Goal: Communication & Community: Answer question/provide support

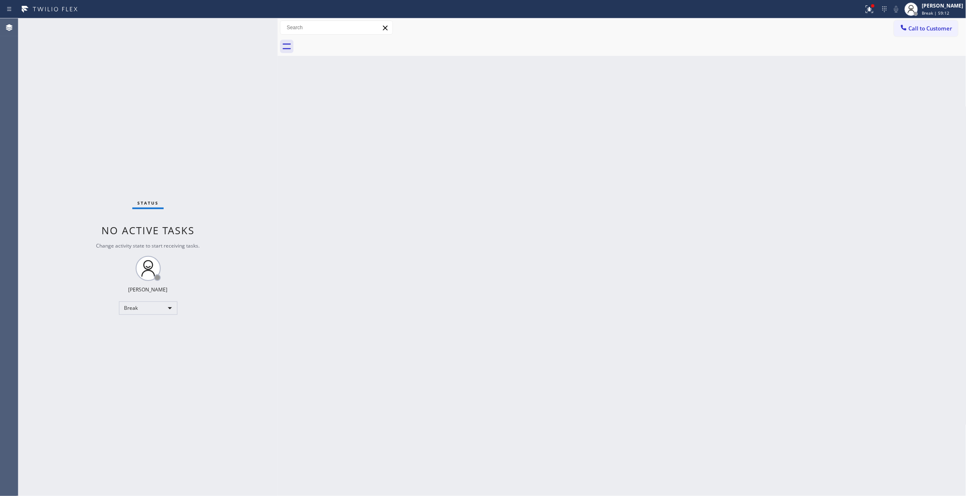
drag, startPoint x: 0, startPoint y: 0, endPoint x: 917, endPoint y: 96, distance: 922.4
click at [917, 96] on div "Back to Dashboard Change Sender ID Customers Technicians Select a contact Outbo…" at bounding box center [622, 257] width 689 height 478
click at [79, 338] on div "Status No active tasks Change activity state to start receiving tasks. [PERSON_…" at bounding box center [147, 257] width 259 height 478
click at [138, 308] on div "Break" at bounding box center [148, 307] width 58 height 13
click at [149, 338] on li "Unavailable" at bounding box center [147, 340] width 56 height 10
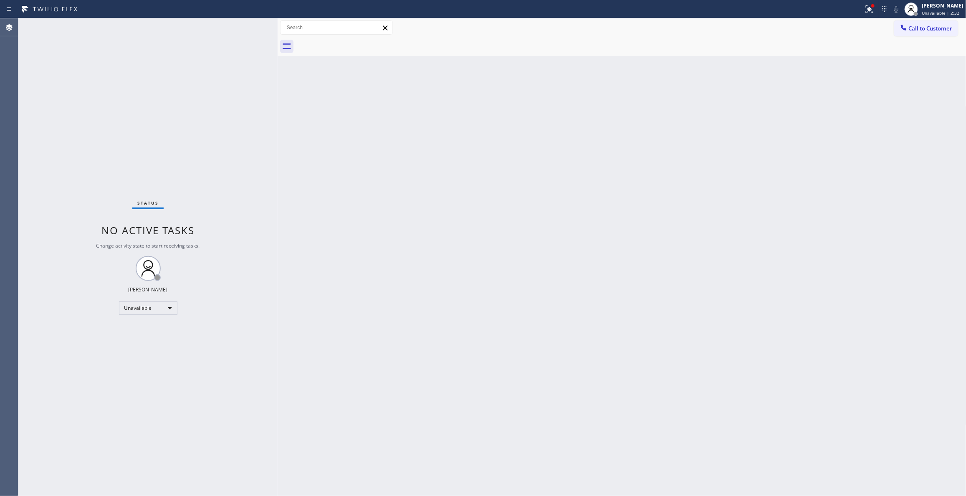
click at [122, 127] on div "Status No active tasks Change activity state to start receiving tasks. [PERSON_…" at bounding box center [147, 257] width 259 height 478
drag, startPoint x: 133, startPoint y: 368, endPoint x: 134, endPoint y: 359, distance: 8.4
drag, startPoint x: 148, startPoint y: 281, endPoint x: 143, endPoint y: 289, distance: 9.7
drag, startPoint x: 142, startPoint y: 290, endPoint x: 683, endPoint y: 475, distance: 572.1
drag, startPoint x: 126, startPoint y: 437, endPoint x: 134, endPoint y: 427, distance: 13.3
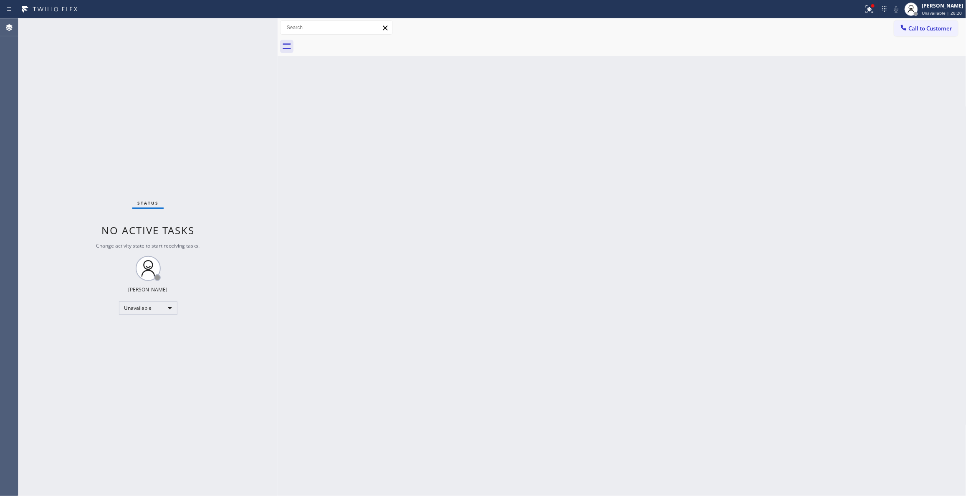
click at [126, 437] on div "Status No active tasks Change activity state to start receiving tasks. [PERSON_…" at bounding box center [147, 257] width 259 height 478
click at [930, 30] on span "Call to Customer" at bounding box center [931, 29] width 44 height 8
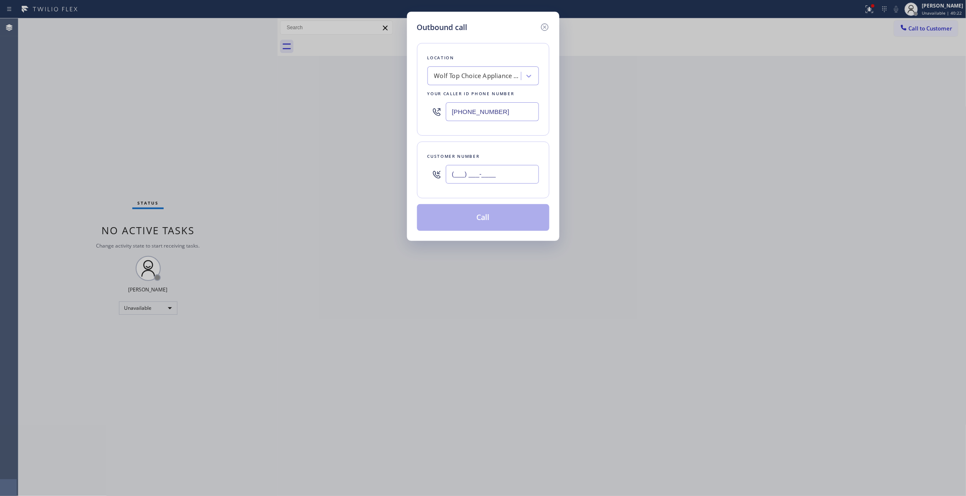
click at [501, 171] on input "(___) ___-____" at bounding box center [492, 174] width 93 height 19
paste input "202) 489-1255"
type input "[PHONE_NUMBER]"
paste input "6) 548-3326"
drag, startPoint x: 513, startPoint y: 114, endPoint x: 286, endPoint y: 144, distance: 229.5
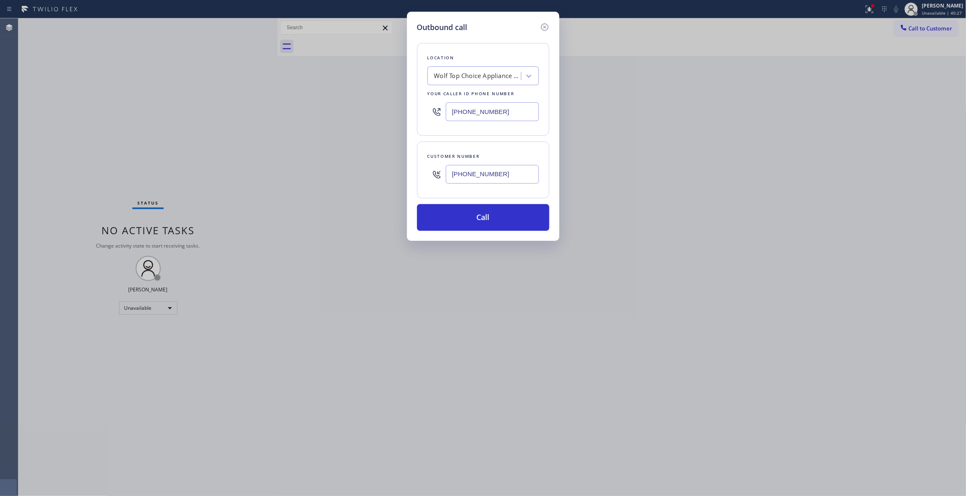
click at [134, 109] on div "Outbound call Location Wolf Top Choice Appliance Repair [GEOGRAPHIC_DATA] Your …" at bounding box center [483, 248] width 966 height 496
type input "[PHONE_NUMBER]"
drag, startPoint x: 505, startPoint y: 176, endPoint x: 338, endPoint y: 178, distance: 167.0
click at [338, 178] on div "Outbound call Location Pristine House Cleaning Your caller id phone number [PHO…" at bounding box center [483, 248] width 966 height 496
click at [461, 215] on button "Call" at bounding box center [483, 217] width 132 height 27
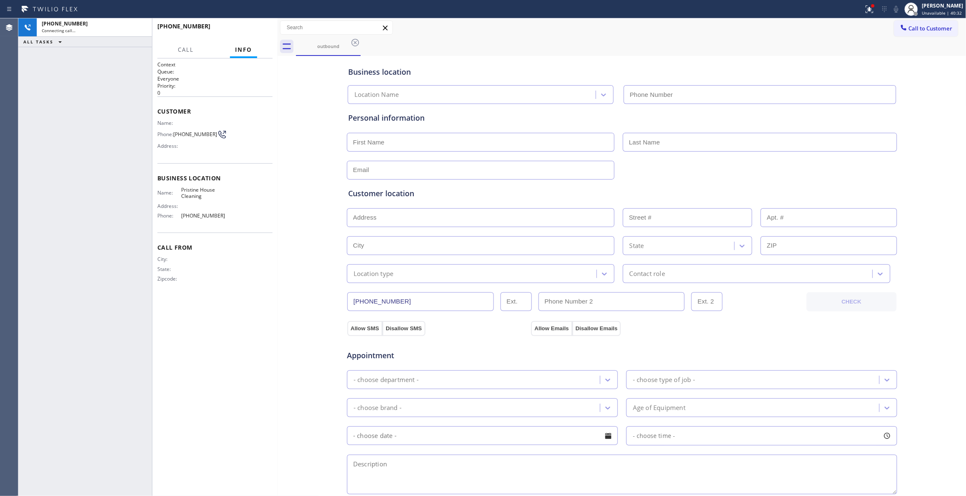
type input "[PHONE_NUMBER]"
click at [319, 262] on div "Business location Pristine House Cleaning [PHONE_NUMBER] Personal information C…" at bounding box center [622, 343] width 685 height 570
click at [201, 132] on span "[PHONE_NUMBER]" at bounding box center [195, 134] width 44 height 6
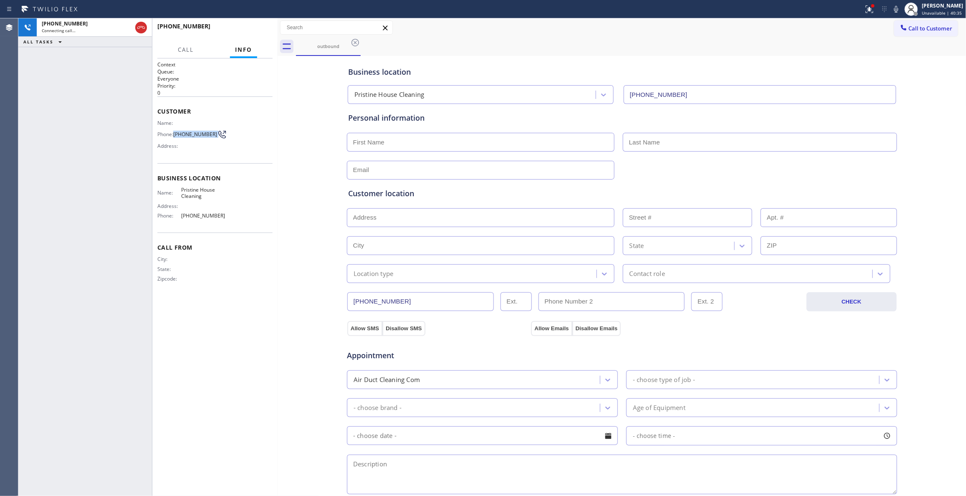
copy div "[PHONE_NUMBER]"
click at [268, 26] on button "HANG UP" at bounding box center [253, 30] width 39 height 12
click at [259, 29] on span "COMPLETE" at bounding box center [251, 30] width 29 height 6
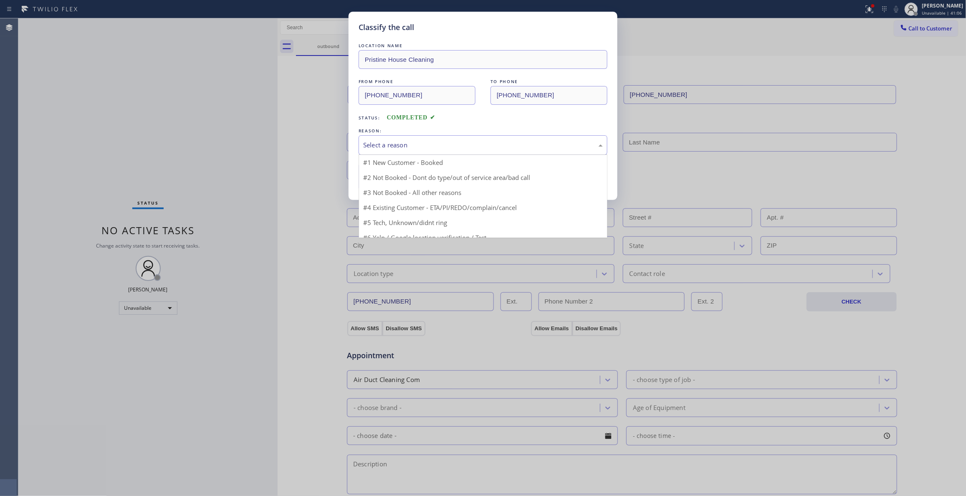
click at [398, 143] on div "Select a reason" at bounding box center [483, 145] width 240 height 10
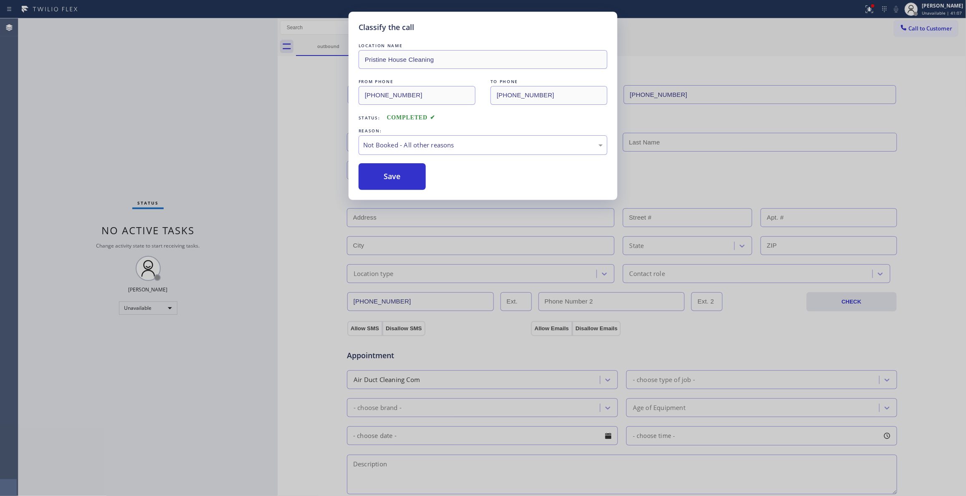
click at [386, 176] on button "Save" at bounding box center [392, 176] width 67 height 27
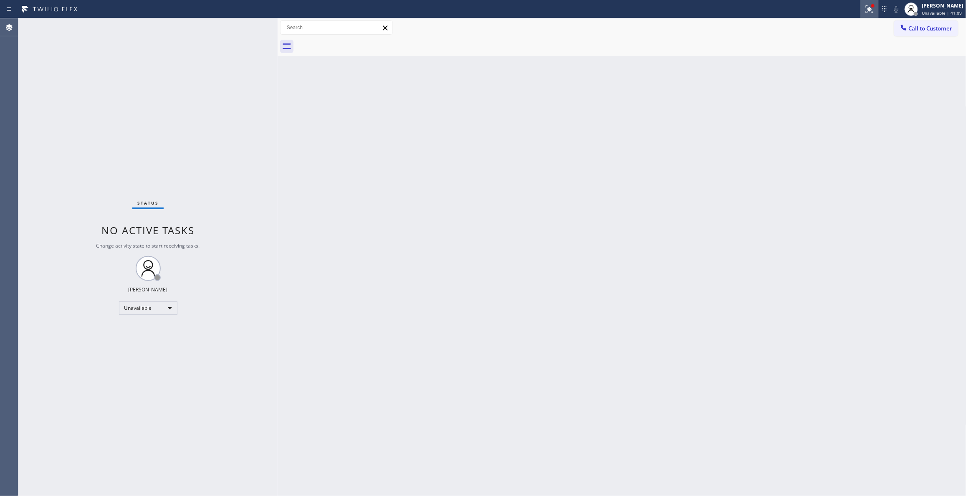
click at [866, 10] on icon at bounding box center [868, 8] width 5 height 6
click at [824, 109] on span "Clear issues" at bounding box center [814, 109] width 39 height 6
click at [935, 29] on span "Call to Customer" at bounding box center [931, 29] width 44 height 8
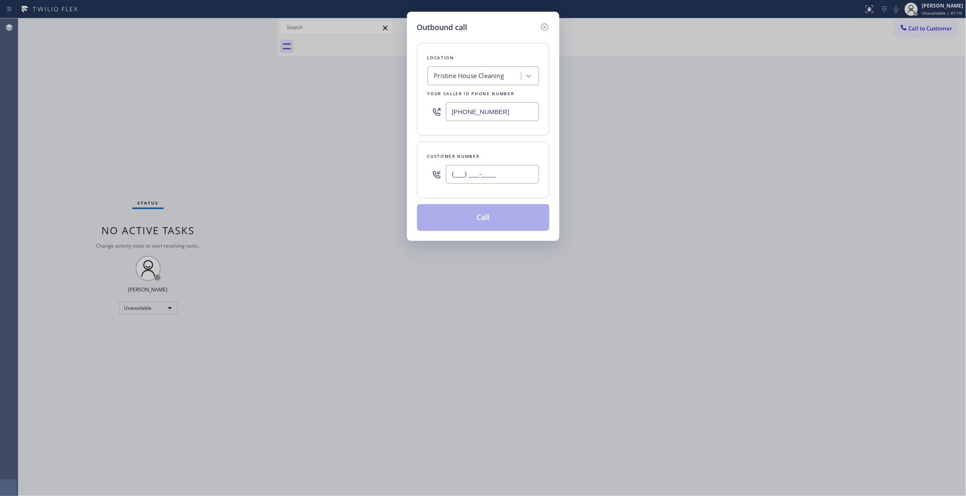
click at [504, 176] on input "(___) ___-____" at bounding box center [492, 174] width 93 height 19
paste input "202) 489-1255"
type input "[PHONE_NUMBER]"
click at [476, 216] on button "Call" at bounding box center [483, 217] width 132 height 27
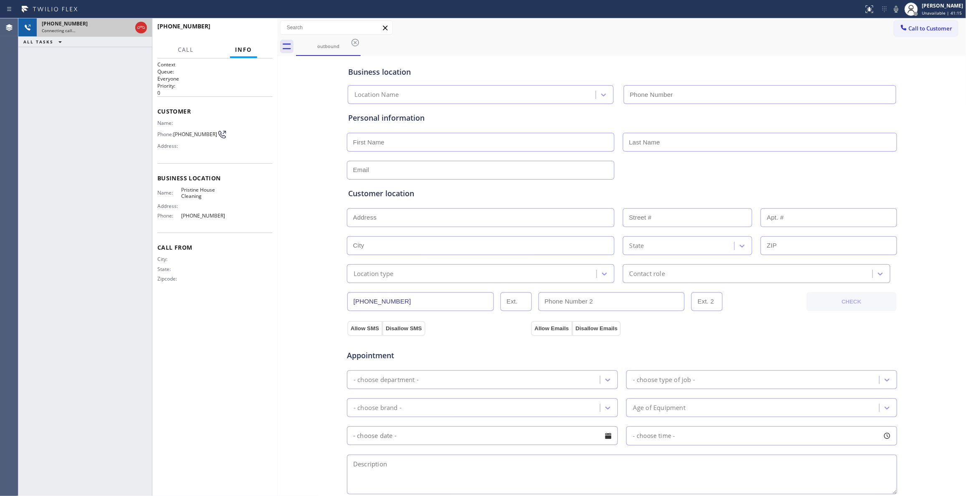
type input "[PHONE_NUMBER]"
click at [140, 29] on icon at bounding box center [141, 28] width 10 height 10
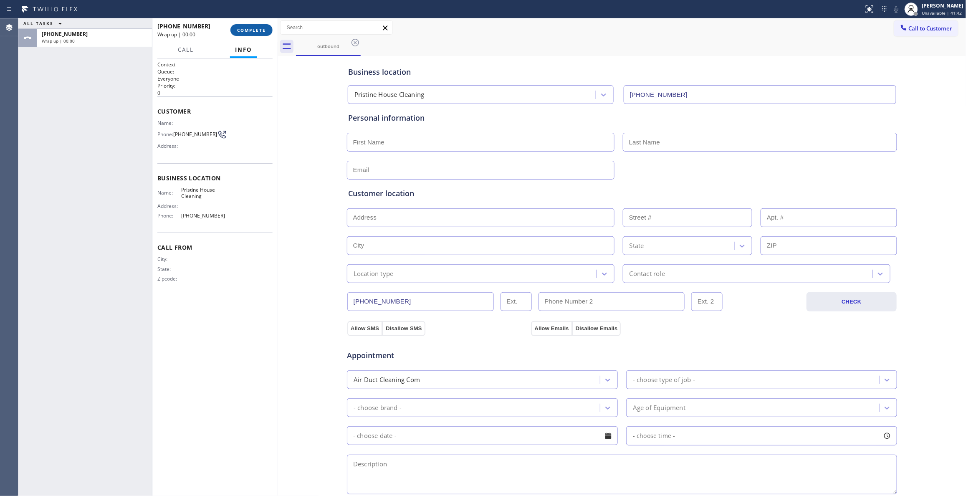
click at [258, 31] on span "COMPLETE" at bounding box center [251, 30] width 29 height 6
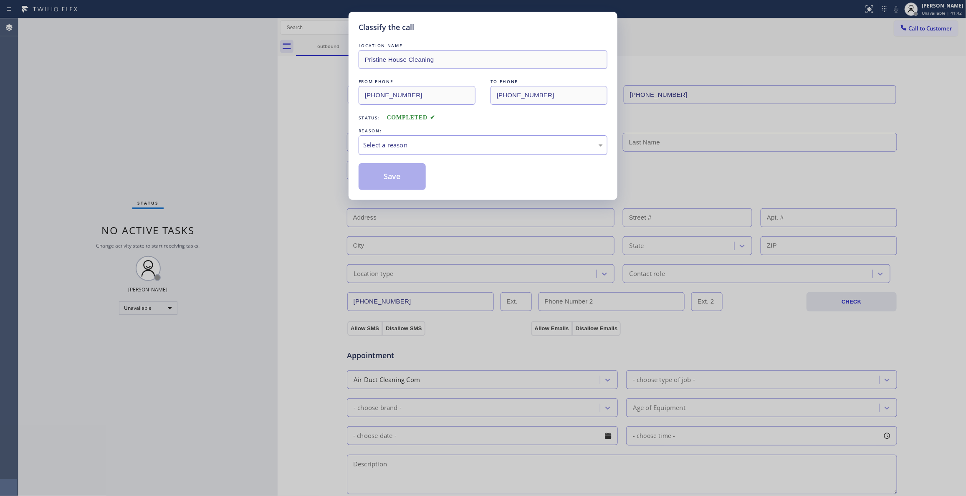
click at [394, 144] on div "Select a reason" at bounding box center [483, 145] width 240 height 10
click at [391, 180] on button "Save" at bounding box center [392, 176] width 67 height 27
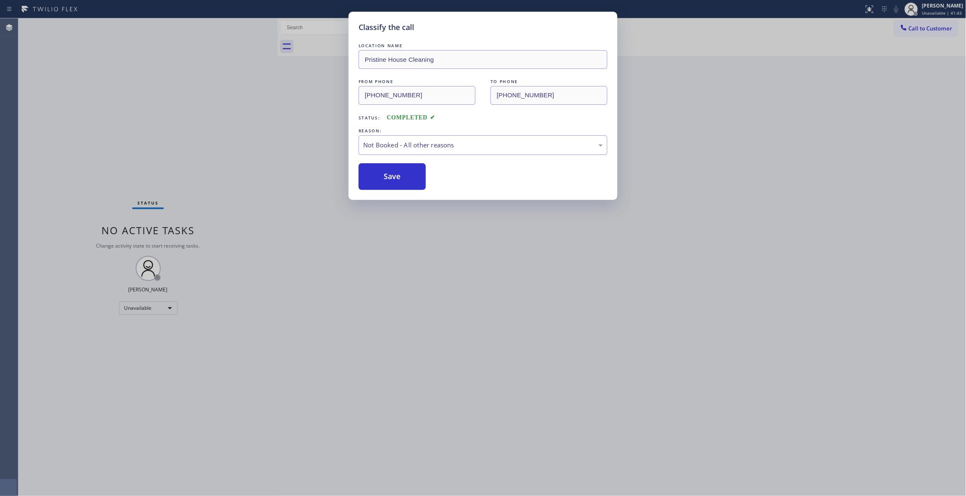
click at [391, 180] on button "Save" at bounding box center [392, 176] width 67 height 27
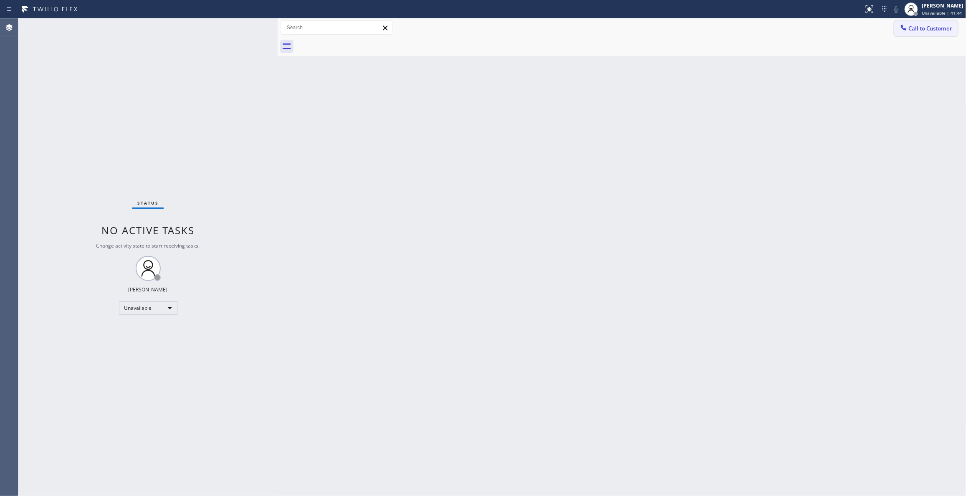
click at [929, 31] on span "Call to Customer" at bounding box center [931, 29] width 44 height 8
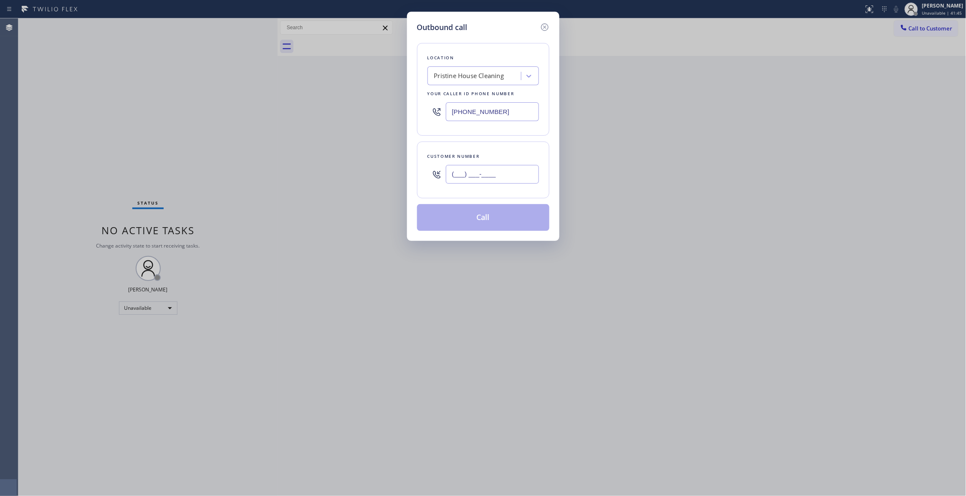
click at [460, 179] on input "(___) ___-____" at bounding box center [492, 174] width 93 height 19
paste input "202) 489-1255"
type input "[PHONE_NUMBER]"
click at [473, 224] on button "Call" at bounding box center [483, 217] width 132 height 27
click at [471, 218] on button "Call" at bounding box center [483, 217] width 132 height 27
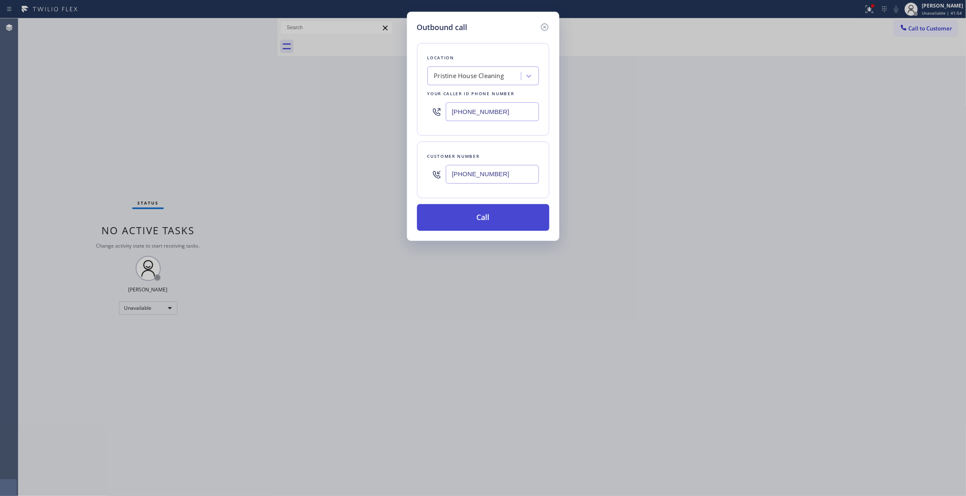
click at [456, 221] on button "Call" at bounding box center [483, 217] width 132 height 27
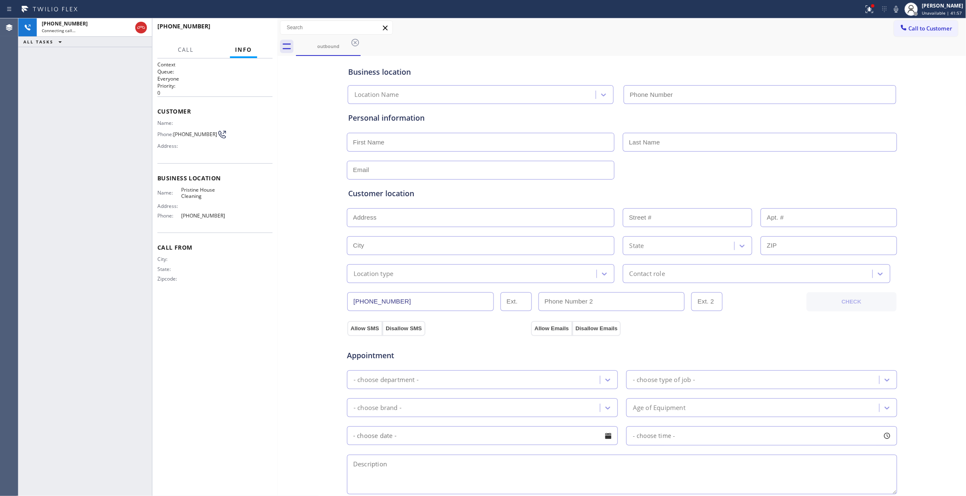
type input "[PHONE_NUMBER]"
drag, startPoint x: 142, startPoint y: 27, endPoint x: 231, endPoint y: 41, distance: 90.0
click at [142, 27] on icon at bounding box center [141, 27] width 8 height 3
click at [270, 33] on button "COMPLETE" at bounding box center [251, 30] width 42 height 12
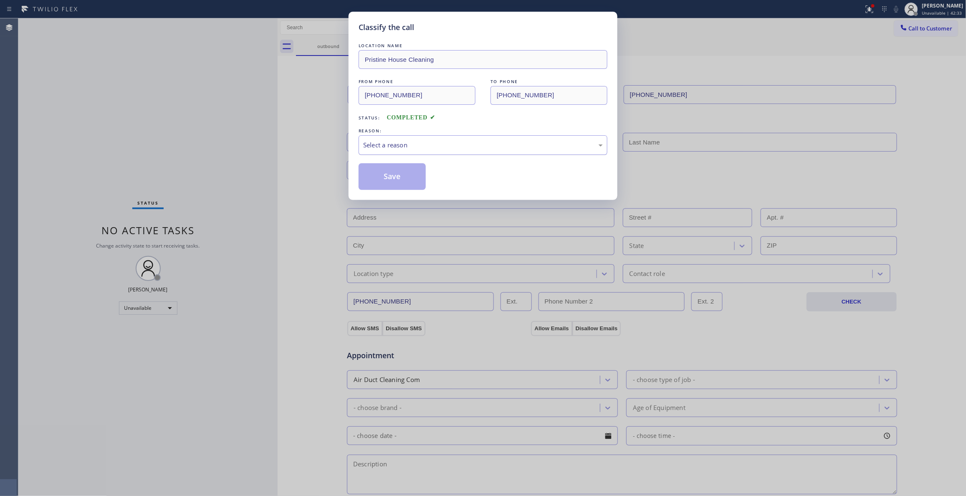
click at [399, 141] on div "Select a reason" at bounding box center [483, 145] width 240 height 10
click at [382, 179] on button "Save" at bounding box center [392, 176] width 67 height 27
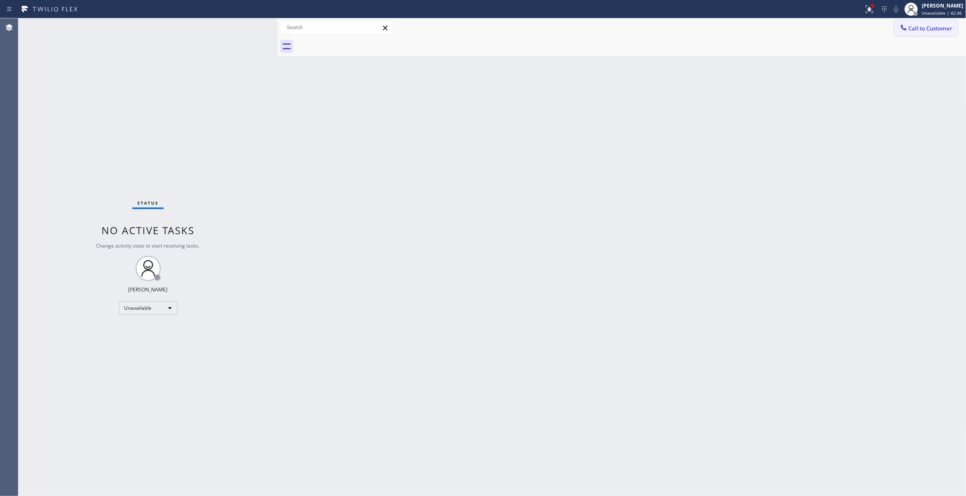
click at [925, 34] on button "Call to Customer" at bounding box center [926, 28] width 64 height 16
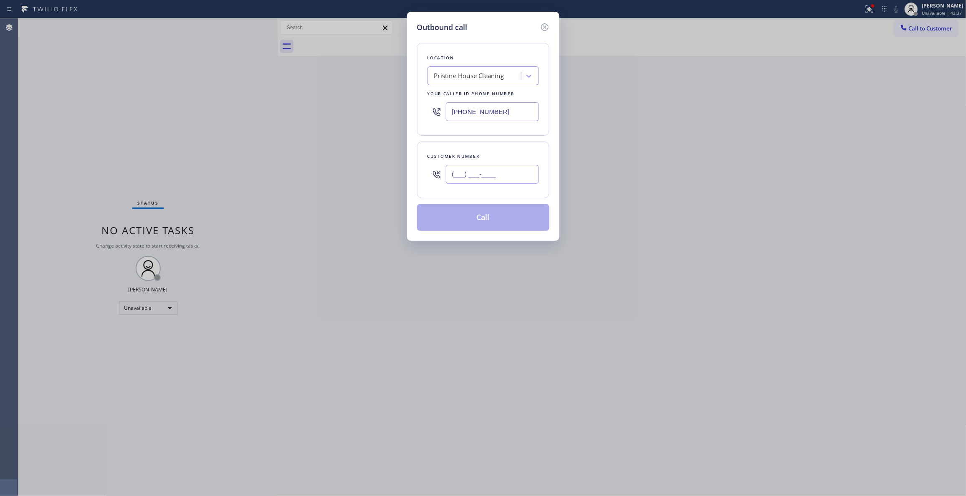
click at [520, 179] on input "(___) ___-____" at bounding box center [492, 174] width 93 height 19
paste input "202) 489-1255"
type input "[PHONE_NUMBER]"
click at [451, 217] on button "Call" at bounding box center [483, 217] width 132 height 27
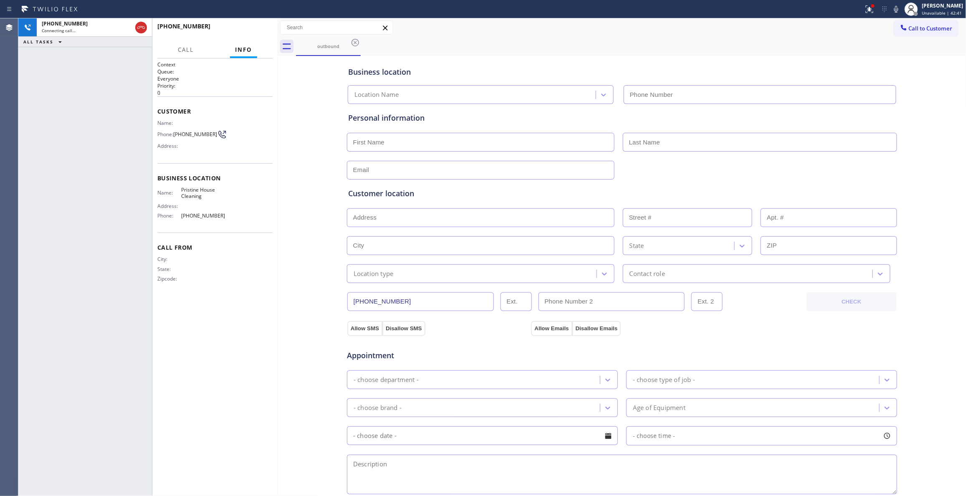
type input "[PHONE_NUMBER]"
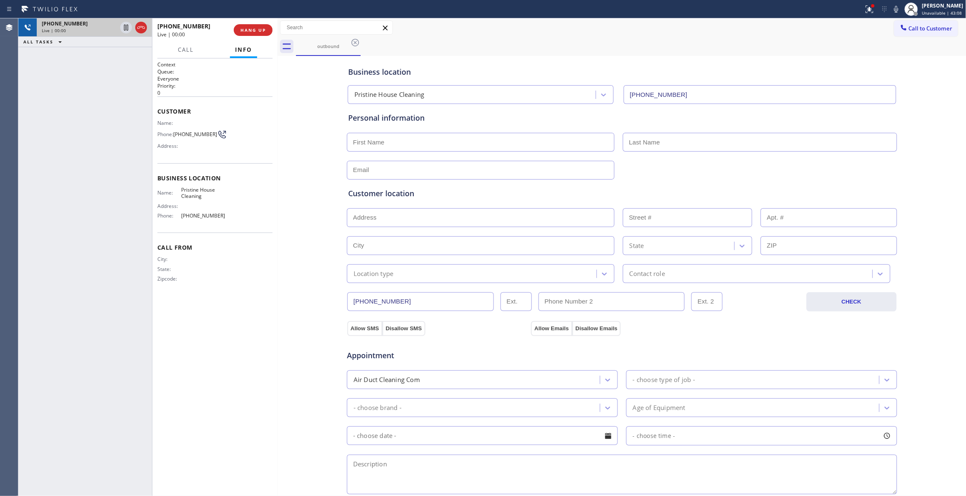
drag, startPoint x: 144, startPoint y: 29, endPoint x: 129, endPoint y: 30, distance: 14.7
drag, startPoint x: 129, startPoint y: 30, endPoint x: 428, endPoint y: 37, distance: 298.9
click at [429, 37] on div "Call to Customer Outbound call Location Pristine House Cleaning Your caller id …" at bounding box center [622, 37] width 689 height 38
click at [248, 33] on button "HANG UP" at bounding box center [253, 30] width 39 height 12
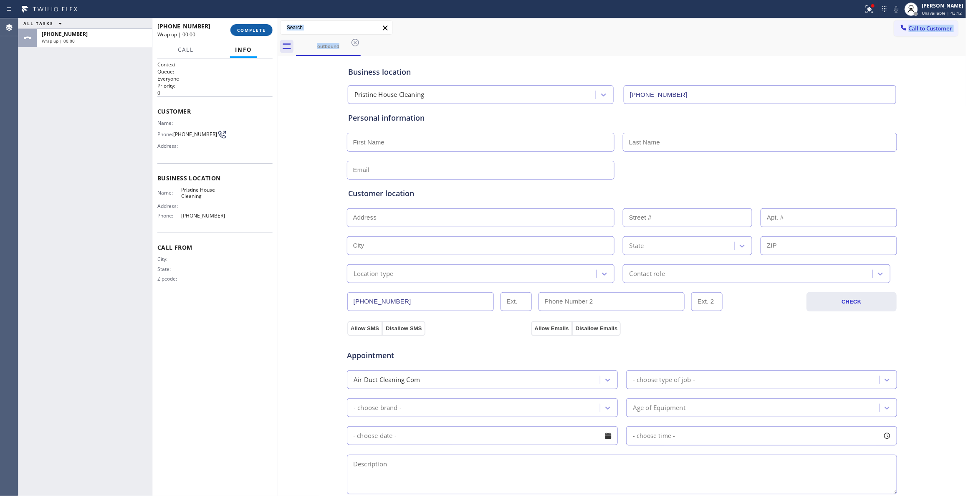
click at [261, 29] on span "COMPLETE" at bounding box center [251, 30] width 29 height 6
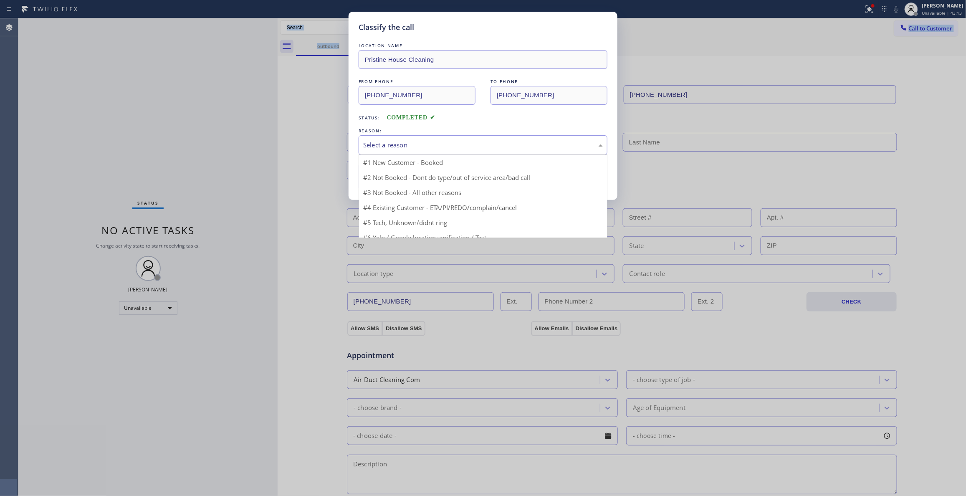
drag, startPoint x: 374, startPoint y: 142, endPoint x: 393, endPoint y: 212, distance: 72.7
click at [374, 147] on div "Select a reason" at bounding box center [483, 145] width 240 height 10
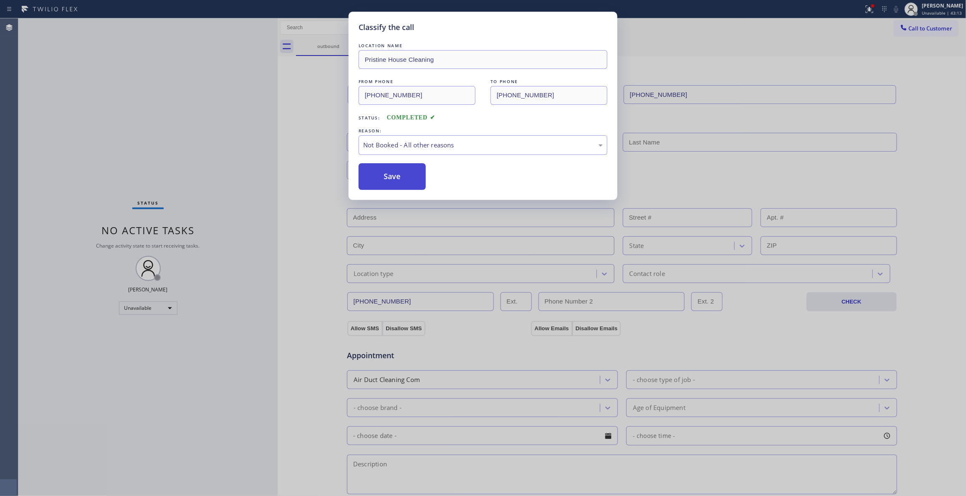
click at [376, 177] on button "Save" at bounding box center [392, 176] width 67 height 27
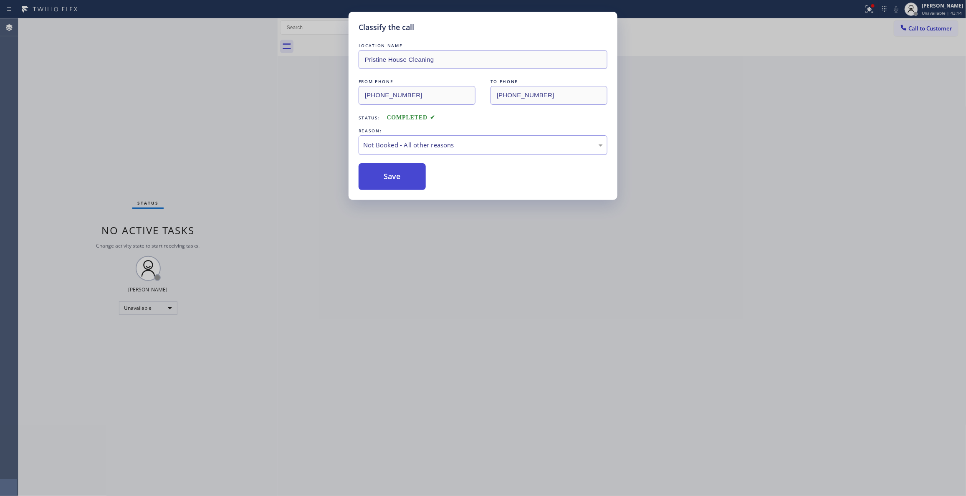
click at [378, 177] on button "Save" at bounding box center [392, 176] width 67 height 27
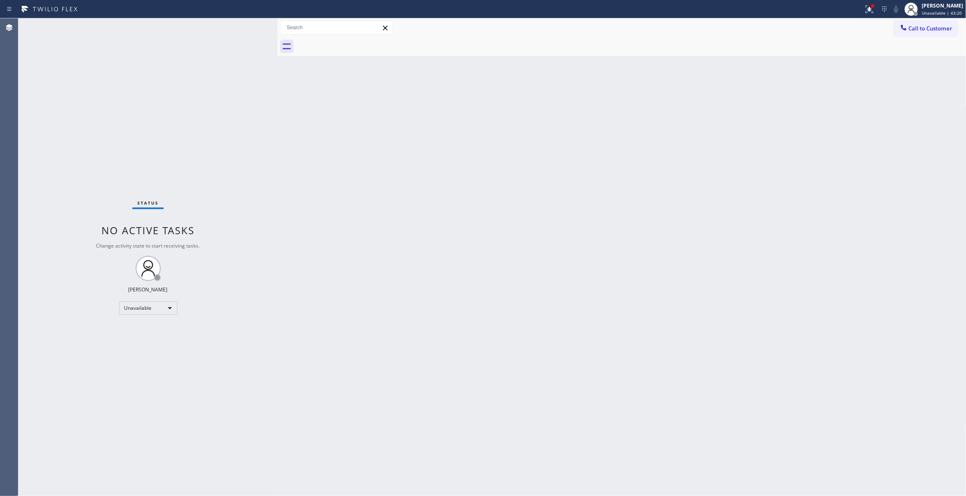
click at [571, 220] on div "Back to Dashboard Change Sender ID Customers Technicians Select a contact Outbo…" at bounding box center [622, 257] width 689 height 478
click at [937, 29] on span "Call to Customer" at bounding box center [931, 29] width 44 height 8
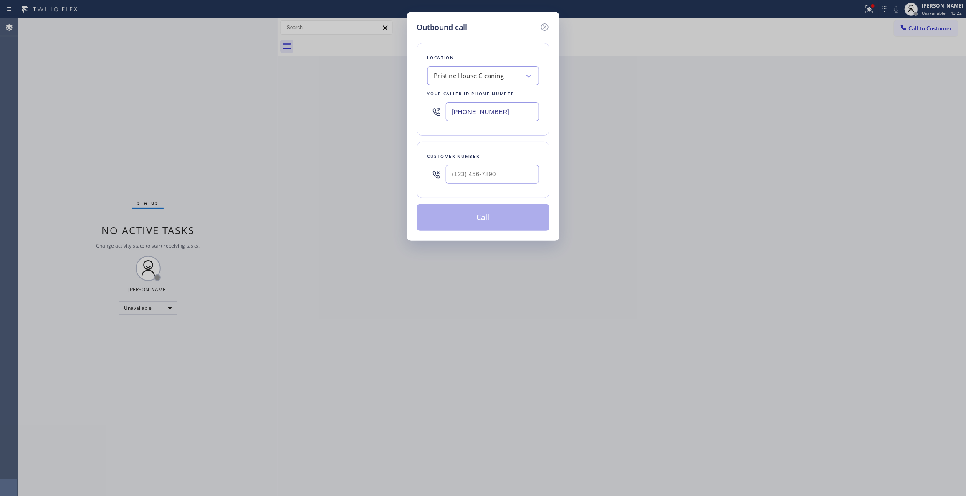
drag, startPoint x: 510, startPoint y: 117, endPoint x: 189, endPoint y: 119, distance: 321.4
click at [189, 119] on div "Outbound call Location Pristine House Cleaning Your caller id phone number [PHO…" at bounding box center [483, 248] width 966 height 496
paste input "347) 408-191"
type input "[PHONE_NUMBER]"
drag, startPoint x: 498, startPoint y: 161, endPoint x: 494, endPoint y: 176, distance: 15.5
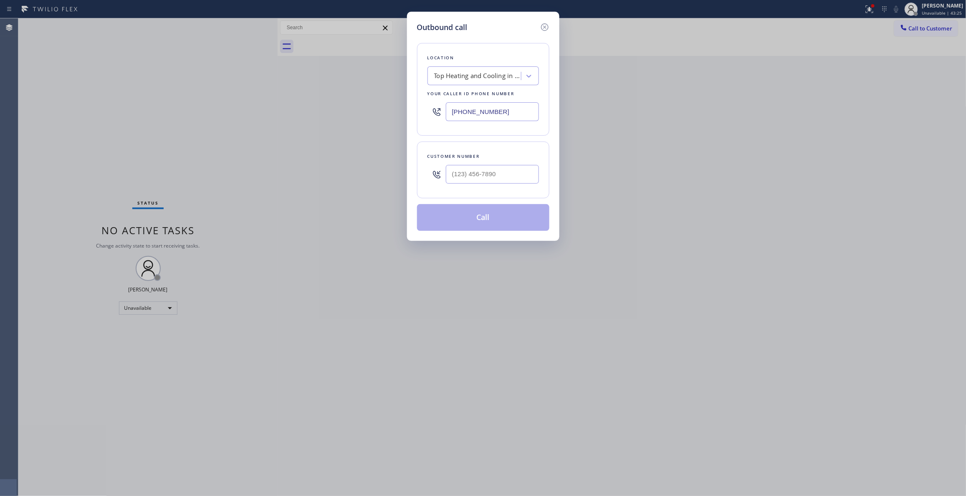
click at [496, 164] on div "Customer number" at bounding box center [483, 170] width 132 height 57
click at [494, 176] on input "(___) ___-____" at bounding box center [492, 174] width 93 height 19
paste input "607) 365-9087"
type input "[PHONE_NUMBER]"
click at [446, 218] on button "Call" at bounding box center [483, 217] width 132 height 27
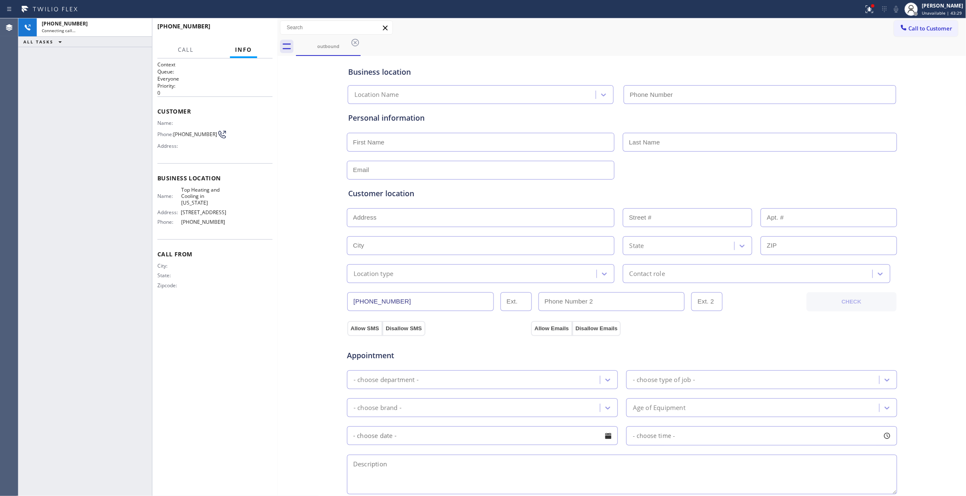
type input "[PHONE_NUMBER]"
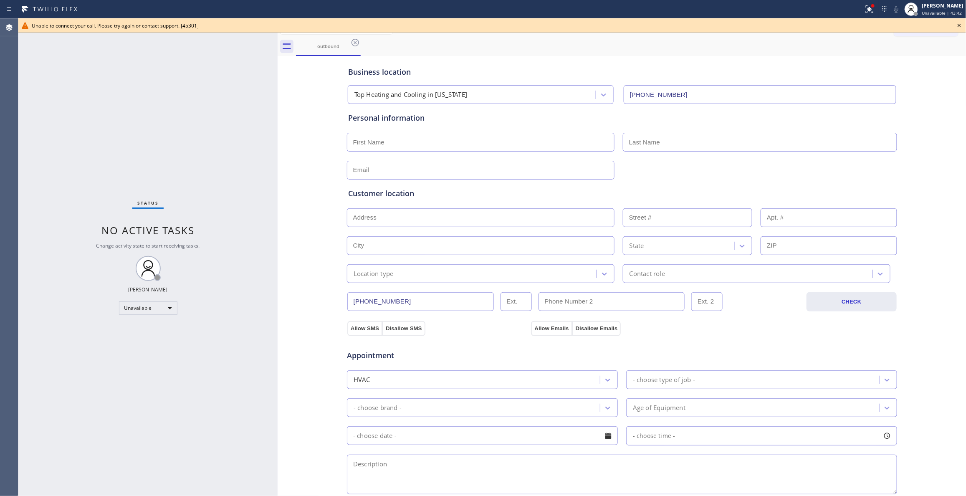
click at [959, 27] on icon at bounding box center [959, 25] width 10 height 10
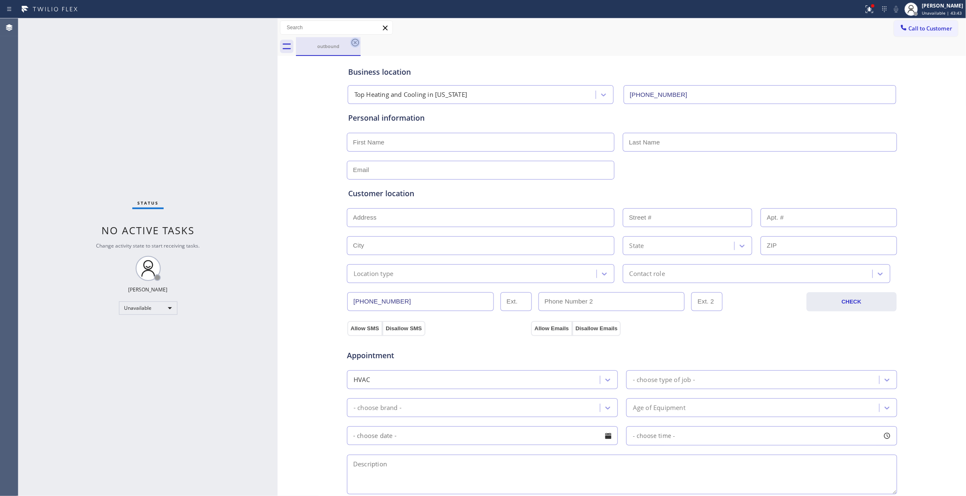
click at [354, 43] on icon at bounding box center [355, 43] width 10 height 10
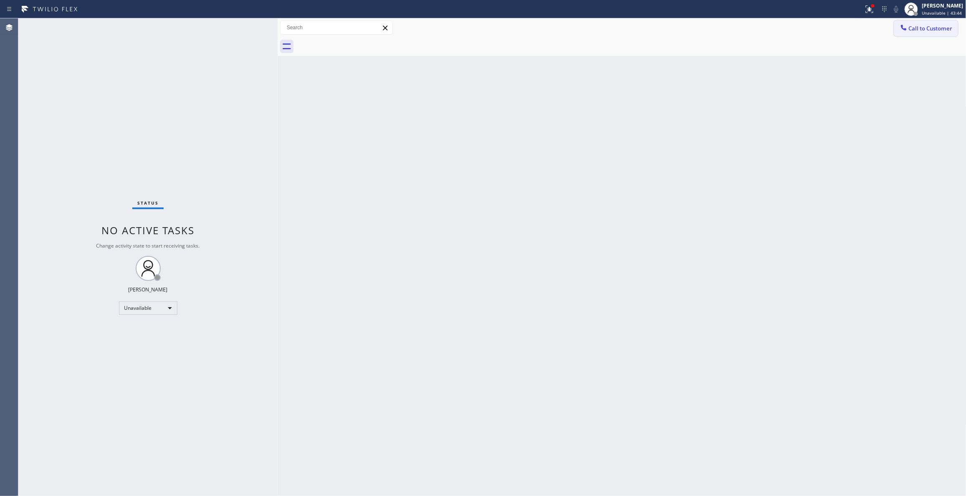
click at [933, 35] on button "Call to Customer" at bounding box center [926, 28] width 64 height 16
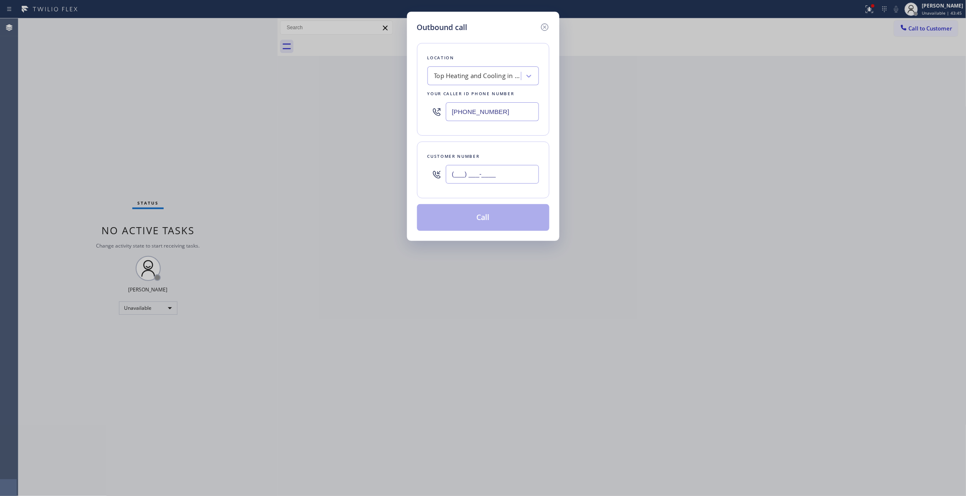
click at [500, 169] on input "(___) ___-____" at bounding box center [492, 174] width 93 height 19
paste input "607) 365-9087"
type input "[PHONE_NUMBER]"
click at [495, 224] on button "Call" at bounding box center [483, 217] width 132 height 27
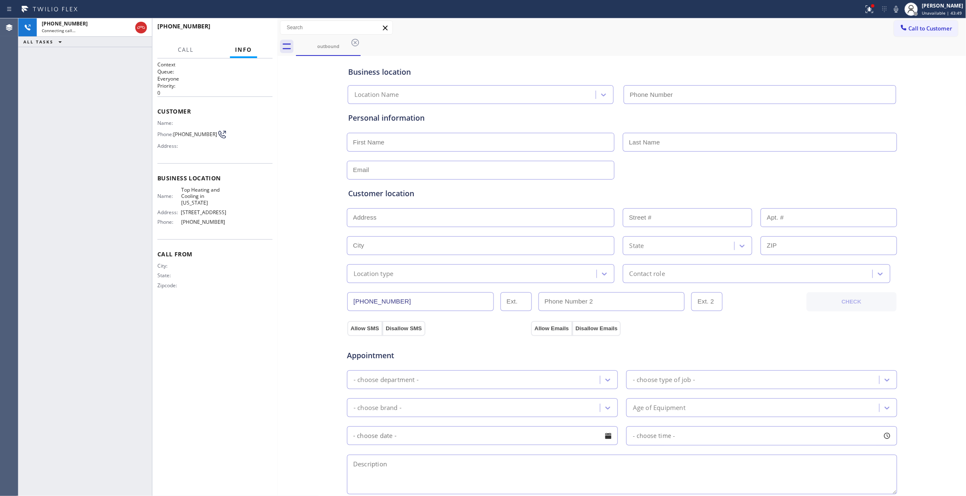
type input "[PHONE_NUMBER]"
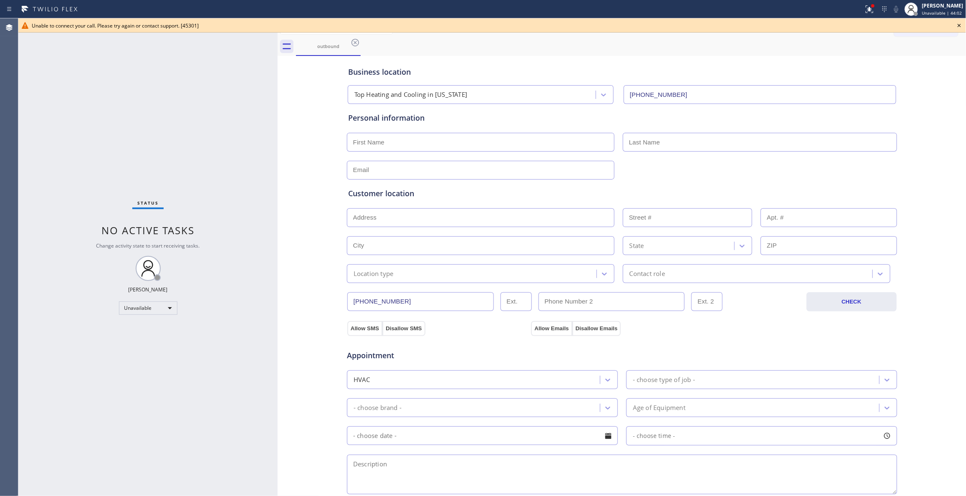
click at [957, 25] on icon at bounding box center [959, 25] width 10 height 10
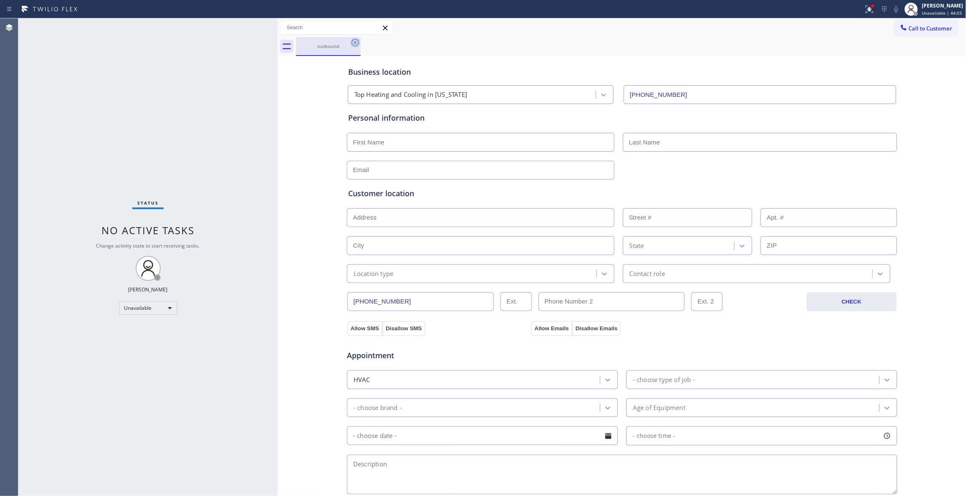
click at [353, 44] on icon at bounding box center [355, 43] width 10 height 10
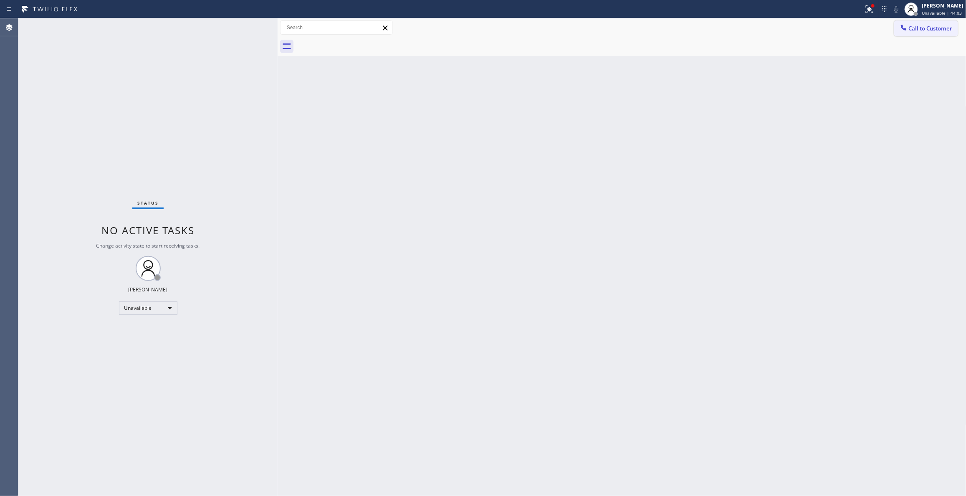
click at [937, 28] on span "Call to Customer" at bounding box center [931, 29] width 44 height 8
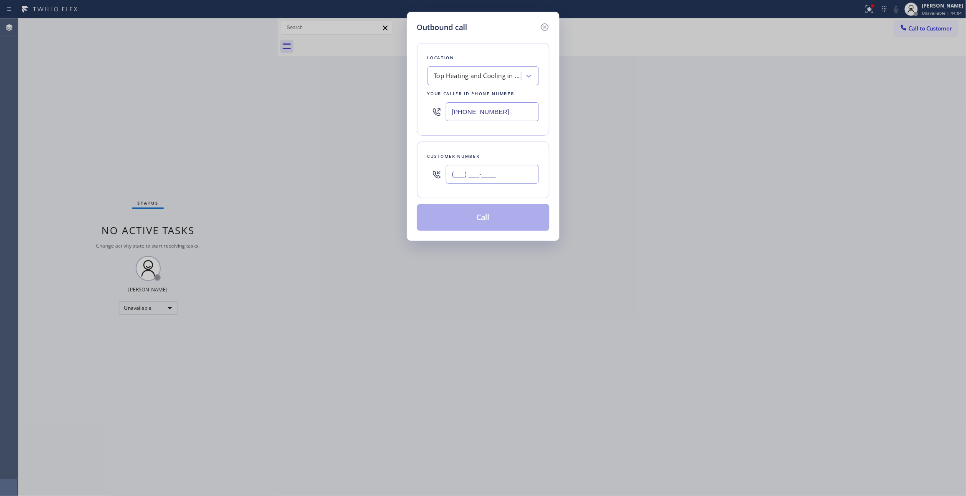
click at [495, 175] on input "(___) ___-____" at bounding box center [492, 174] width 93 height 19
paste input "607) 365-9087"
type input "[PHONE_NUMBER]"
click at [464, 224] on button "Call" at bounding box center [483, 217] width 132 height 27
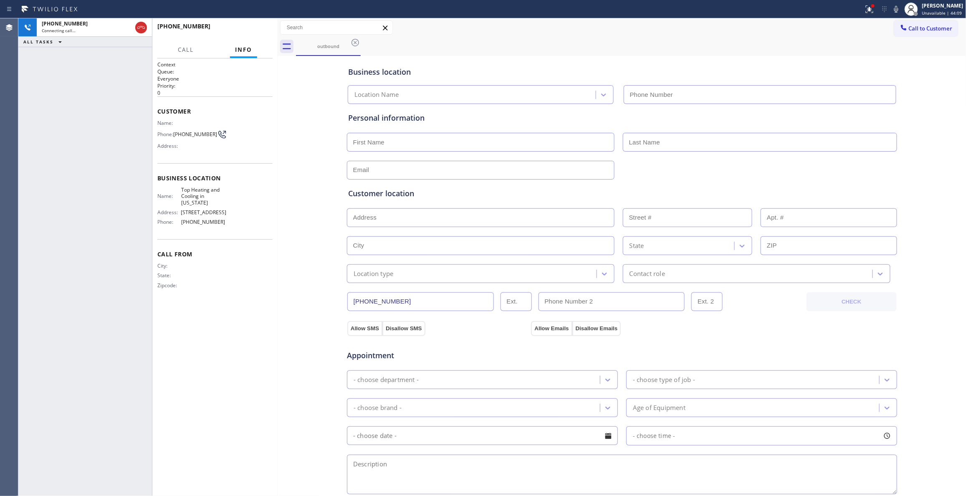
type input "[PHONE_NUMBER]"
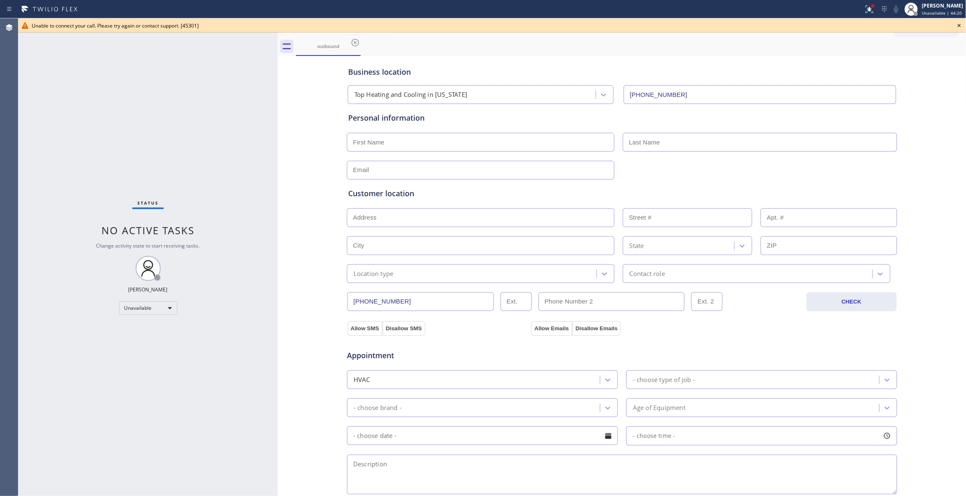
click at [960, 25] on icon at bounding box center [959, 25] width 10 height 10
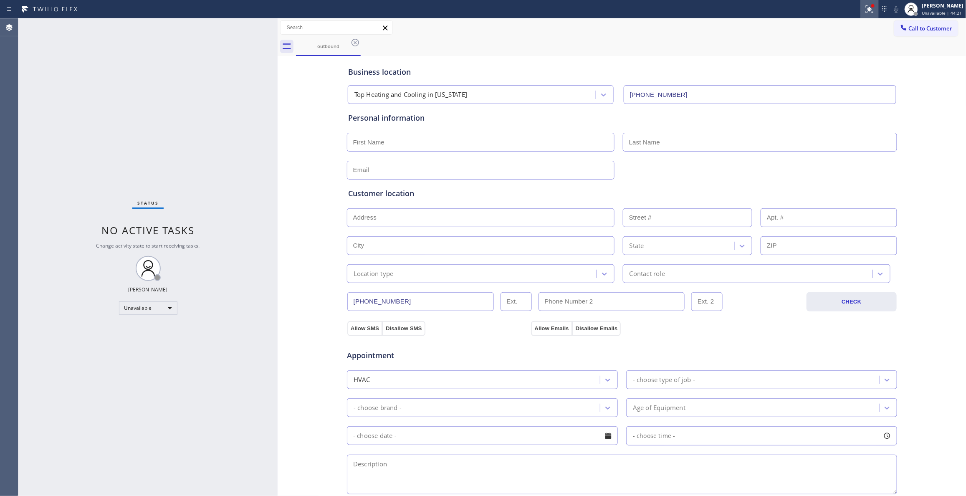
click at [864, 12] on icon at bounding box center [869, 9] width 10 height 10
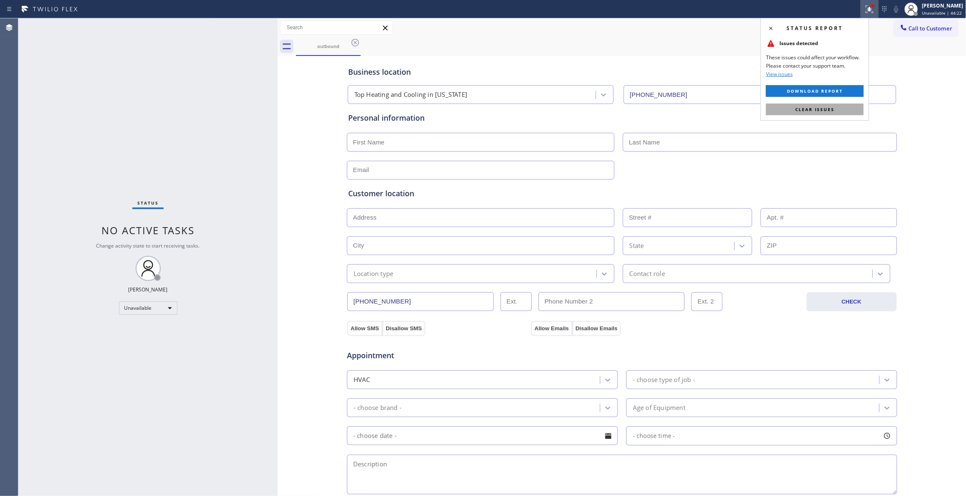
click at [828, 112] on span "Clear issues" at bounding box center [814, 109] width 39 height 6
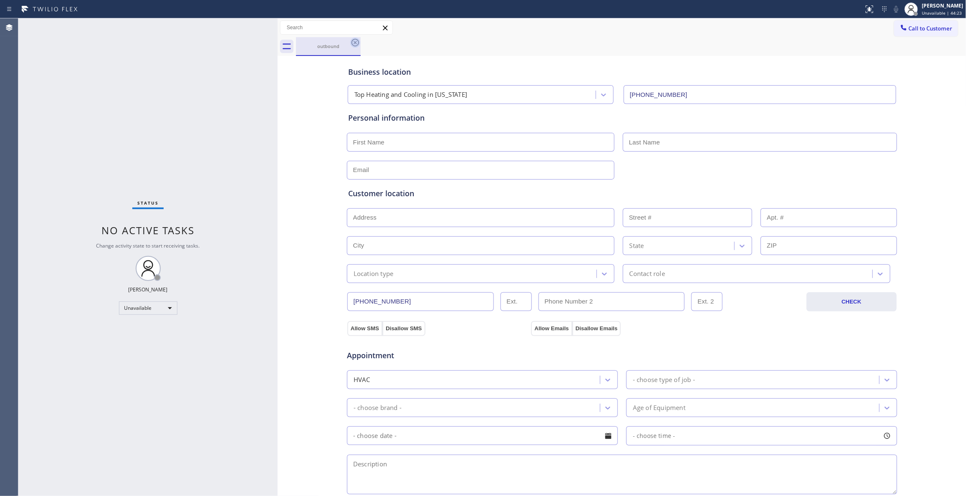
click at [357, 44] on icon at bounding box center [355, 43] width 10 height 10
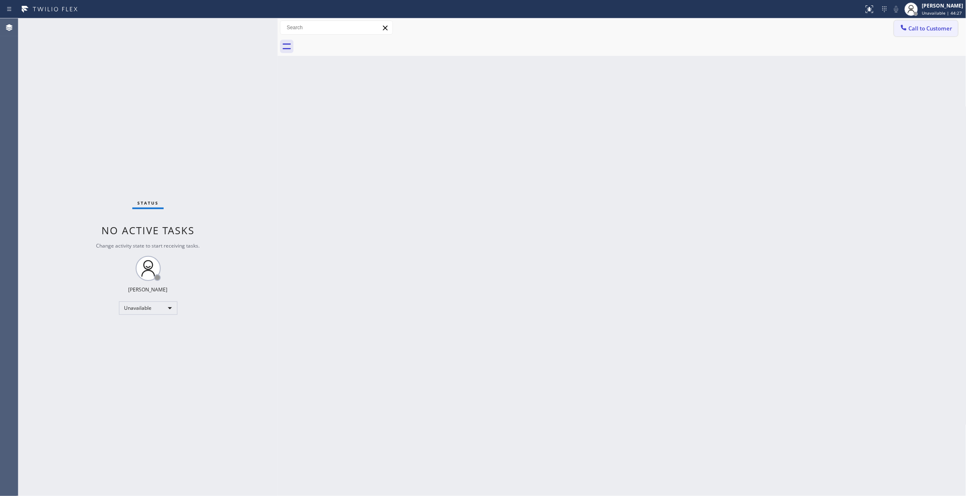
click at [917, 29] on span "Call to Customer" at bounding box center [931, 29] width 44 height 8
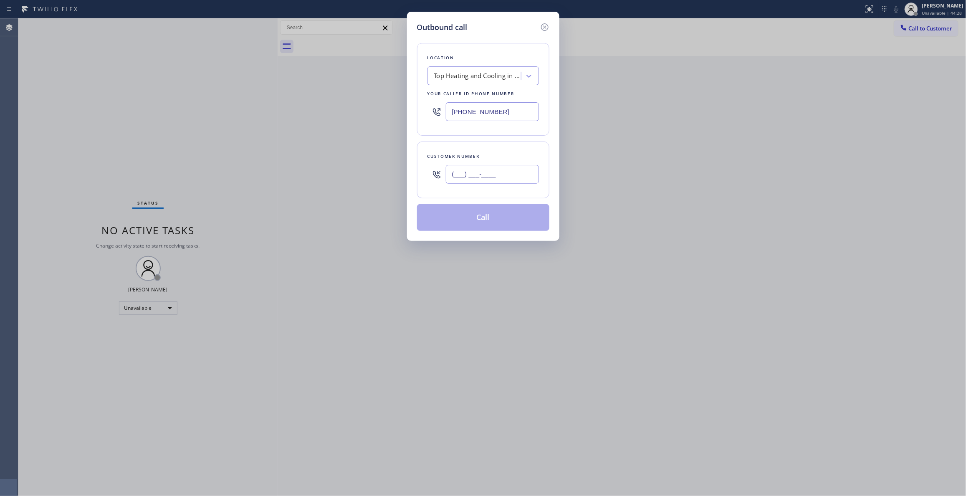
click at [464, 174] on input "(___) ___-____" at bounding box center [492, 174] width 93 height 19
paste input "607) 365-9087"
type input "[PHONE_NUMBER]"
click at [470, 222] on button "Call" at bounding box center [483, 217] width 132 height 27
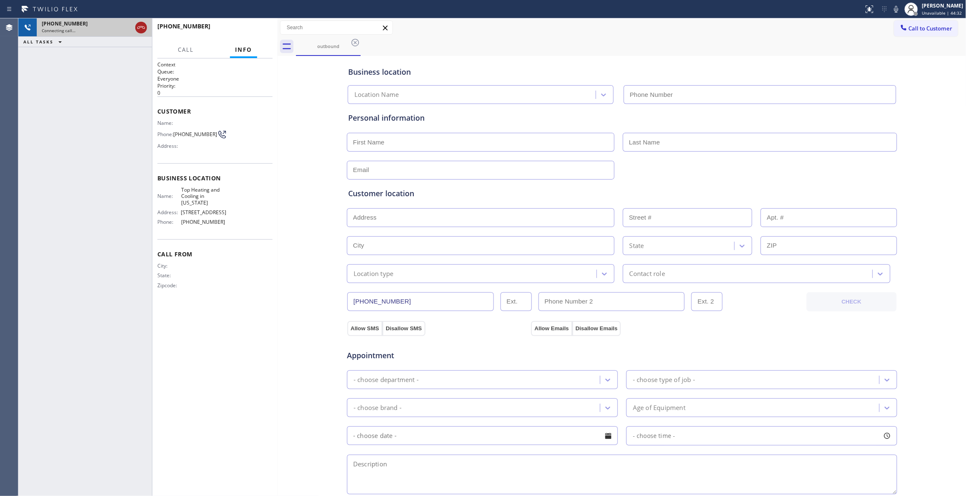
type input "[PHONE_NUMBER]"
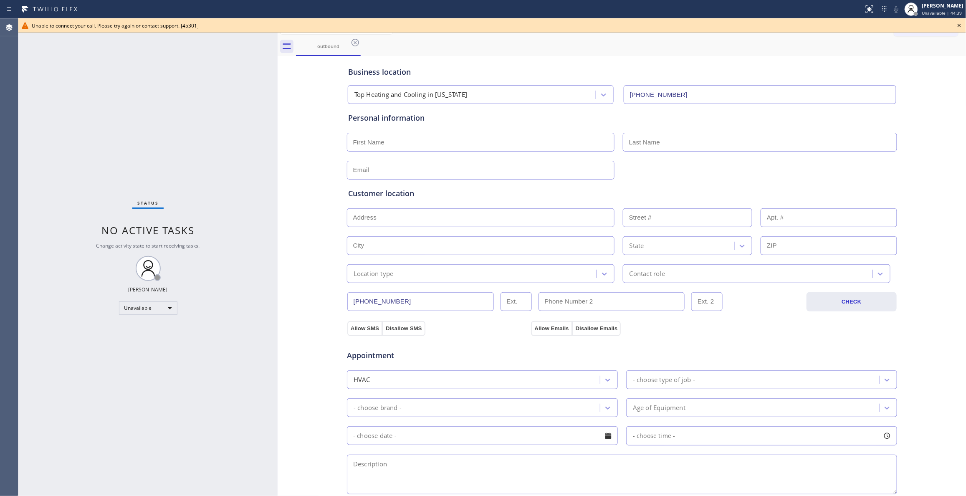
click at [959, 25] on icon at bounding box center [959, 25] width 3 height 3
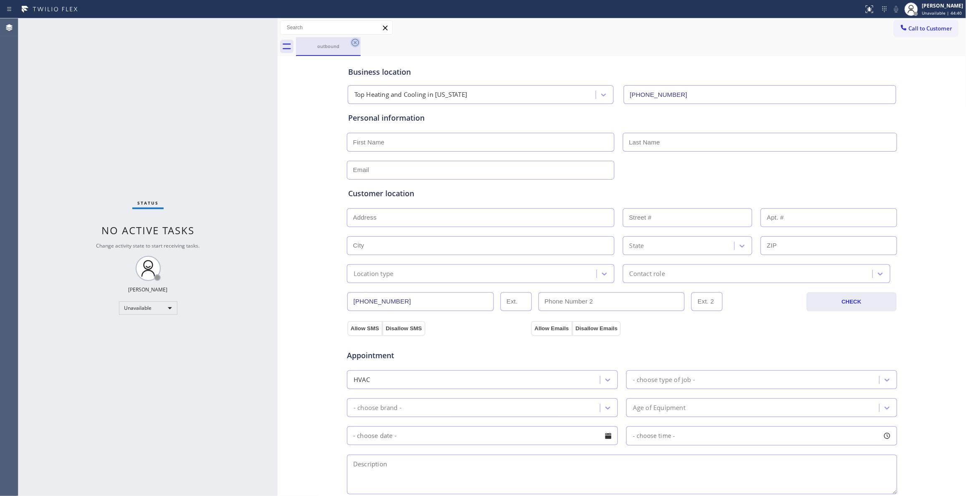
click at [355, 44] on icon at bounding box center [355, 43] width 10 height 10
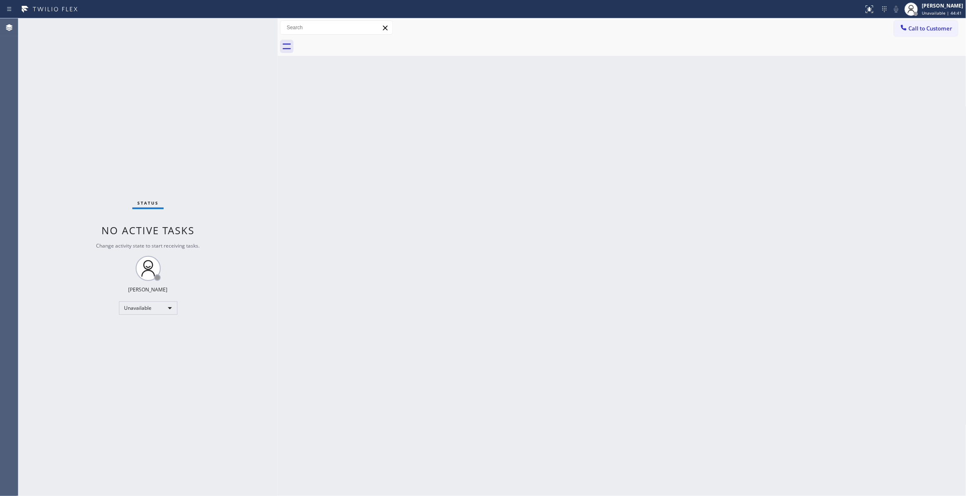
click at [932, 29] on span "Call to Customer" at bounding box center [931, 29] width 44 height 8
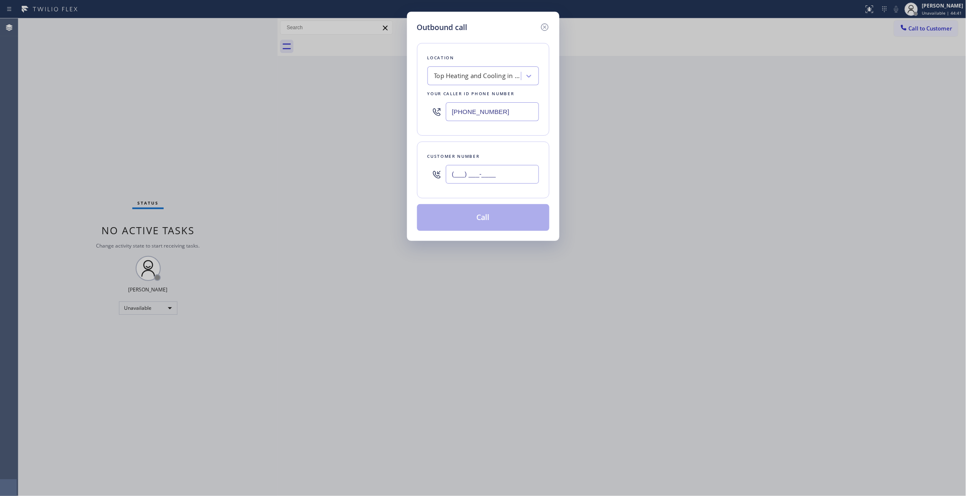
click at [483, 172] on input "(___) ___-____" at bounding box center [492, 174] width 93 height 19
paste input "607) 365-9087"
type input "[PHONE_NUMBER]"
click at [478, 220] on button "Call" at bounding box center [483, 217] width 132 height 27
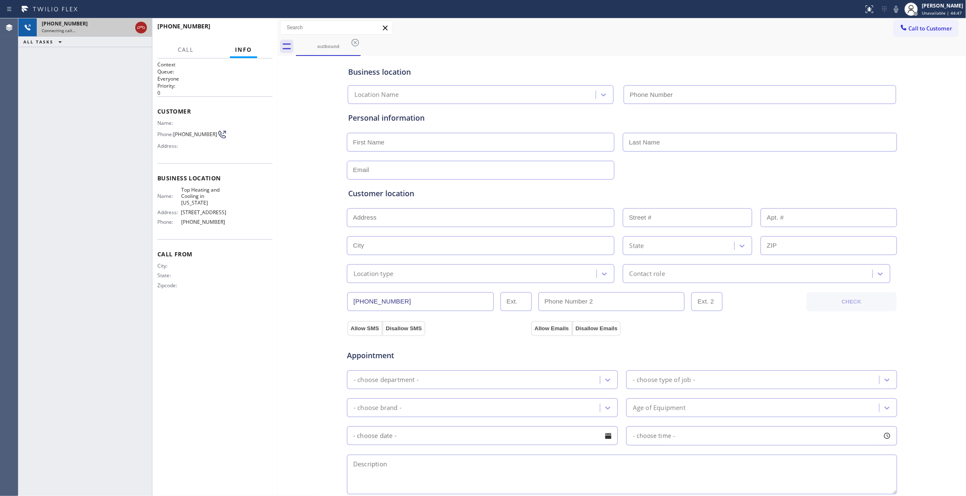
type input "[PHONE_NUMBER]"
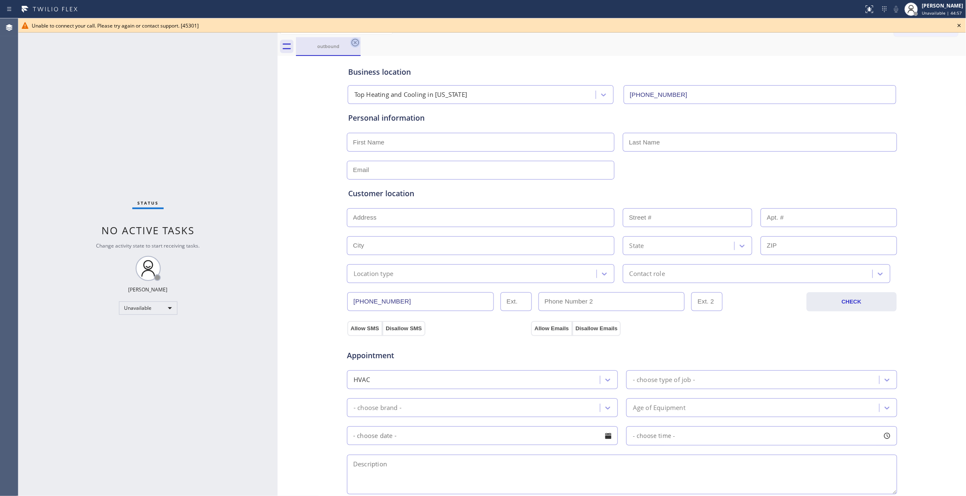
click at [357, 42] on icon at bounding box center [355, 43] width 10 height 10
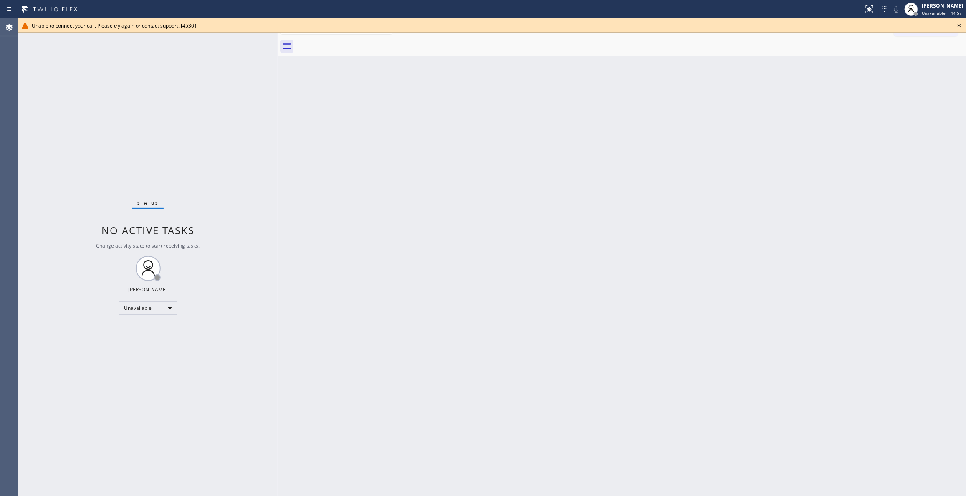
click at [959, 23] on icon at bounding box center [959, 25] width 10 height 10
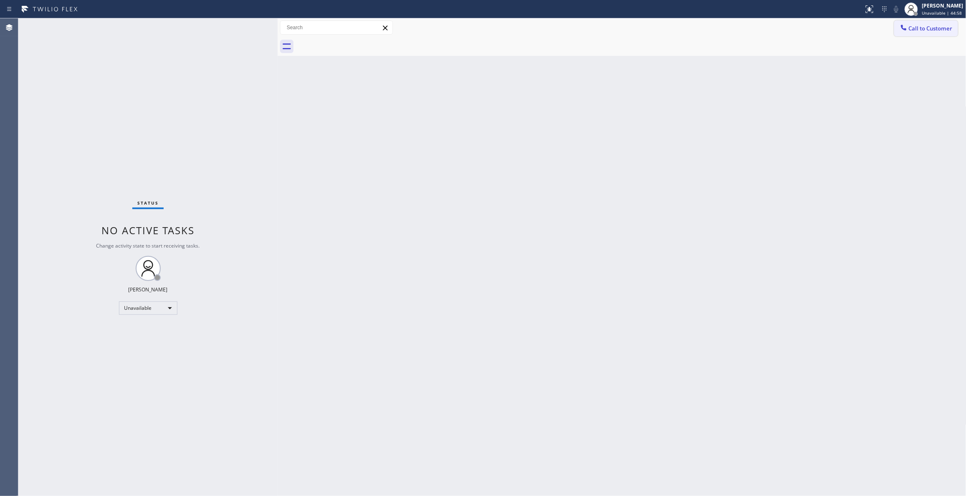
click at [932, 36] on button "Call to Customer" at bounding box center [926, 28] width 64 height 16
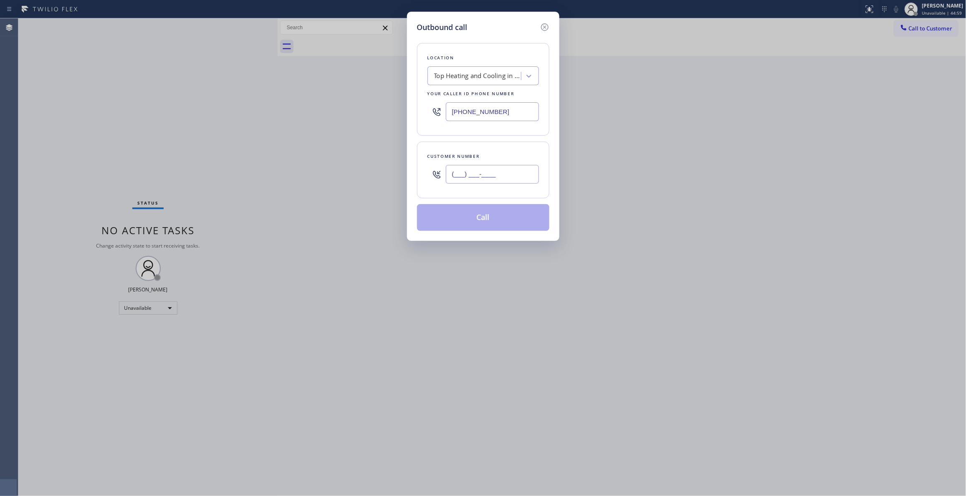
click at [478, 172] on input "(___) ___-____" at bounding box center [492, 174] width 93 height 19
paste input "607) 365-9087"
type input "[PHONE_NUMBER]"
click at [451, 219] on button "Call" at bounding box center [483, 217] width 132 height 27
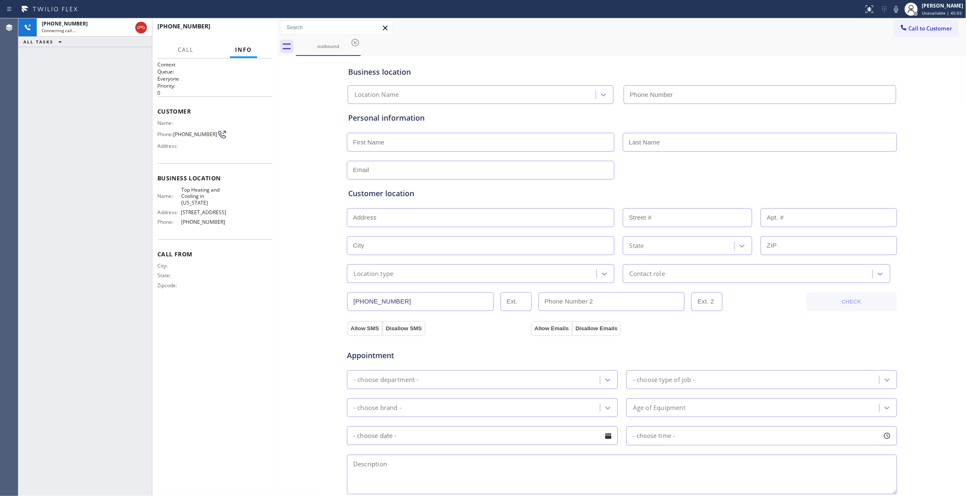
type input "[PHONE_NUMBER]"
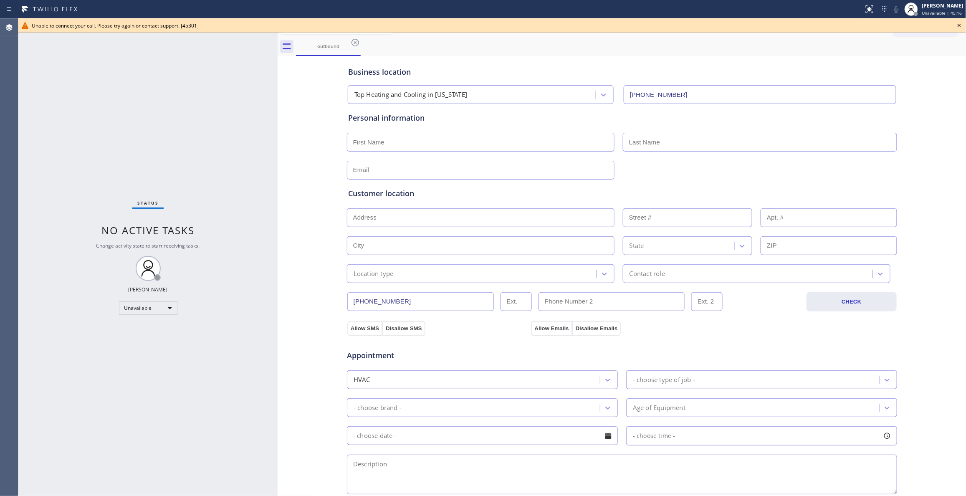
click at [959, 26] on icon at bounding box center [959, 25] width 10 height 10
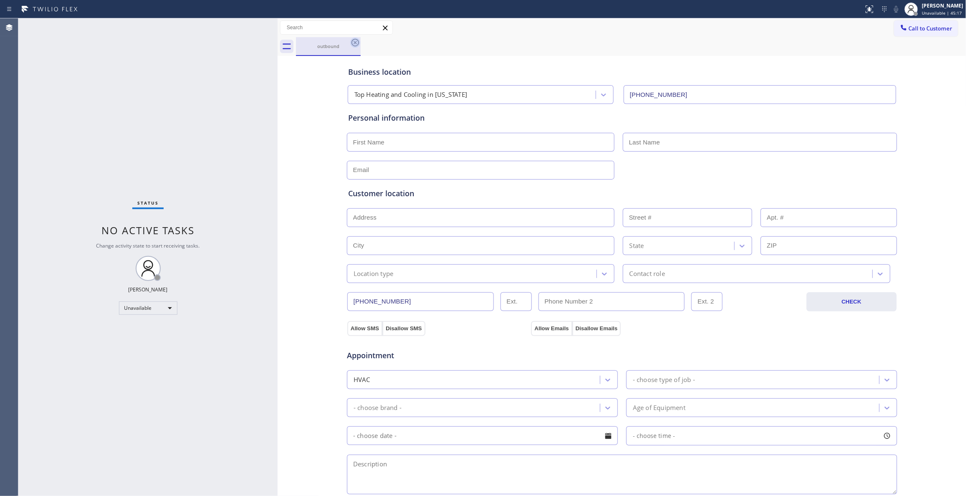
click at [354, 45] on icon at bounding box center [355, 43] width 10 height 10
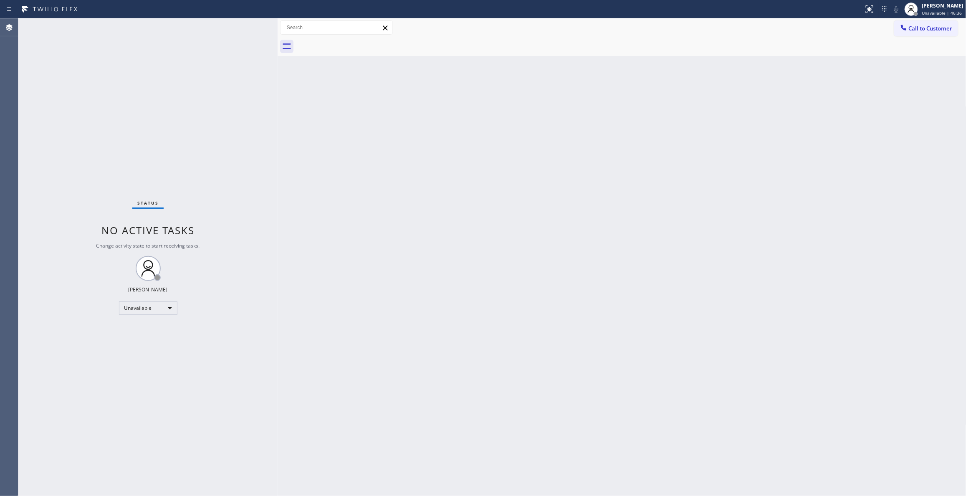
click at [87, 157] on div "Status No active tasks Change activity state to start receiving tasks. [PERSON_…" at bounding box center [147, 257] width 259 height 478
click at [149, 144] on div "Status No active tasks Change activity state to start receiving tasks. [PERSON_…" at bounding box center [147, 257] width 259 height 478
drag, startPoint x: 151, startPoint y: 156, endPoint x: 231, endPoint y: 154, distance: 80.2
click at [151, 156] on div "Status No active tasks Change activity state to start receiving tasks. [PERSON_…" at bounding box center [147, 257] width 259 height 478
drag, startPoint x: 599, startPoint y: 218, endPoint x: 624, endPoint y: 168, distance: 56.4
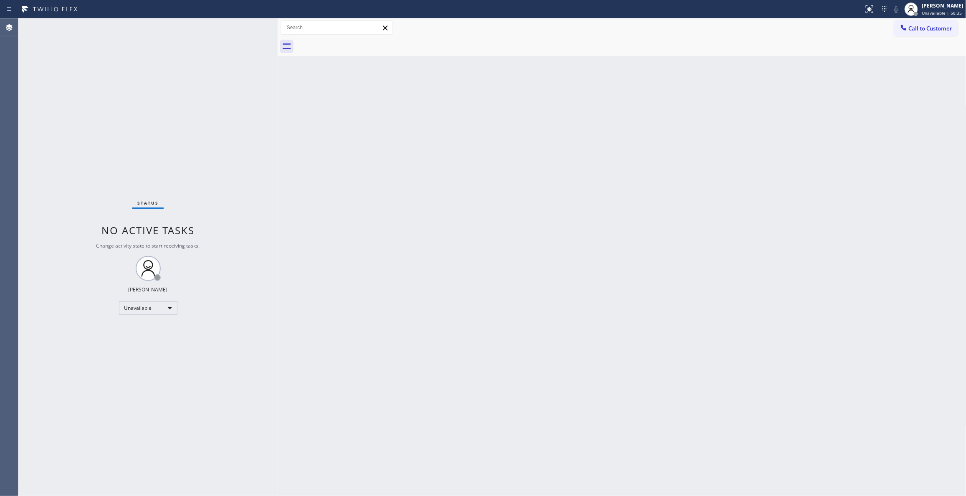
click at [612, 189] on div "Back to Dashboard Change Sender ID Customers Technicians Select a contact Outbo…" at bounding box center [622, 257] width 689 height 478
click at [919, 32] on button "Call to Customer" at bounding box center [926, 28] width 64 height 16
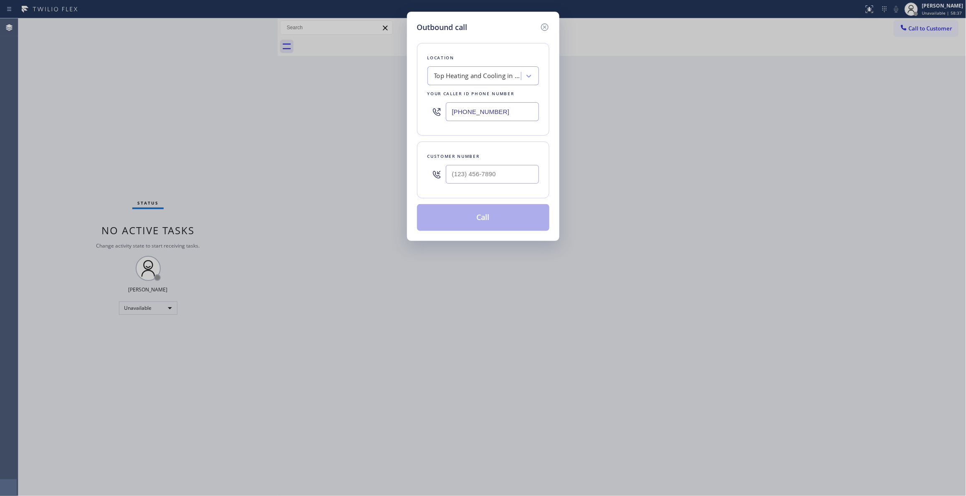
drag, startPoint x: 491, startPoint y: 111, endPoint x: 224, endPoint y: 111, distance: 267.1
click at [224, 111] on div "Outbound call Location Top Heating and Cooling in [US_STATE] Your caller id pho…" at bounding box center [483, 248] width 966 height 496
paste input "650) 727-1151"
type input "[PHONE_NUMBER]"
click at [483, 172] on input "(___) ___-____" at bounding box center [492, 174] width 93 height 19
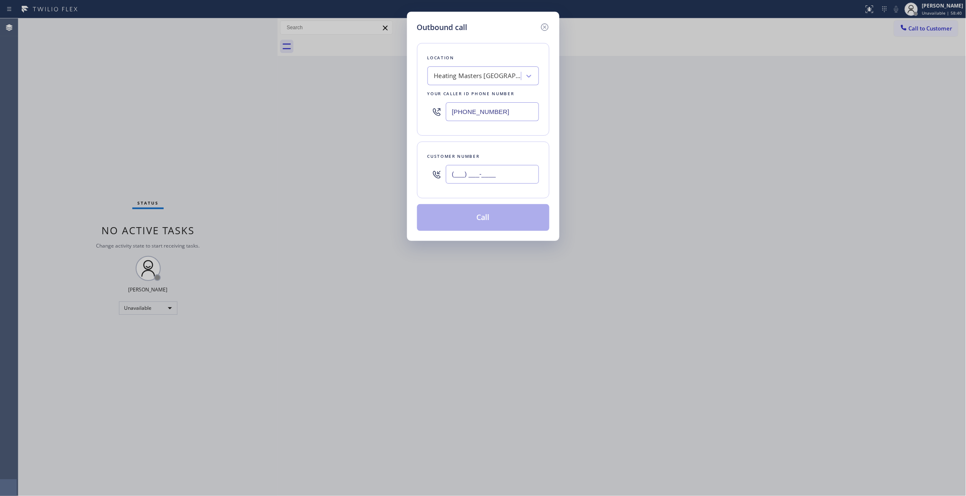
paste input "843) 510-7762"
type input "[PHONE_NUMBER]"
click at [471, 220] on button "Call" at bounding box center [483, 217] width 132 height 27
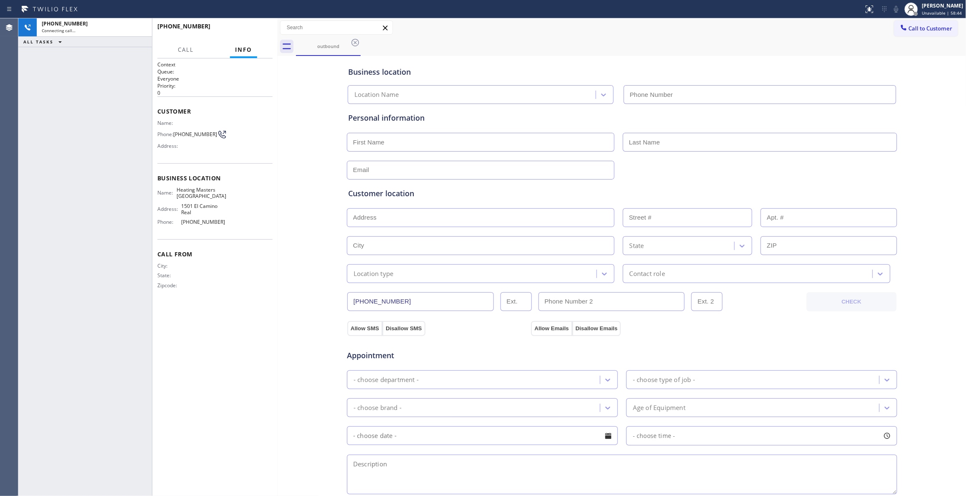
type input "[PHONE_NUMBER]"
click at [200, 131] on div "Phone: [PHONE_NUMBER]" at bounding box center [191, 134] width 69 height 10
copy div "[PHONE_NUMBER]"
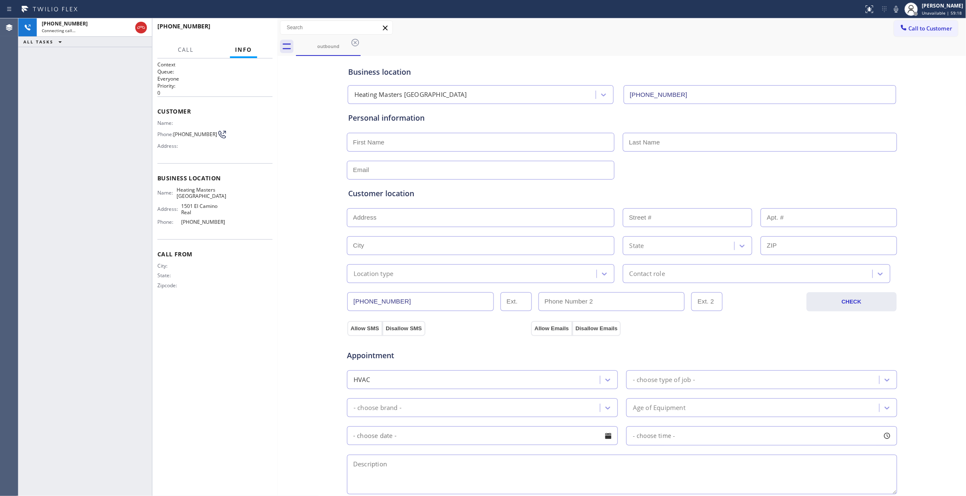
click at [117, 161] on div "[PHONE_NUMBER] Connecting call… ALL TASKS ALL TASKS ACTIVE TASKS TASKS IN WRAP …" at bounding box center [85, 257] width 134 height 478
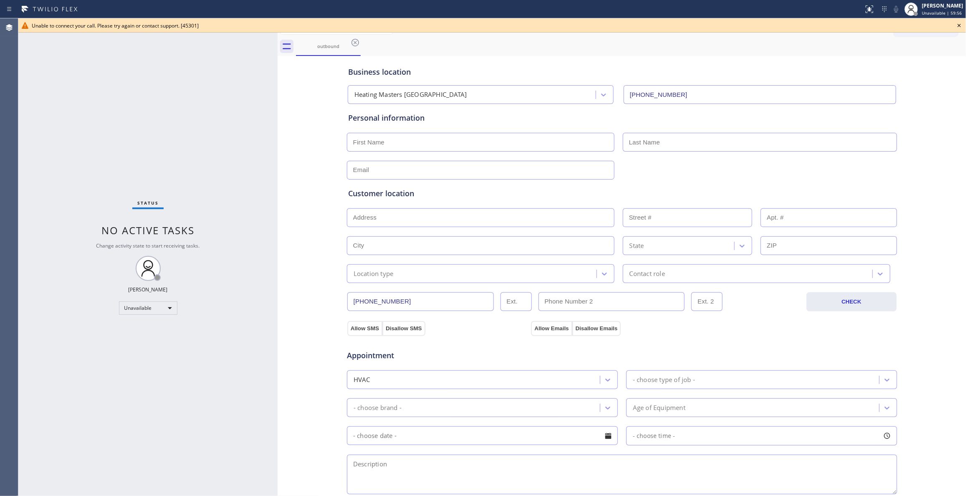
click at [960, 23] on icon at bounding box center [959, 25] width 10 height 10
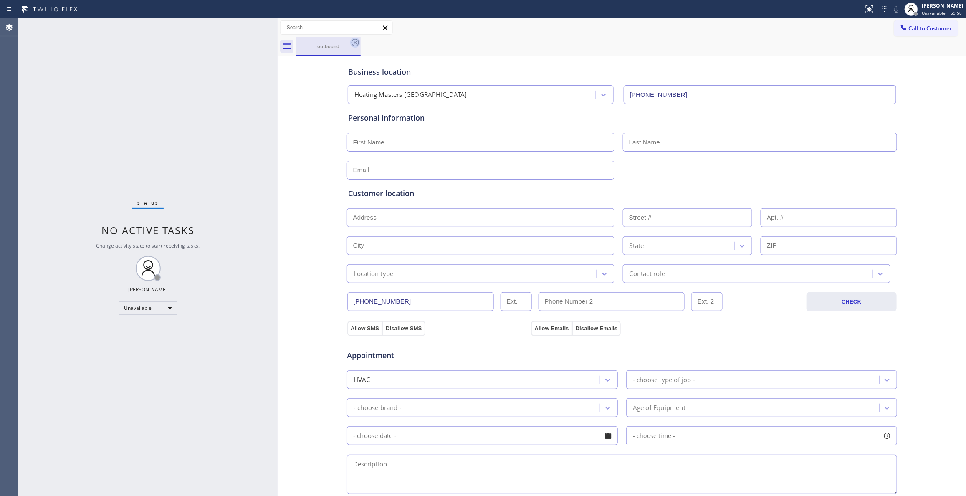
click at [353, 43] on icon at bounding box center [355, 43] width 10 height 10
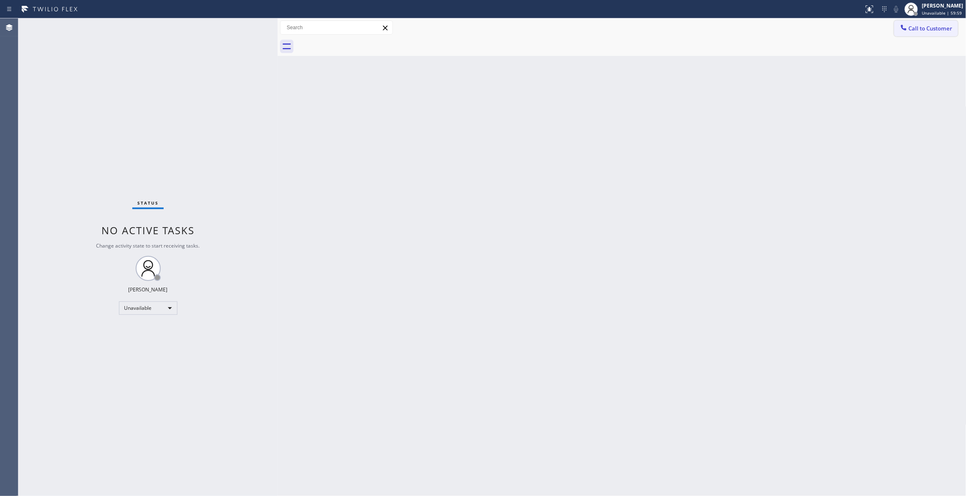
click at [916, 28] on span "Call to Customer" at bounding box center [931, 29] width 44 height 8
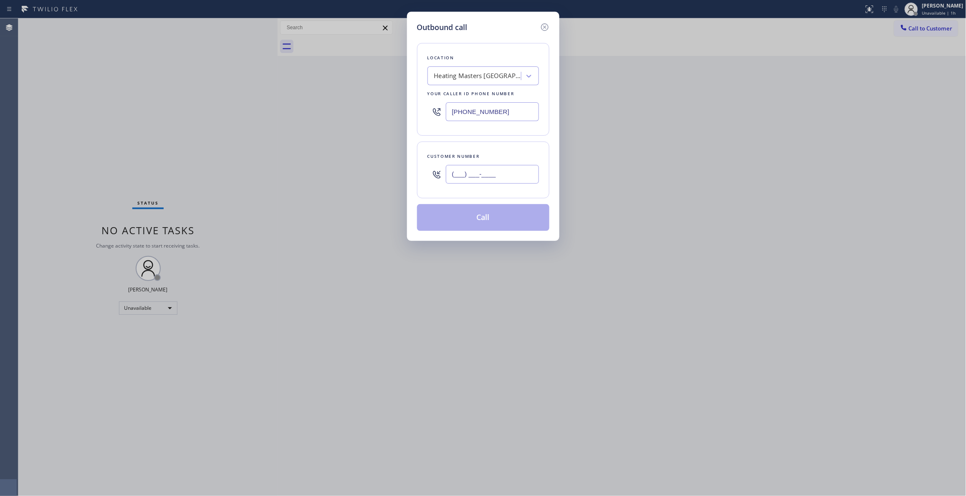
click at [488, 177] on input "(___) ___-____" at bounding box center [492, 174] width 93 height 19
paste input "843) 510-7762"
type input "[PHONE_NUMBER]"
click at [475, 225] on button "Call" at bounding box center [483, 217] width 132 height 27
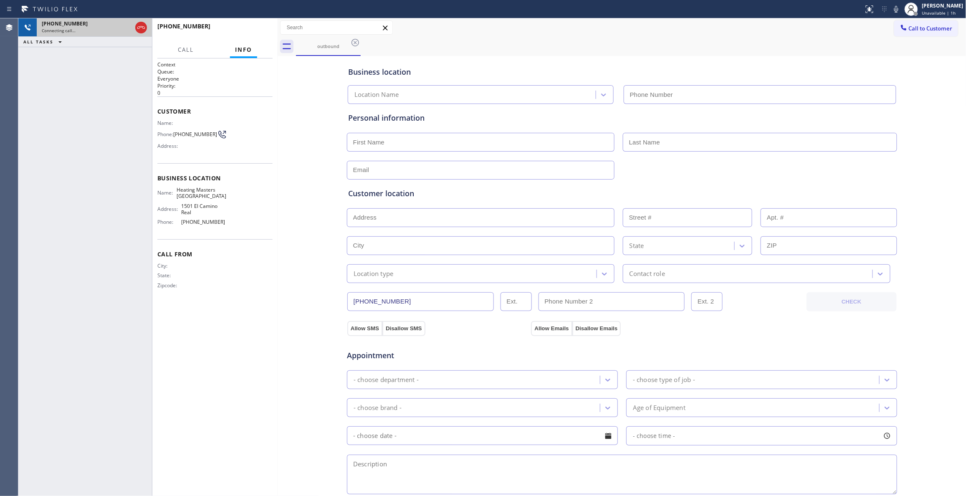
type input "[PHONE_NUMBER]"
click at [141, 29] on icon at bounding box center [141, 28] width 10 height 10
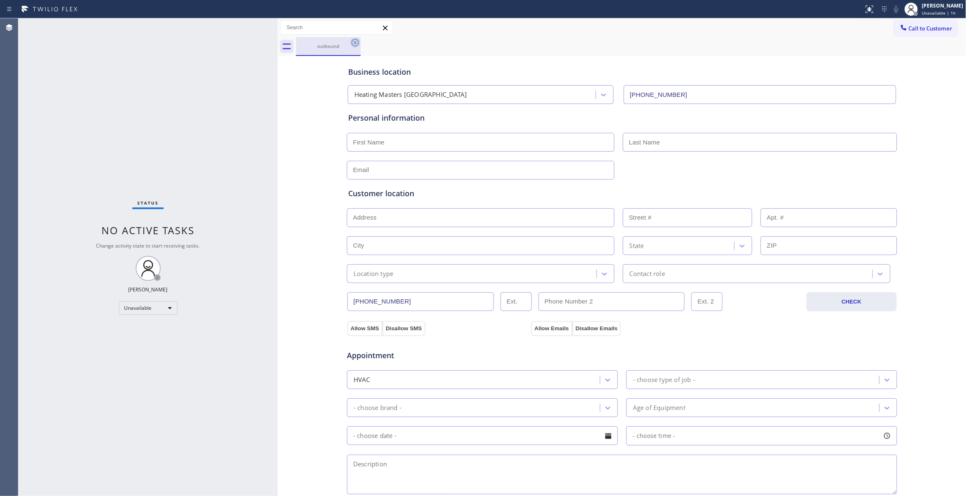
click at [356, 42] on icon at bounding box center [355, 43] width 8 height 8
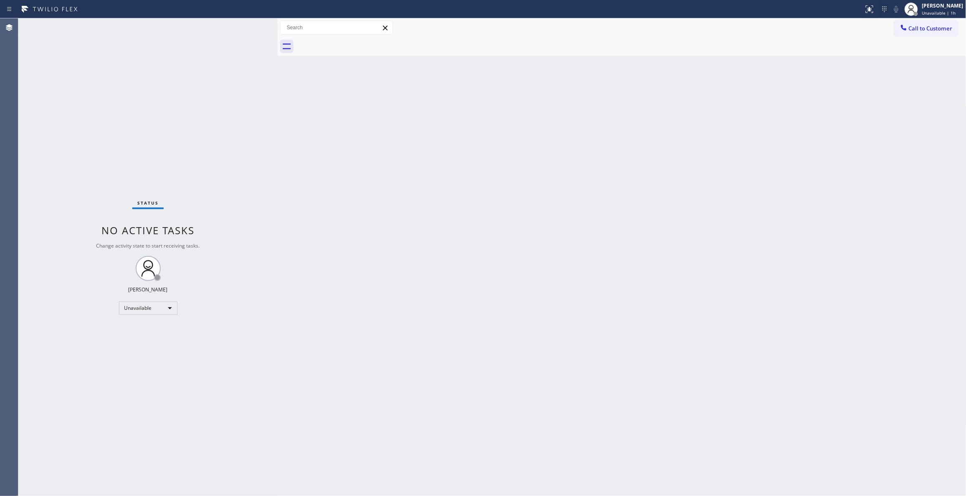
click at [541, 179] on div "Back to Dashboard Change Sender ID Customers Technicians Select a contact Outbo…" at bounding box center [622, 257] width 689 height 478
drag, startPoint x: 944, startPoint y: 28, endPoint x: 430, endPoint y: 109, distance: 520.7
click at [940, 28] on span "Call to Customer" at bounding box center [931, 29] width 44 height 8
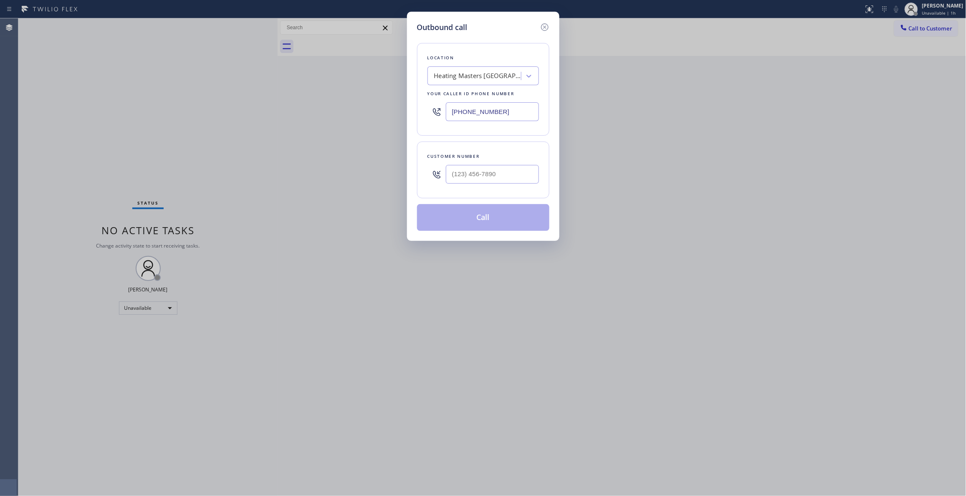
drag, startPoint x: 503, startPoint y: 112, endPoint x: 184, endPoint y: 115, distance: 318.9
click at [215, 108] on div "Outbound call Location Heating Masters [GEOGRAPHIC_DATA] Your caller id phone n…" at bounding box center [483, 248] width 966 height 496
paste input "213) 397-0028"
type input "[PHONE_NUMBER]"
click at [493, 176] on input "(___) ___-____" at bounding box center [492, 174] width 93 height 19
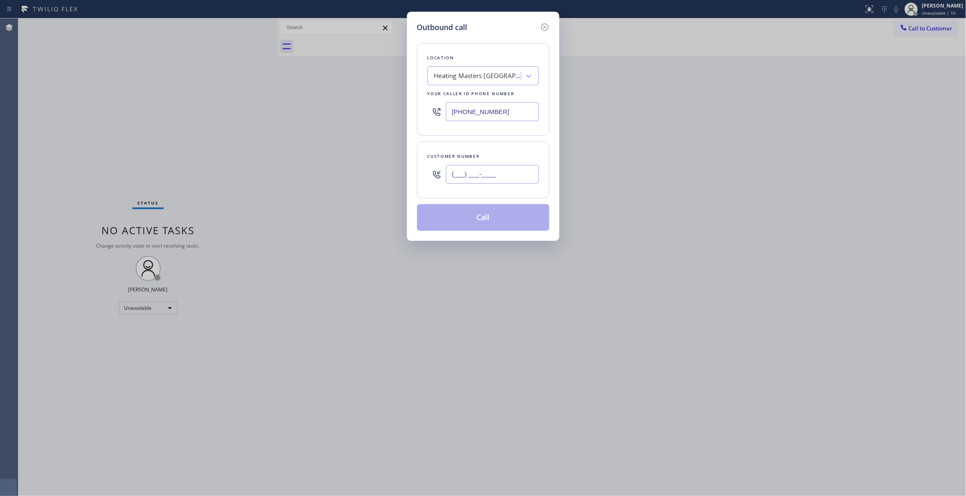
paste input "716) 816-9024"
type input "[PHONE_NUMBER]"
click at [500, 225] on button "Call" at bounding box center [483, 217] width 132 height 27
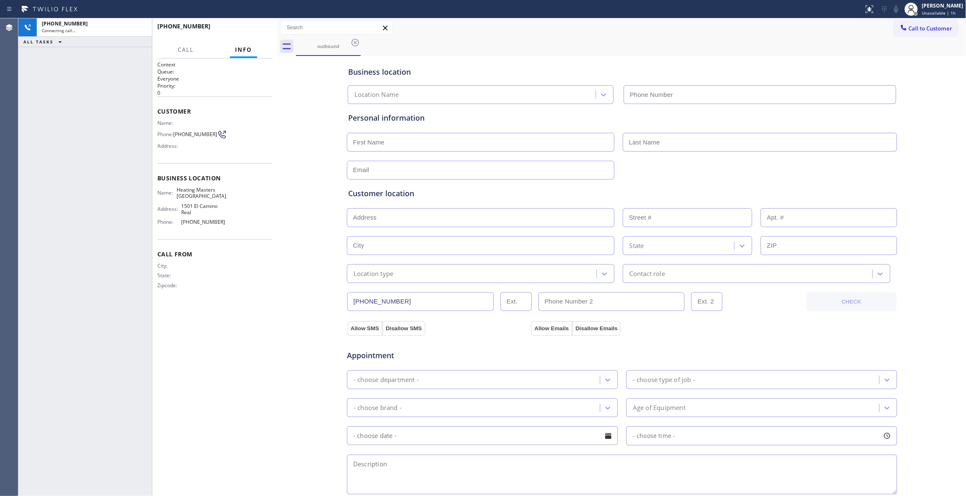
type input "[PHONE_NUMBER]"
drag, startPoint x: 139, startPoint y: 26, endPoint x: 161, endPoint y: 30, distance: 23.0
click at [139, 26] on icon at bounding box center [141, 28] width 10 height 10
click at [357, 43] on icon at bounding box center [355, 43] width 10 height 10
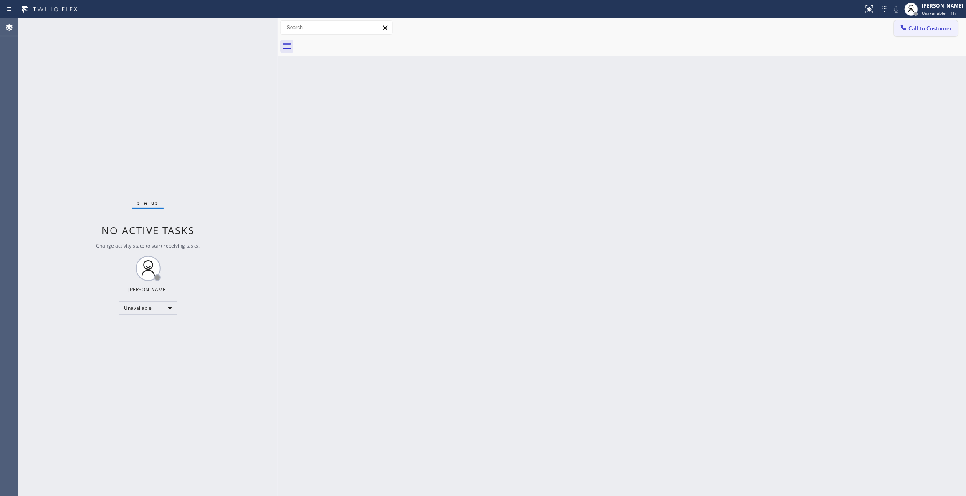
drag, startPoint x: 948, startPoint y: 27, endPoint x: 478, endPoint y: 106, distance: 477.4
click at [947, 27] on span "Call to Customer" at bounding box center [931, 29] width 44 height 8
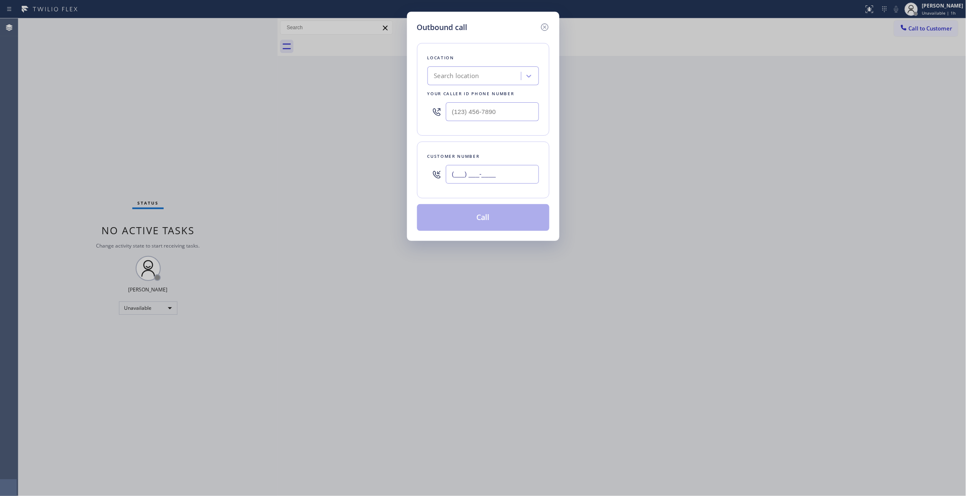
click at [486, 171] on input "(___) ___-____" at bounding box center [492, 174] width 93 height 19
paste input "716) 816-9024"
type input "[PHONE_NUMBER]"
drag, startPoint x: 508, startPoint y: 109, endPoint x: 414, endPoint y: 173, distance: 113.3
click at [177, 97] on div "Outbound call Location Search location Your caller id phone number (___) ___-__…" at bounding box center [483, 248] width 966 height 496
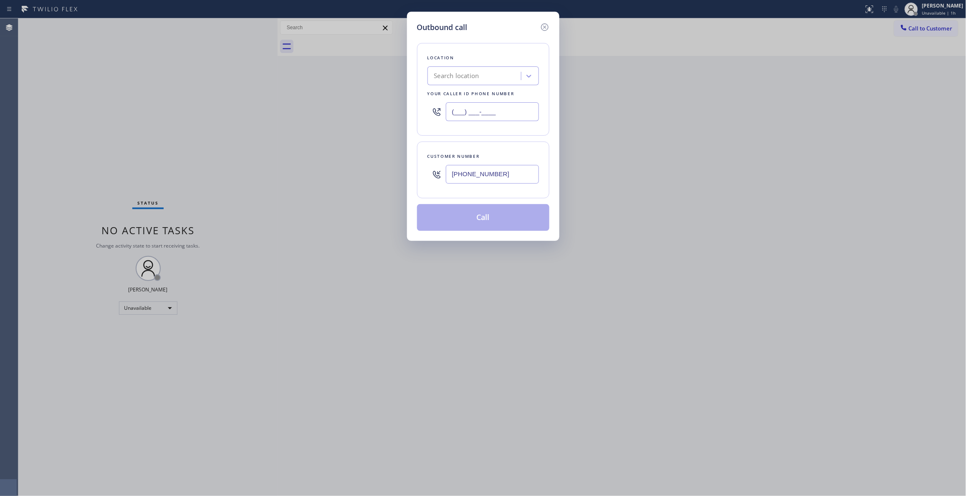
paste input "213) 397-0028"
click at [520, 184] on input "[PHONE_NUMBER]" at bounding box center [492, 174] width 93 height 19
drag, startPoint x: 512, startPoint y: 112, endPoint x: 424, endPoint y: 107, distance: 87.8
click at [424, 107] on div "Location Search location Your caller id phone number [PHONE_NUMBER]" at bounding box center [483, 89] width 132 height 93
paste input "760) 388-7499"
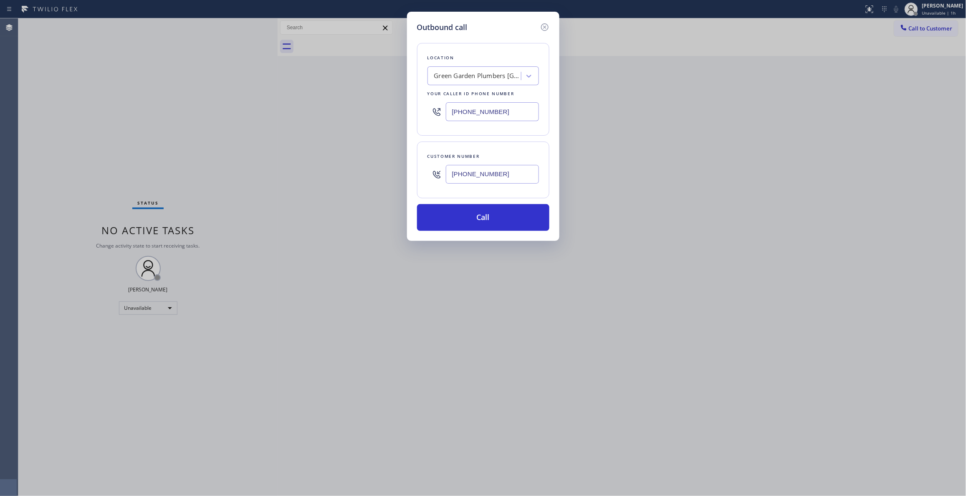
type input "[PHONE_NUMBER]"
paste input "941) 529-9457"
drag, startPoint x: 520, startPoint y: 175, endPoint x: 363, endPoint y: 212, distance: 161.2
click at [261, 156] on div "Outbound call Location [GEOGRAPHIC_DATA] Plumbers [GEOGRAPHIC_DATA] Your caller…" at bounding box center [483, 248] width 966 height 496
type input "[PHONE_NUMBER]"
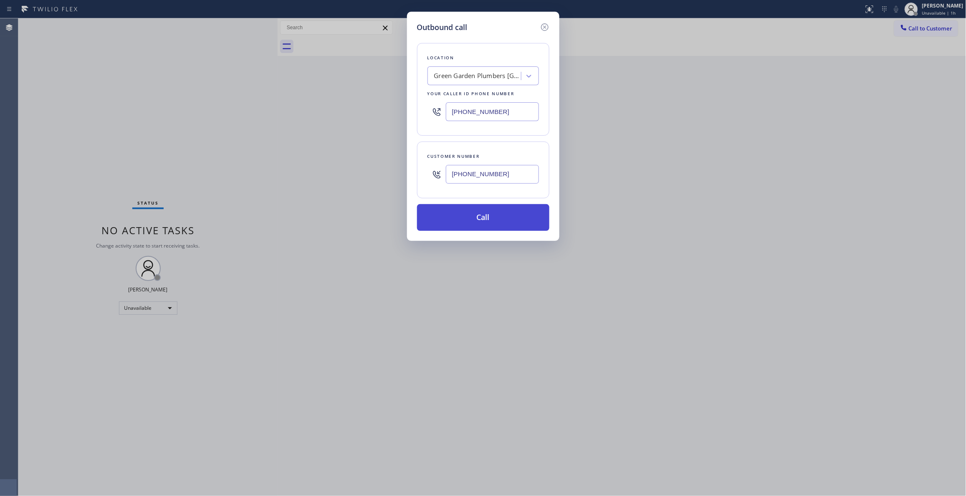
click at [478, 212] on button "Call" at bounding box center [483, 217] width 132 height 27
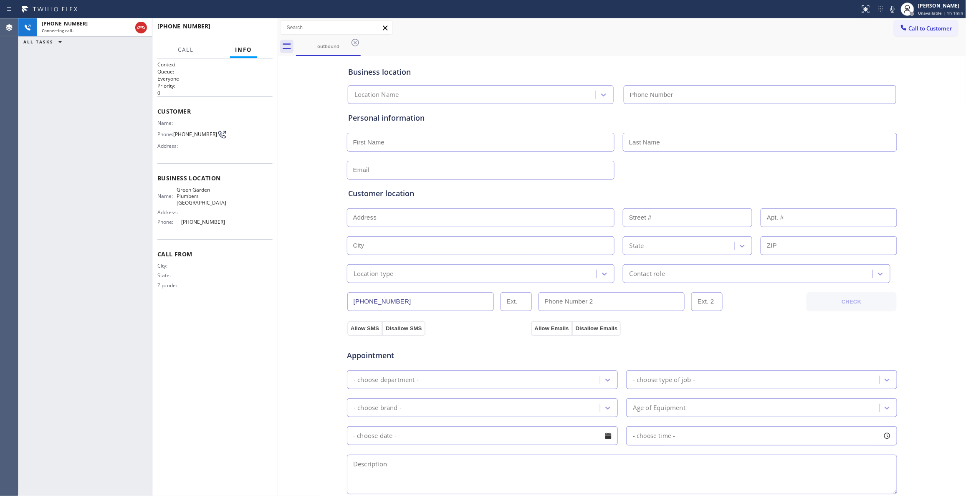
type input "[PHONE_NUMBER]"
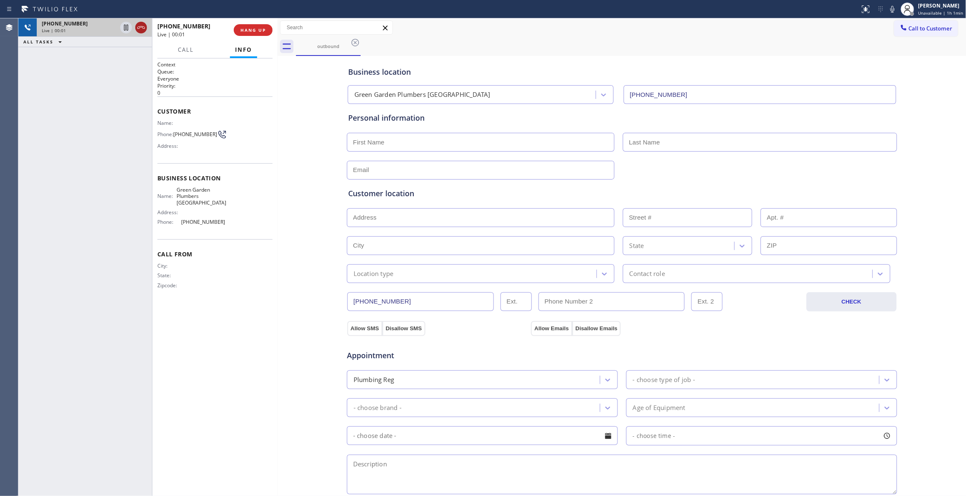
click at [142, 28] on icon at bounding box center [141, 28] width 10 height 10
click at [245, 37] on div "[PHONE_NUMBER] Wrap up | 00:00 COMPLETE" at bounding box center [214, 30] width 115 height 22
click at [244, 31] on span "COMPLETE" at bounding box center [251, 30] width 29 height 6
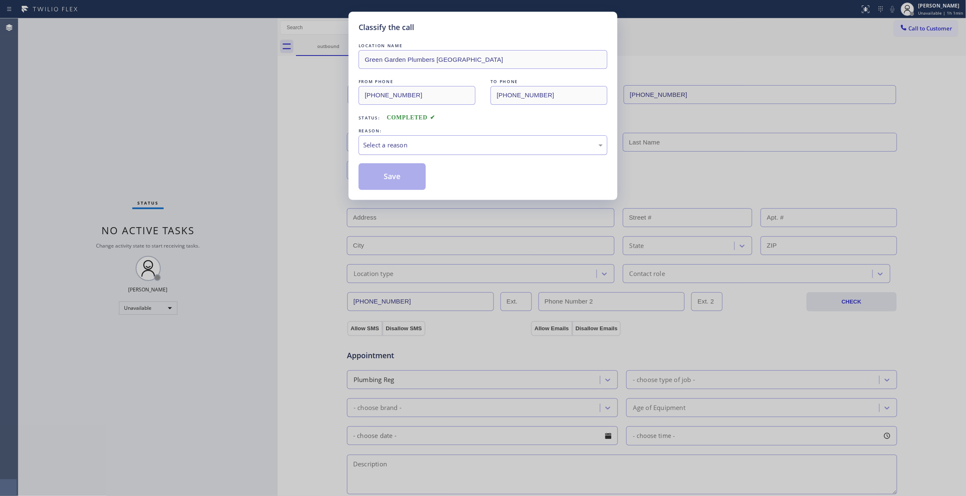
click at [391, 148] on div "Select a reason" at bounding box center [483, 145] width 240 height 10
click at [384, 181] on button "Save" at bounding box center [392, 176] width 67 height 27
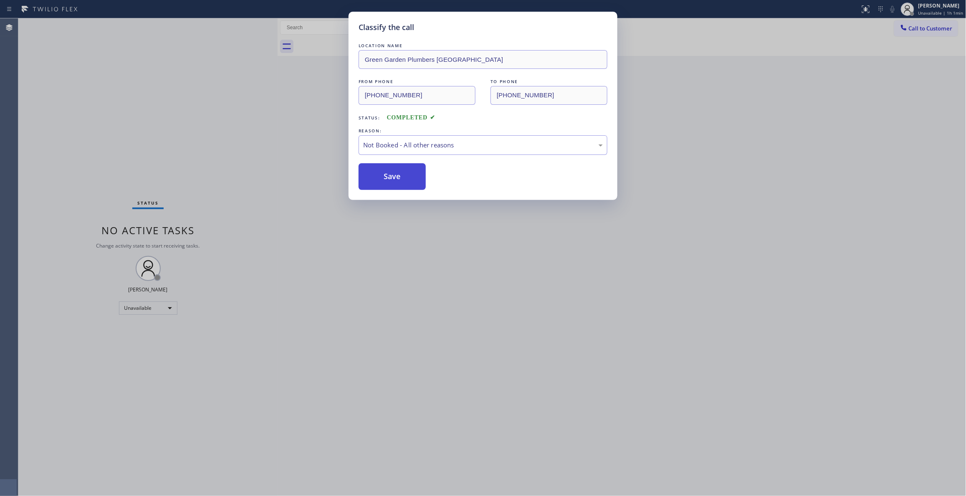
click at [384, 181] on button "Save" at bounding box center [392, 176] width 67 height 27
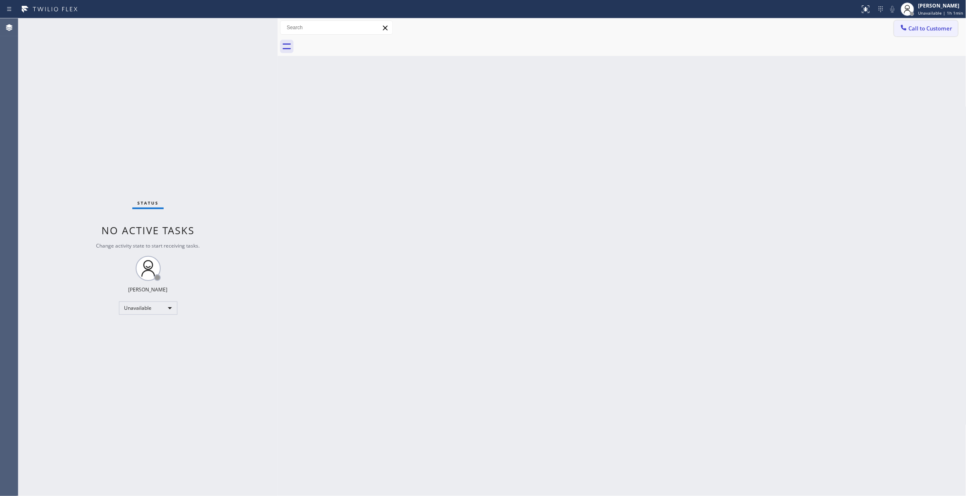
drag, startPoint x: 925, startPoint y: 30, endPoint x: 748, endPoint y: 61, distance: 179.6
click at [925, 29] on span "Call to Customer" at bounding box center [931, 29] width 44 height 8
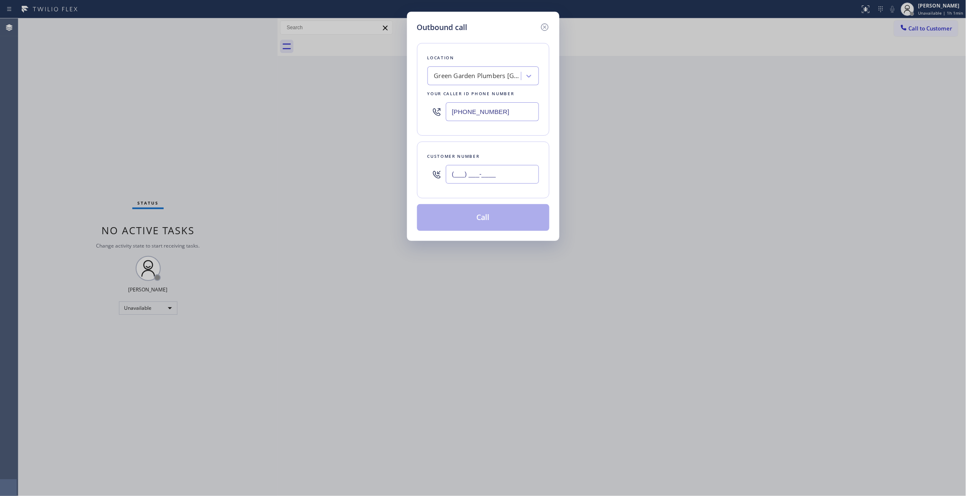
click at [495, 169] on input "(___) ___-____" at bounding box center [492, 174] width 93 height 19
paste input "941) 529-9457"
type input "[PHONE_NUMBER]"
click at [471, 221] on button "Call" at bounding box center [483, 217] width 132 height 27
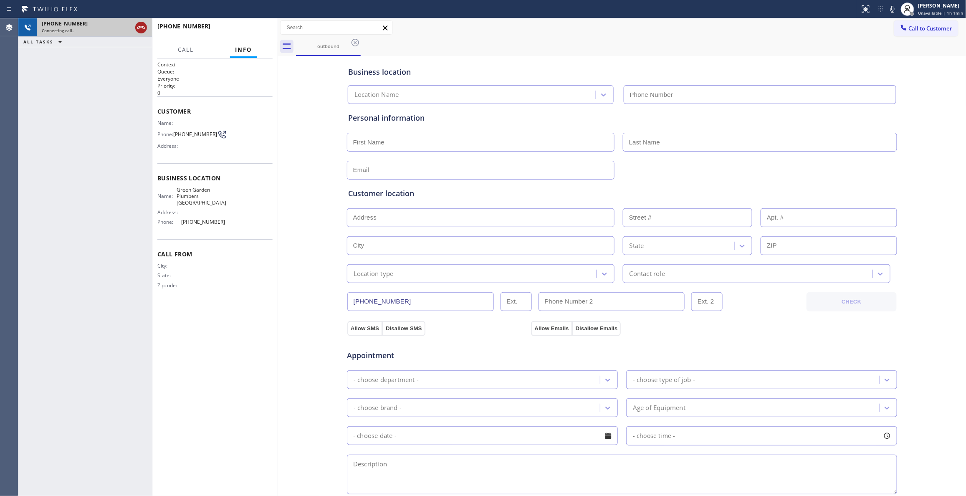
type input "[PHONE_NUMBER]"
click at [141, 27] on icon at bounding box center [141, 28] width 10 height 10
click at [259, 32] on span "HANG UP" at bounding box center [252, 30] width 25 height 6
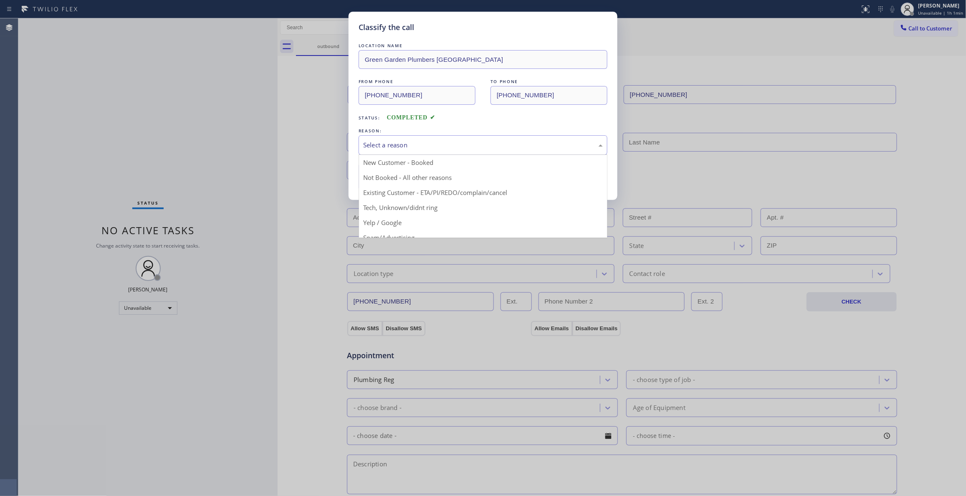
click at [397, 145] on div "Select a reason" at bounding box center [483, 145] width 240 height 10
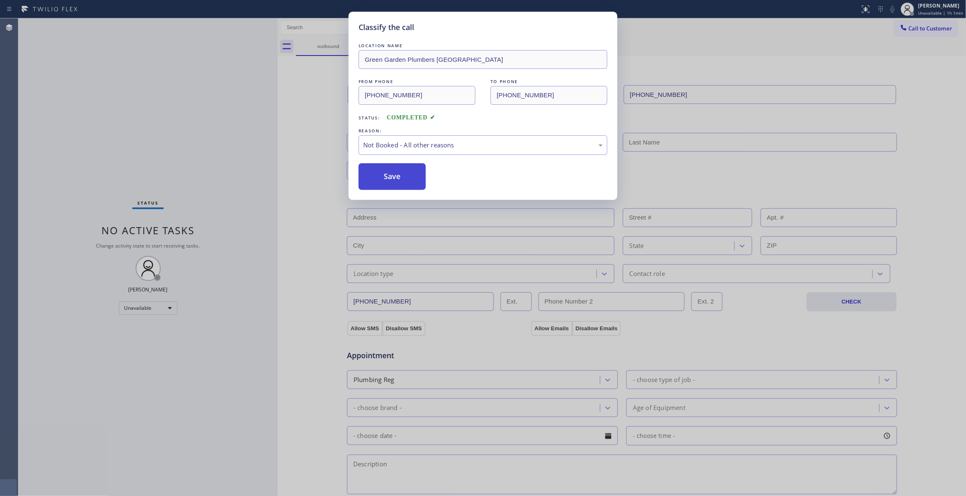
click at [392, 182] on button "Save" at bounding box center [392, 176] width 67 height 27
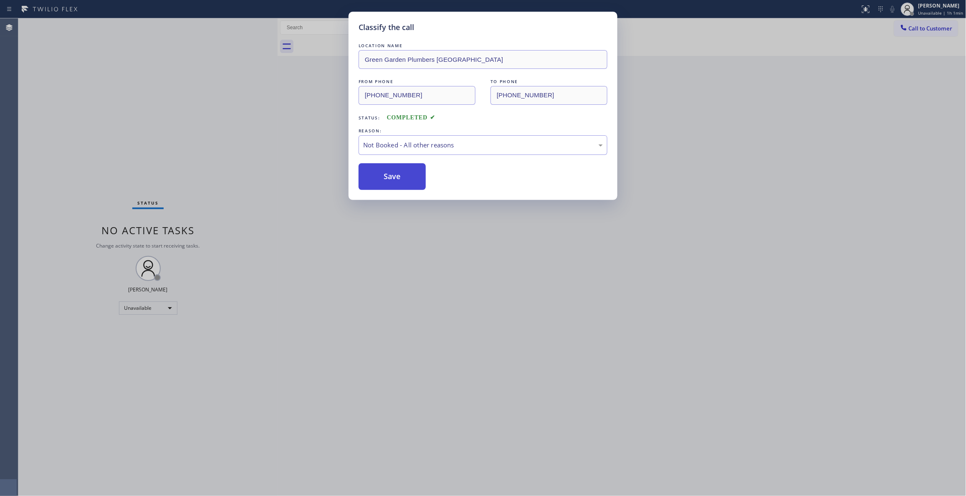
click at [393, 181] on button "Save" at bounding box center [392, 176] width 67 height 27
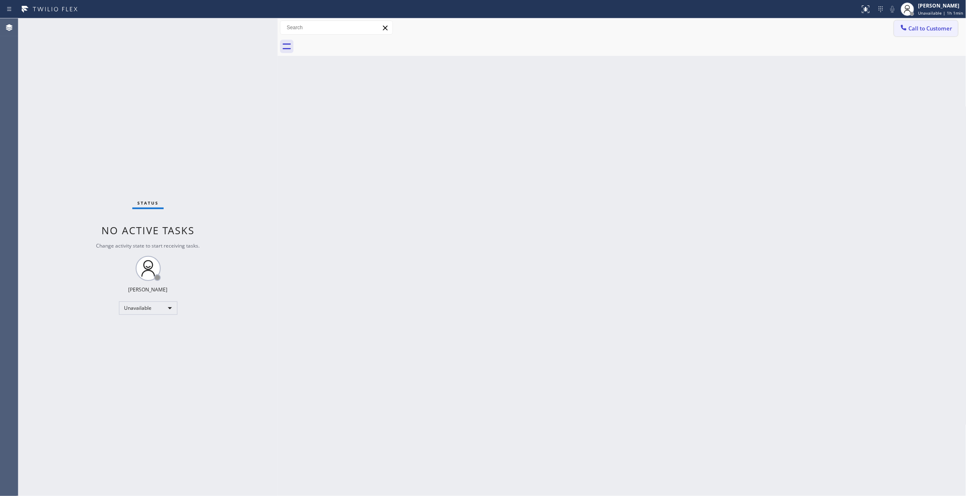
click at [927, 28] on span "Call to Customer" at bounding box center [931, 29] width 44 height 8
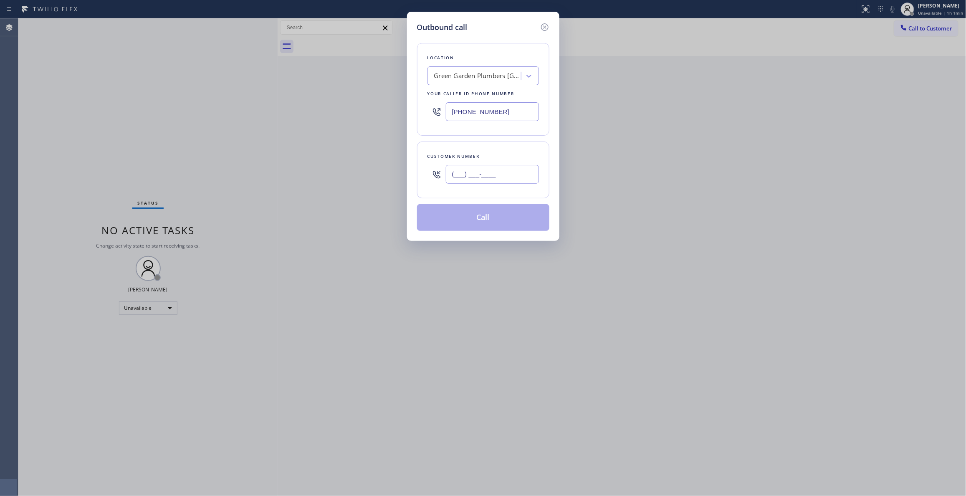
click at [503, 176] on input "(___) ___-____" at bounding box center [492, 174] width 93 height 19
paste input "941) 529-9457"
type input "[PHONE_NUMBER]"
click at [480, 220] on button "Call" at bounding box center [483, 217] width 132 height 27
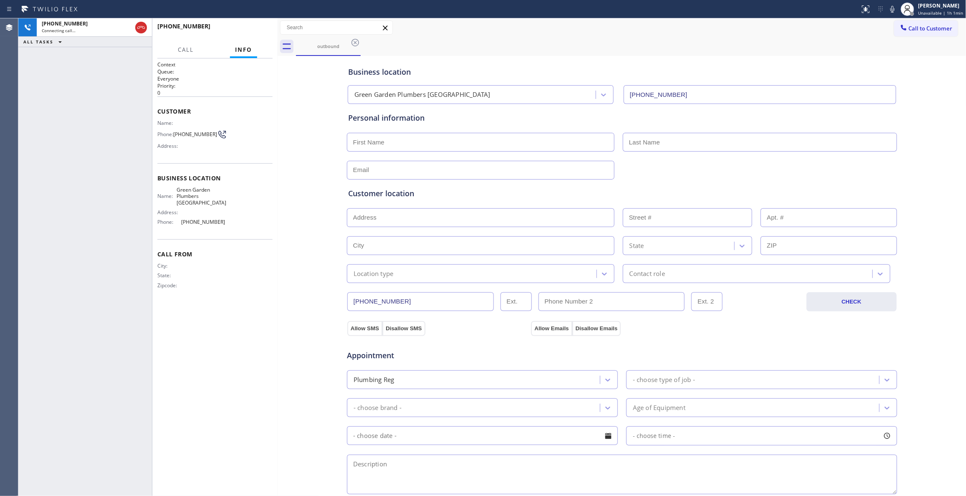
type input "[PHONE_NUMBER]"
click at [245, 28] on span "HANG UP" at bounding box center [252, 30] width 25 height 6
click at [245, 27] on span "COMPLETE" at bounding box center [251, 30] width 29 height 6
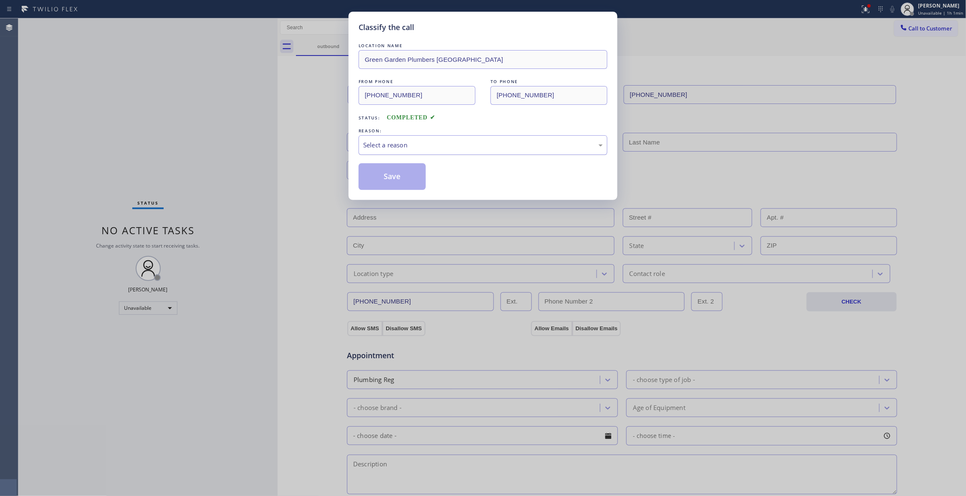
click at [397, 144] on div "Select a reason" at bounding box center [483, 145] width 240 height 10
click at [383, 179] on button "Save" at bounding box center [392, 176] width 67 height 27
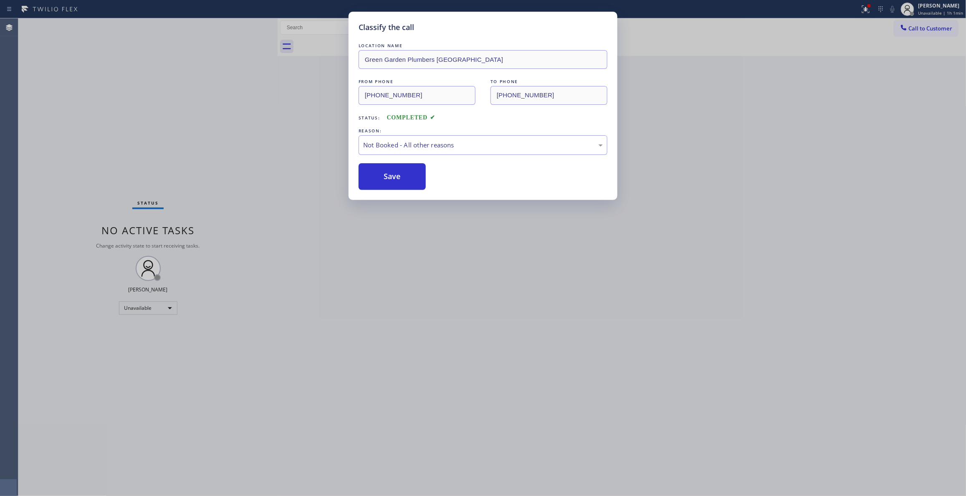
click at [383, 179] on button "Save" at bounding box center [392, 176] width 67 height 27
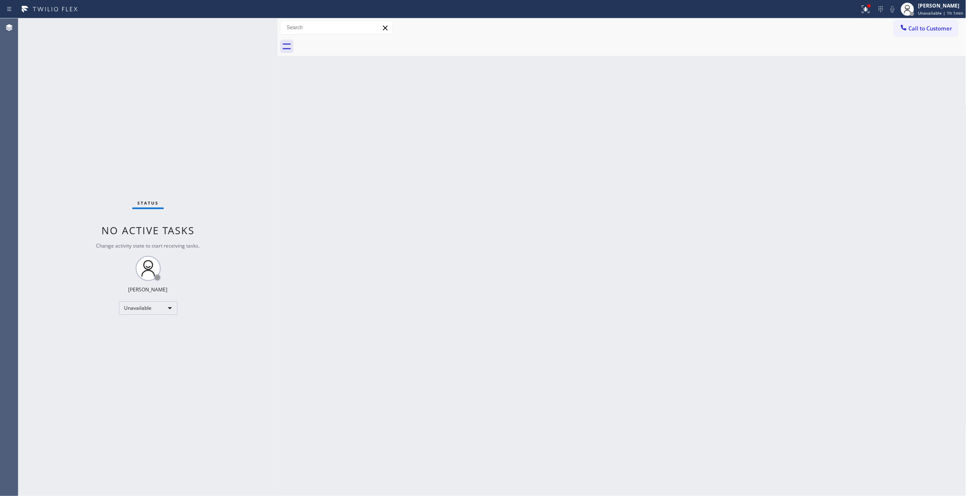
drag, startPoint x: 580, startPoint y: 273, endPoint x: 729, endPoint y: 143, distance: 197.9
click at [582, 265] on div "Back to Dashboard Change Sender ID Customers Technicians Select a contact Outbo…" at bounding box center [622, 257] width 689 height 478
click at [926, 32] on span "Call to Customer" at bounding box center [931, 29] width 44 height 8
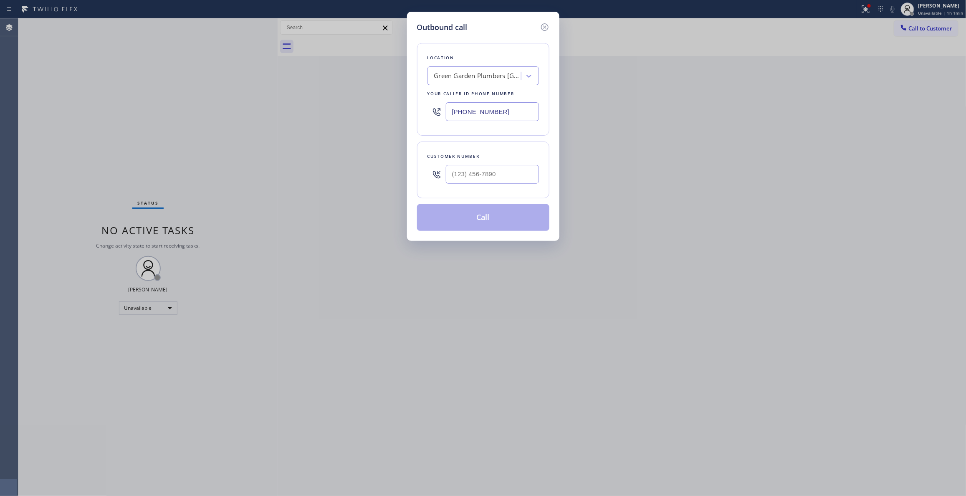
drag, startPoint x: 523, startPoint y: 107, endPoint x: 235, endPoint y: 109, distance: 288.0
click at [235, 101] on div "Outbound call Location [GEOGRAPHIC_DATA] Plumbers [GEOGRAPHIC_DATA] Your caller…" at bounding box center [483, 248] width 966 height 496
paste input "480) 787-027"
type input "[PHONE_NUMBER]"
drag, startPoint x: 507, startPoint y: 175, endPoint x: 177, endPoint y: 159, distance: 329.8
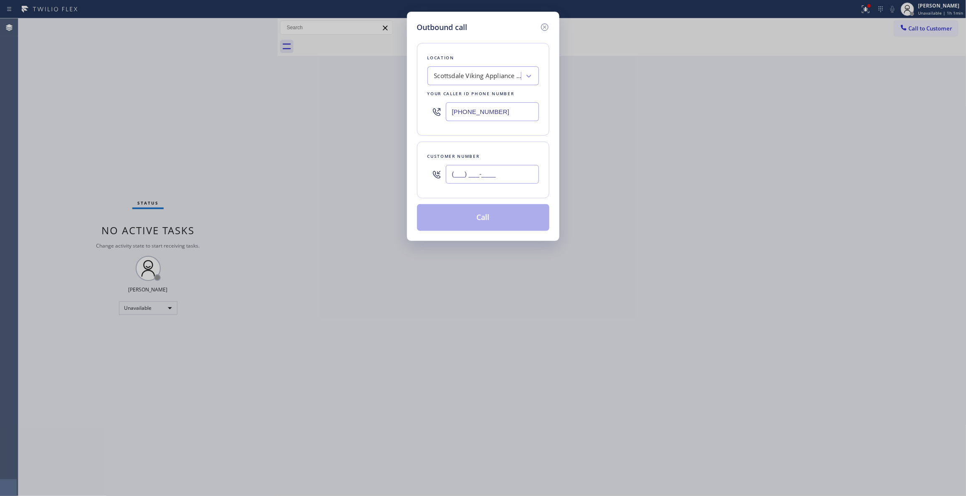
click at [159, 154] on div "Outbound call Location [GEOGRAPHIC_DATA] Viking Appliance Repair Your caller id…" at bounding box center [483, 248] width 966 height 496
paste input "936) 758-3576"
type input "[PHONE_NUMBER]"
click at [468, 220] on button "Call" at bounding box center [483, 217] width 132 height 27
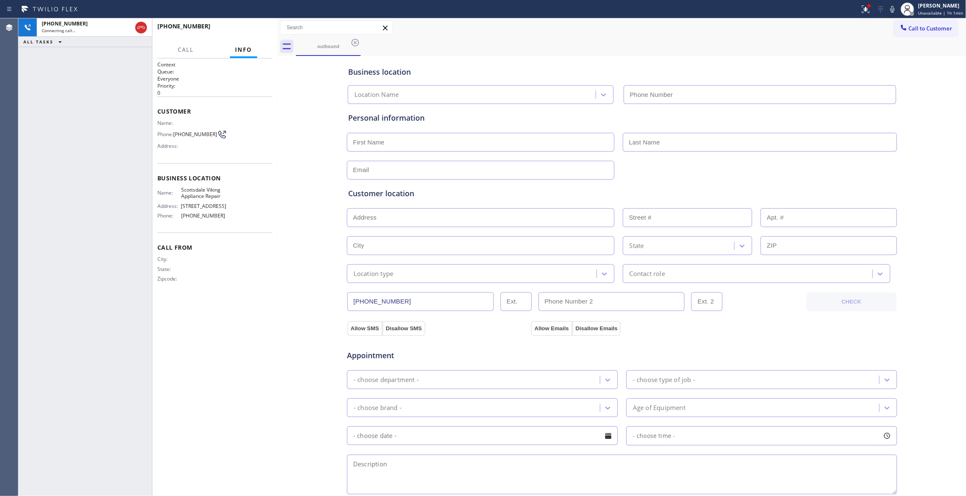
type input "[PHONE_NUMBER]"
click at [862, 8] on icon at bounding box center [866, 9] width 8 height 8
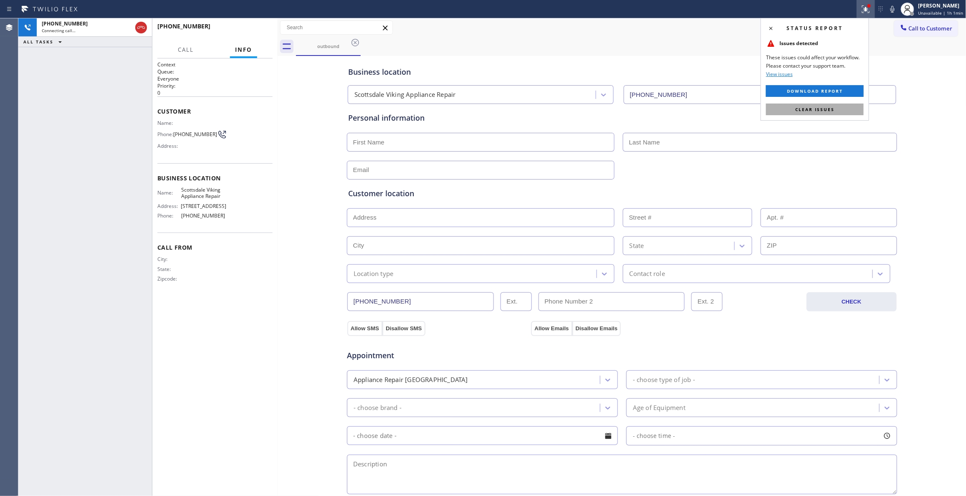
click at [820, 112] on span "Clear issues" at bounding box center [814, 109] width 39 height 6
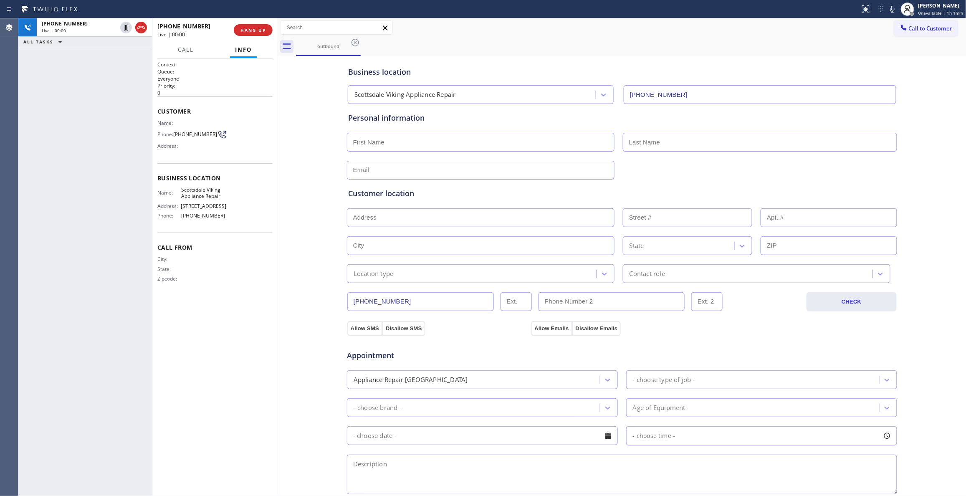
click at [198, 134] on span "[PHONE_NUMBER]" at bounding box center [195, 134] width 44 height 6
copy div "[PHONE_NUMBER]"
click at [251, 32] on span "HANG UP" at bounding box center [252, 30] width 25 height 6
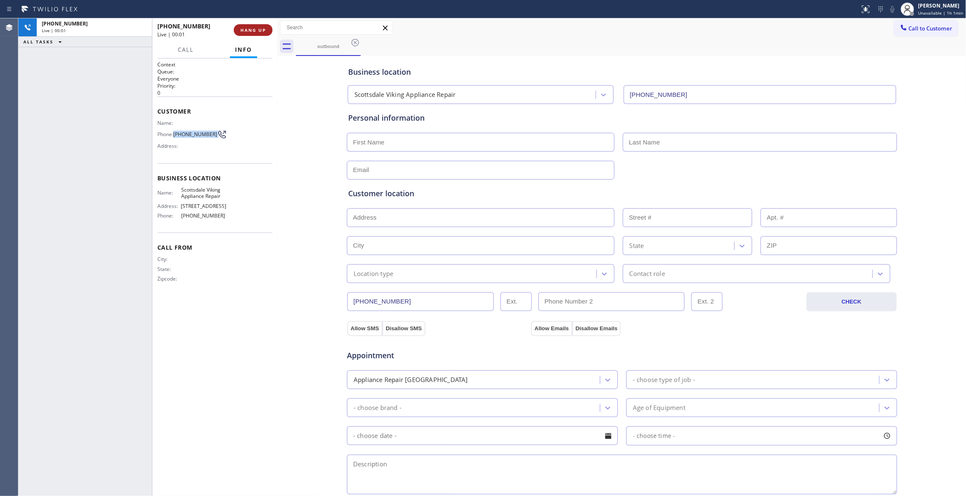
click at [251, 32] on span "HANG UP" at bounding box center [252, 30] width 25 height 6
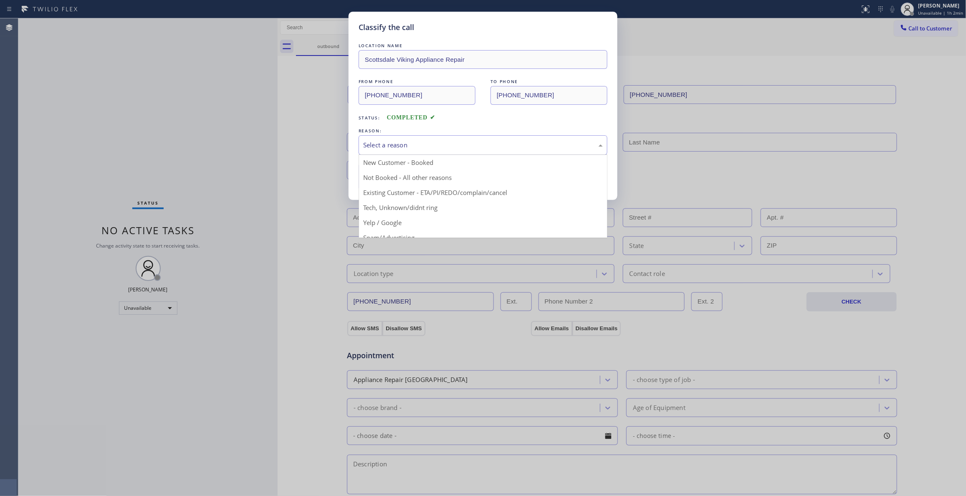
click at [391, 147] on div "Select a reason" at bounding box center [483, 145] width 240 height 10
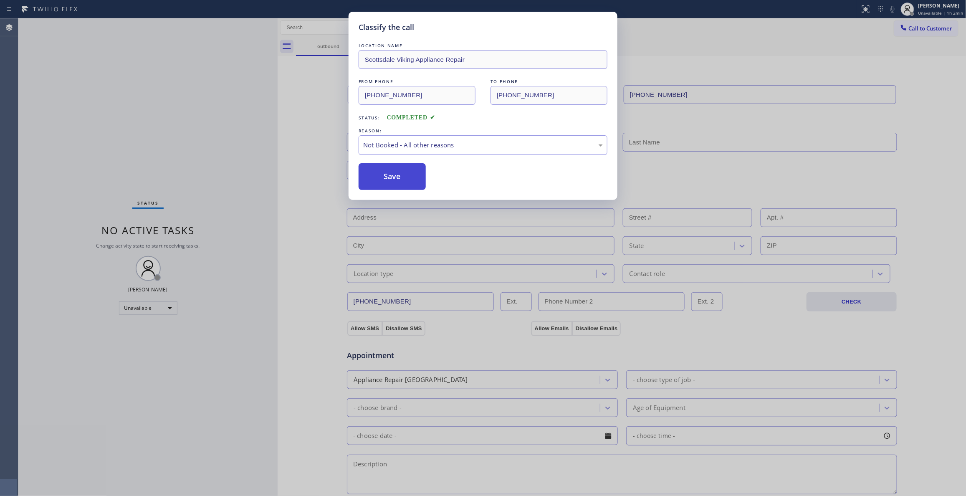
click at [392, 176] on button "Save" at bounding box center [392, 176] width 67 height 27
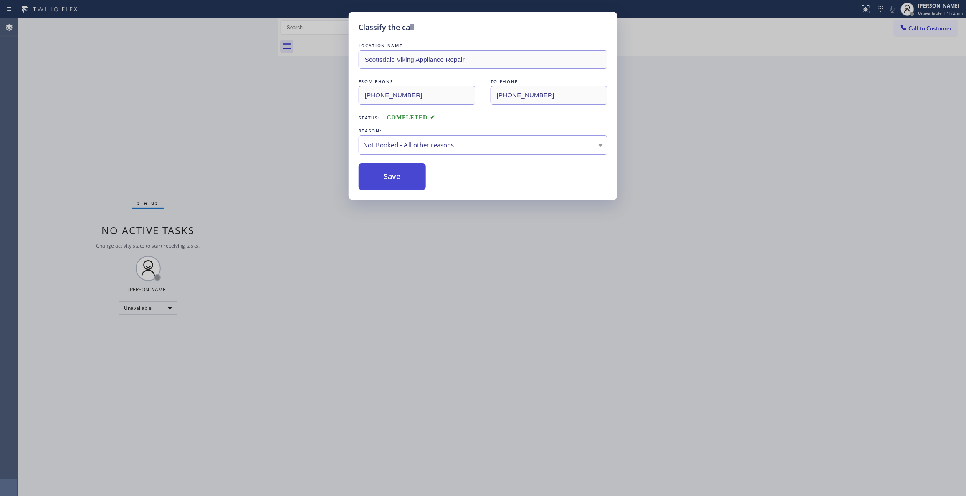
click at [392, 176] on button "Save" at bounding box center [392, 176] width 67 height 27
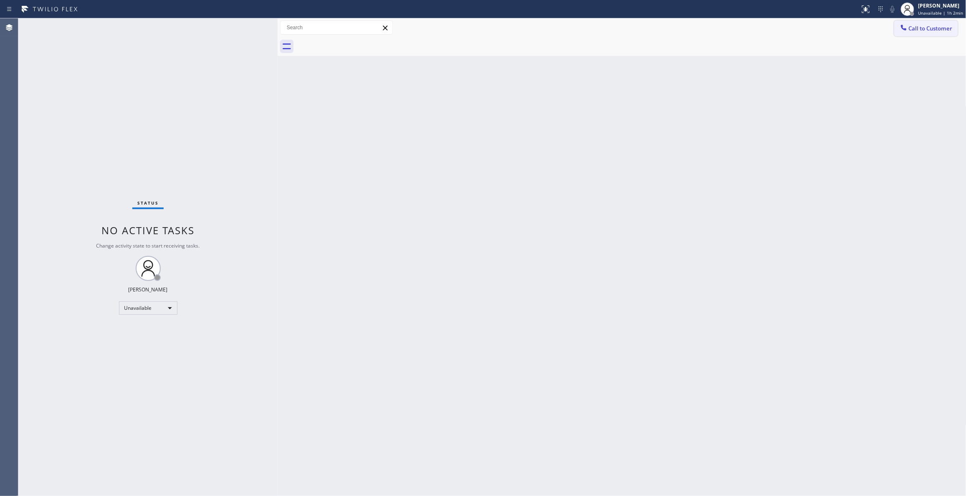
click at [937, 30] on span "Call to Customer" at bounding box center [931, 29] width 44 height 8
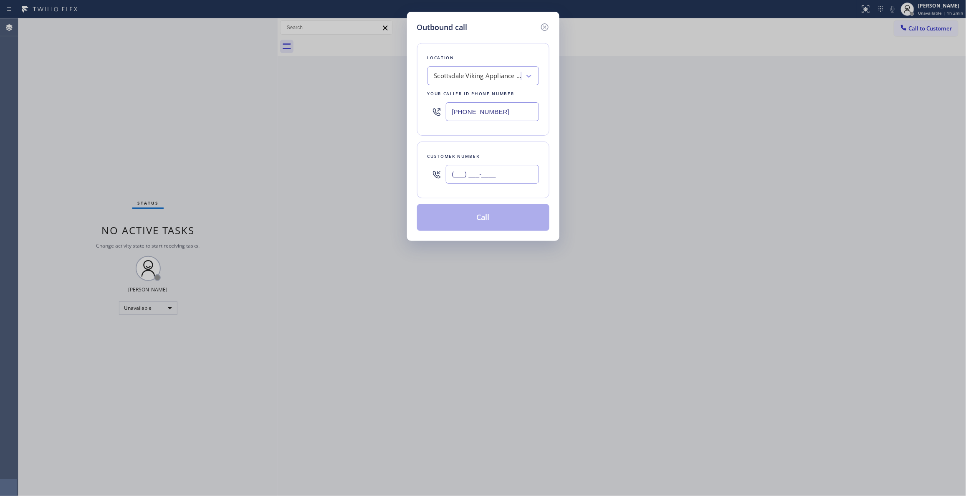
click at [498, 177] on input "(___) ___-____" at bounding box center [492, 174] width 93 height 19
paste input "936) 758-3576"
type input "[PHONE_NUMBER]"
click at [483, 221] on button "Call" at bounding box center [483, 217] width 132 height 27
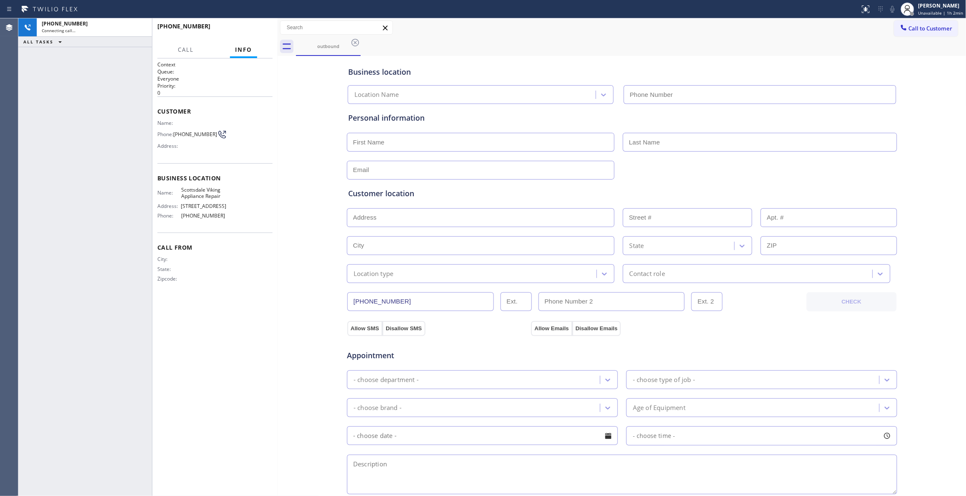
type input "[PHONE_NUMBER]"
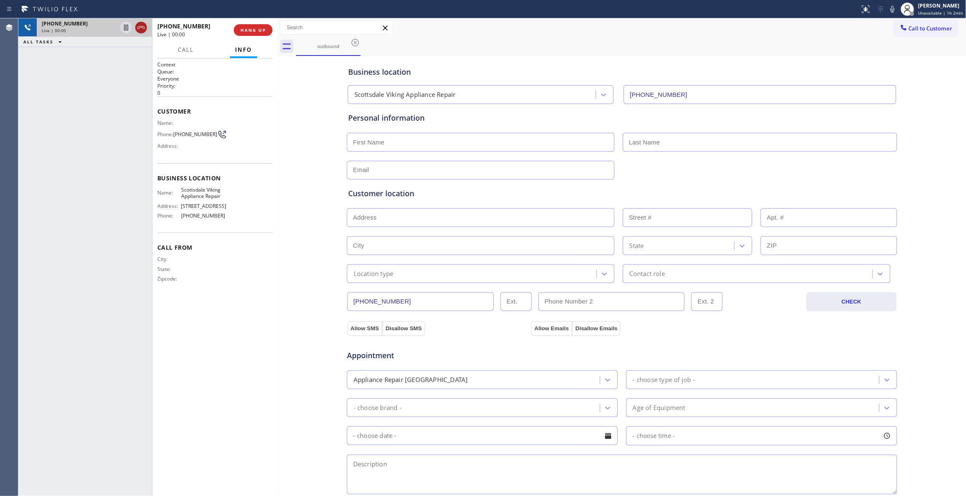
click at [142, 26] on icon at bounding box center [141, 28] width 10 height 10
click at [251, 23] on div "[PHONE_NUMBER] Wrap up | 00:00 COMPLETE" at bounding box center [214, 30] width 115 height 22
click at [254, 25] on button "COMPLETE" at bounding box center [251, 30] width 42 height 12
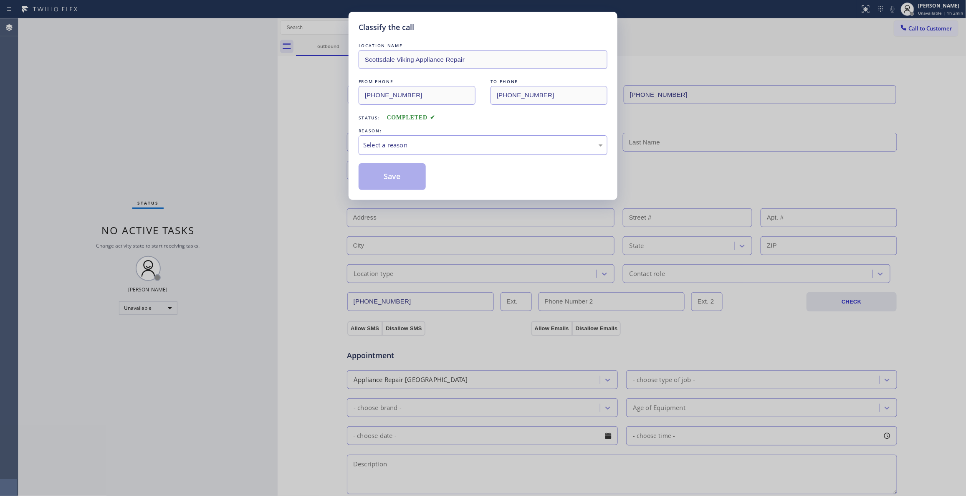
click at [371, 147] on div "Select a reason" at bounding box center [483, 145] width 240 height 10
click at [382, 174] on button "Save" at bounding box center [392, 176] width 67 height 27
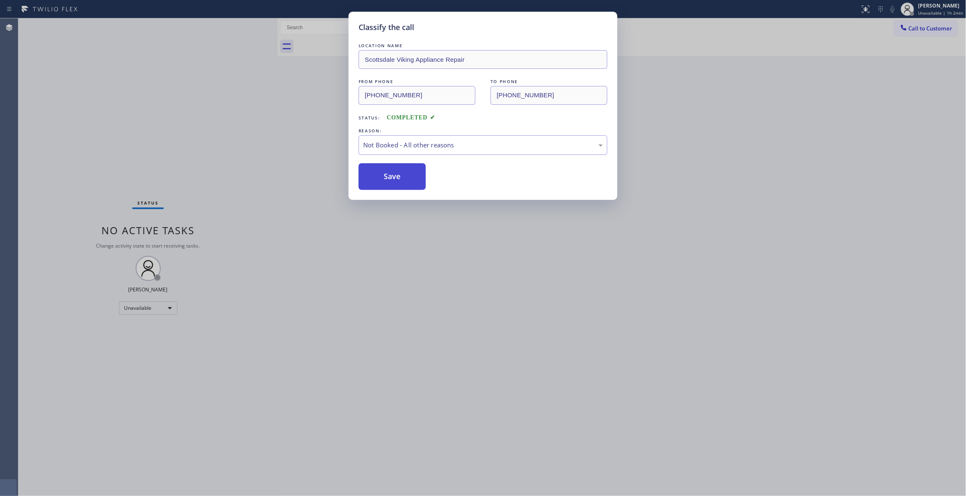
click at [382, 174] on button "Save" at bounding box center [392, 176] width 67 height 27
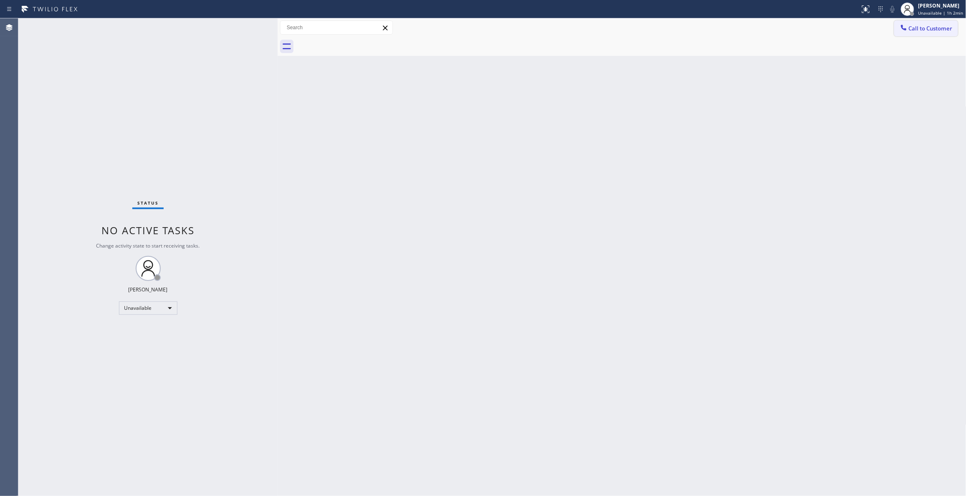
click at [927, 29] on span "Call to Customer" at bounding box center [931, 29] width 44 height 8
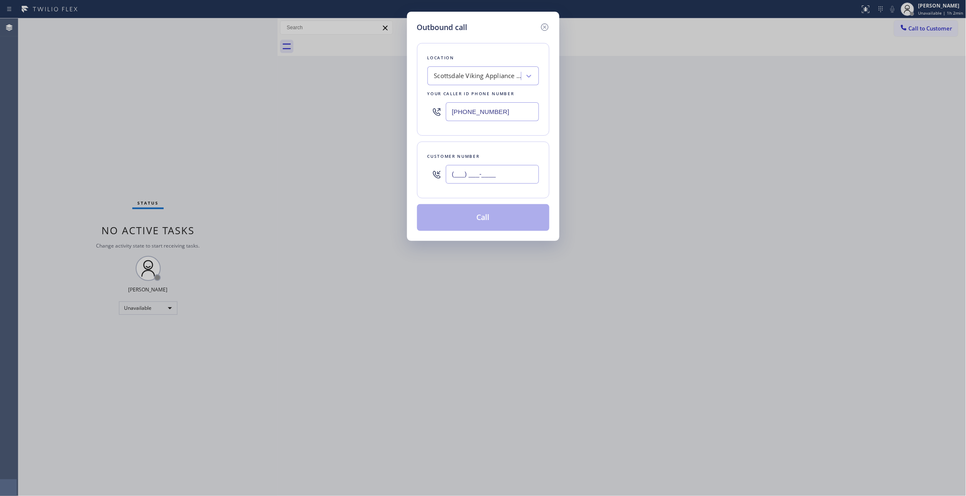
click at [455, 179] on input "(___) ___-____" at bounding box center [492, 174] width 93 height 19
paste input "936) 758-3576"
type input "[PHONE_NUMBER]"
click at [448, 220] on button "Call" at bounding box center [483, 217] width 132 height 27
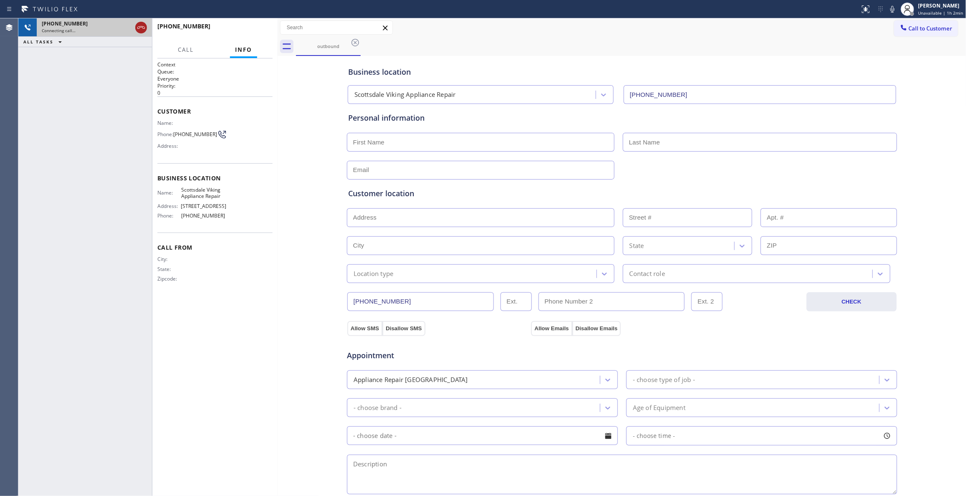
type input "[PHONE_NUMBER]"
click at [142, 28] on icon at bounding box center [141, 28] width 10 height 10
click at [252, 33] on button "HANG UP" at bounding box center [253, 30] width 39 height 12
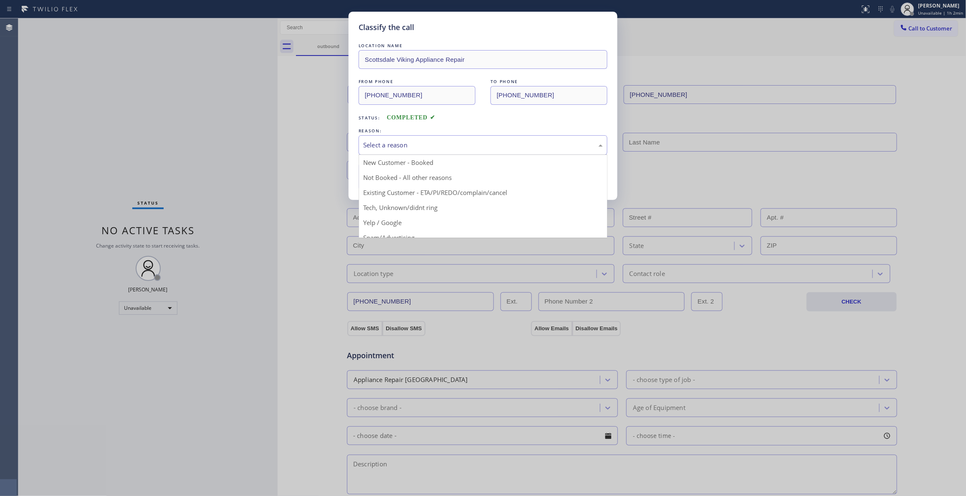
click at [393, 149] on div "Select a reason" at bounding box center [483, 145] width 240 height 10
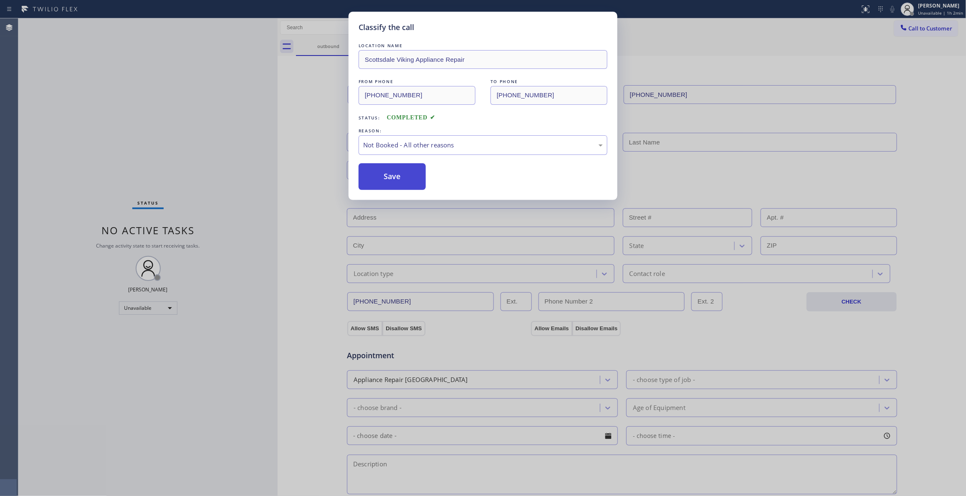
click at [394, 180] on button "Save" at bounding box center [392, 176] width 67 height 27
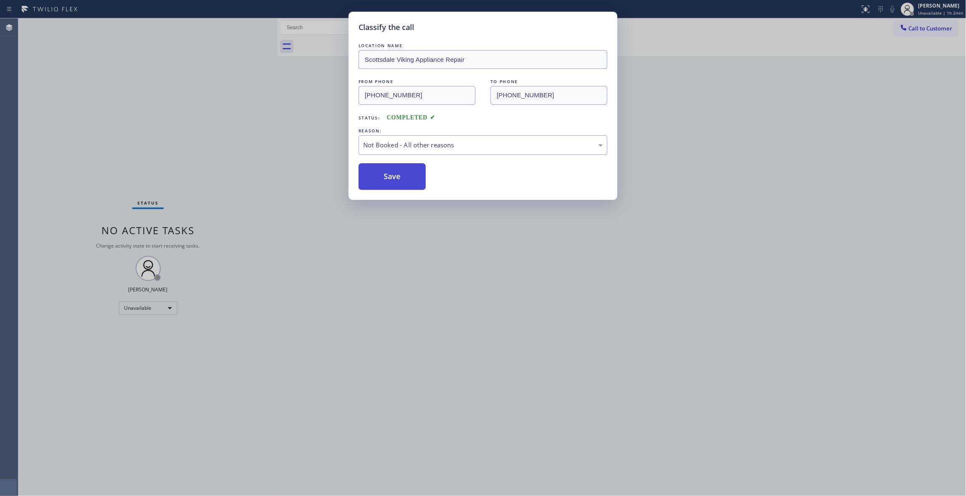
click at [394, 179] on button "Save" at bounding box center [392, 176] width 67 height 27
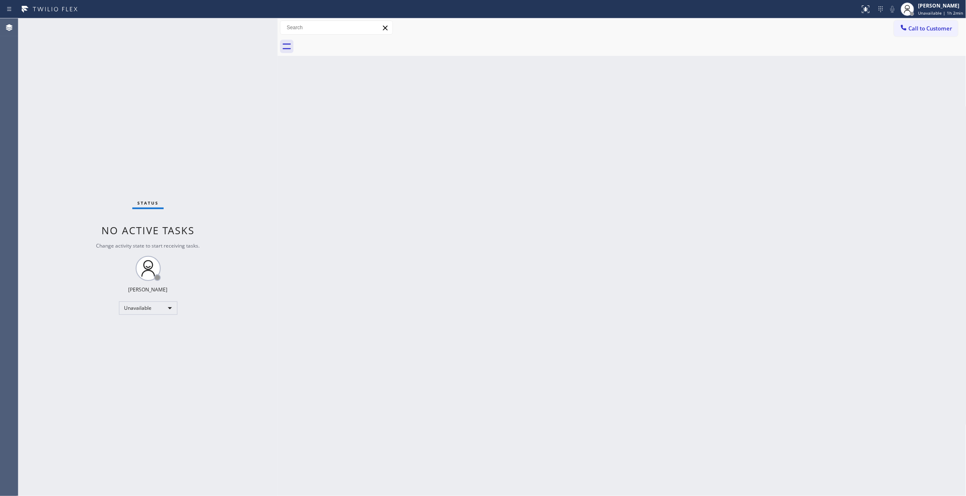
drag, startPoint x: 922, startPoint y: 28, endPoint x: 491, endPoint y: 110, distance: 438.9
click at [919, 28] on span "Call to Customer" at bounding box center [931, 29] width 44 height 8
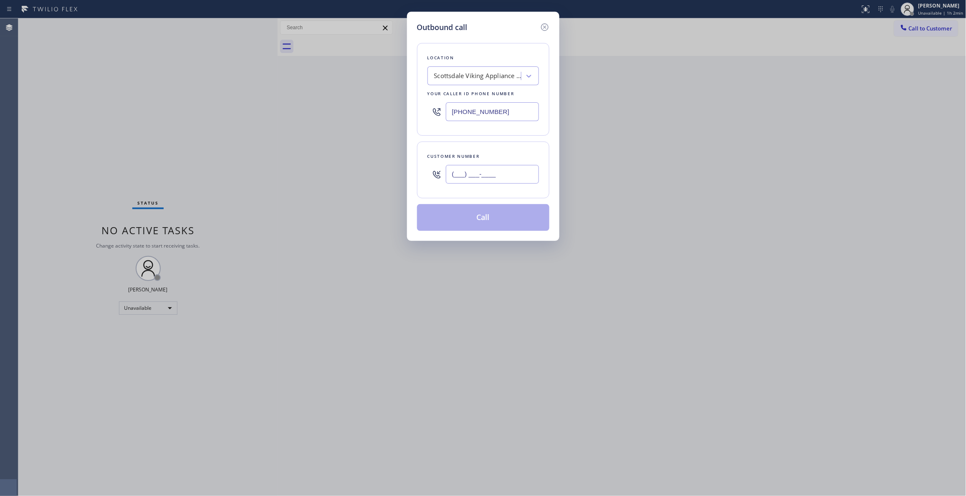
click at [462, 178] on input "(___) ___-____" at bounding box center [492, 174] width 93 height 19
paste input "936) 758-3576"
type input "[PHONE_NUMBER]"
click at [463, 220] on button "Call" at bounding box center [483, 217] width 132 height 27
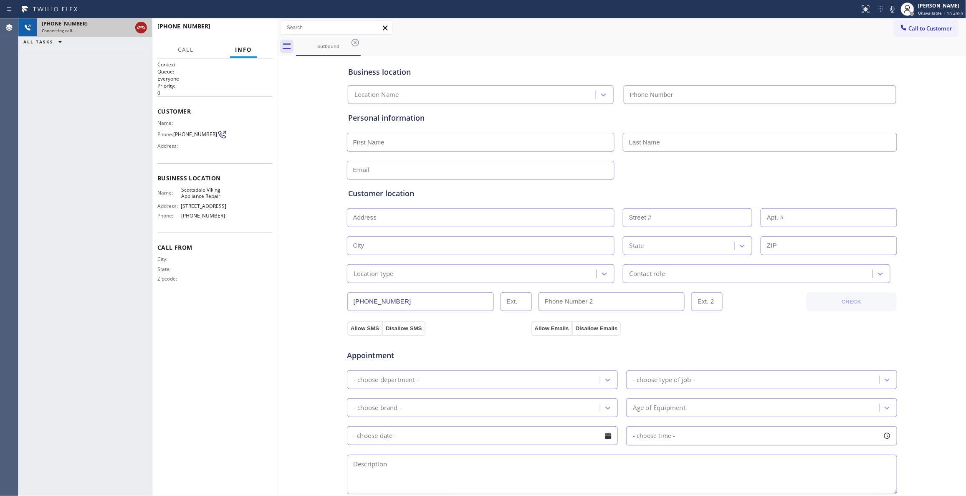
type input "[PHONE_NUMBER]"
drag, startPoint x: 143, startPoint y: 28, endPoint x: 147, endPoint y: 26, distance: 5.2
click at [143, 28] on icon at bounding box center [141, 27] width 8 height 3
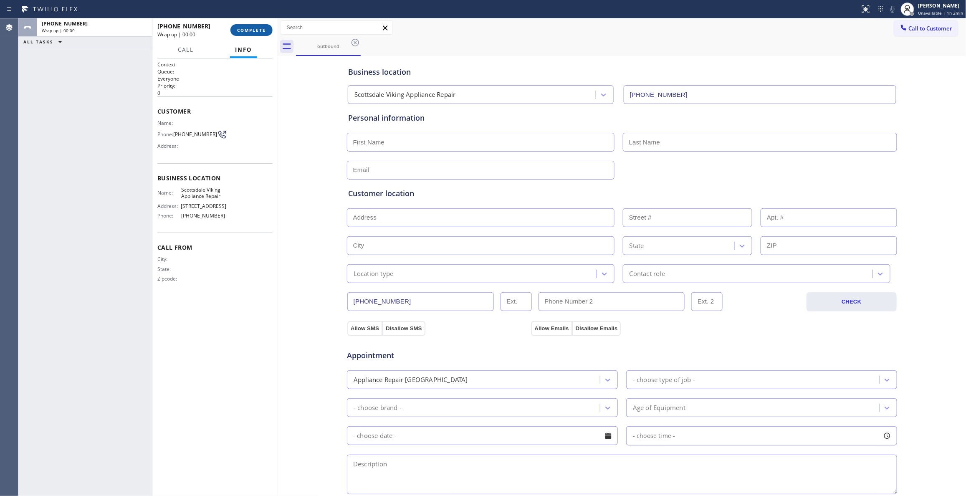
click at [239, 29] on button "COMPLETE" at bounding box center [251, 30] width 42 height 12
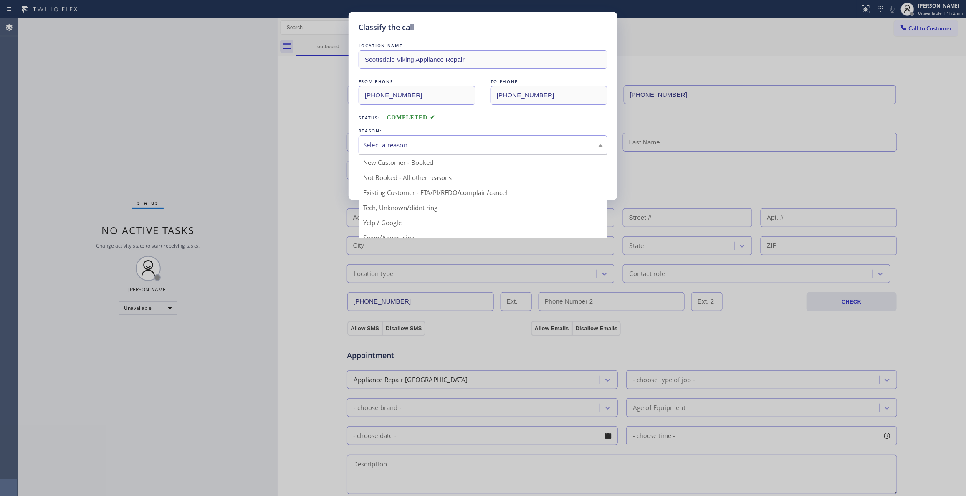
click at [384, 144] on div "Select a reason" at bounding box center [483, 145] width 240 height 10
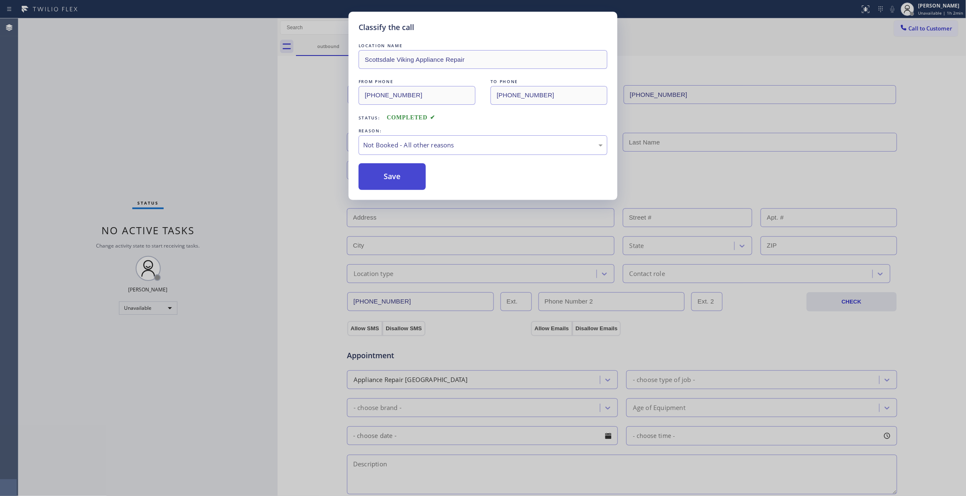
click at [388, 176] on button "Save" at bounding box center [392, 176] width 67 height 27
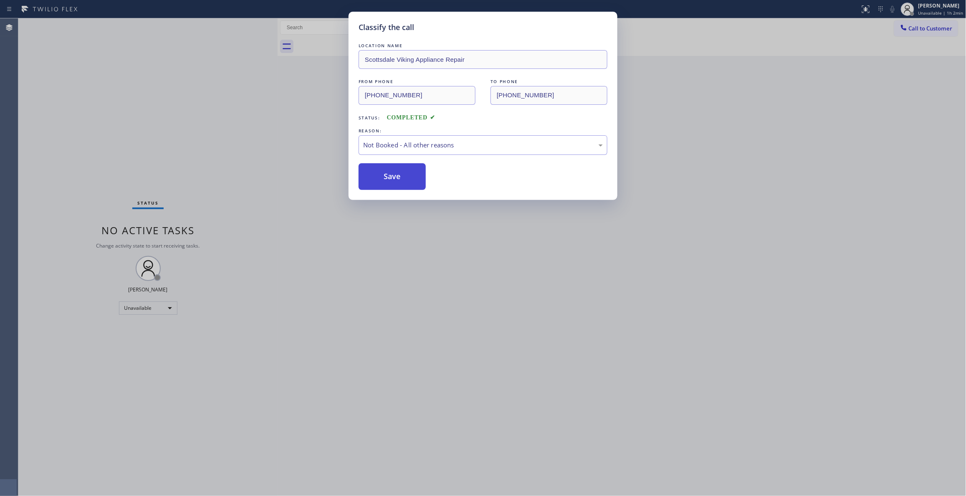
click at [388, 176] on button "Save" at bounding box center [392, 176] width 67 height 27
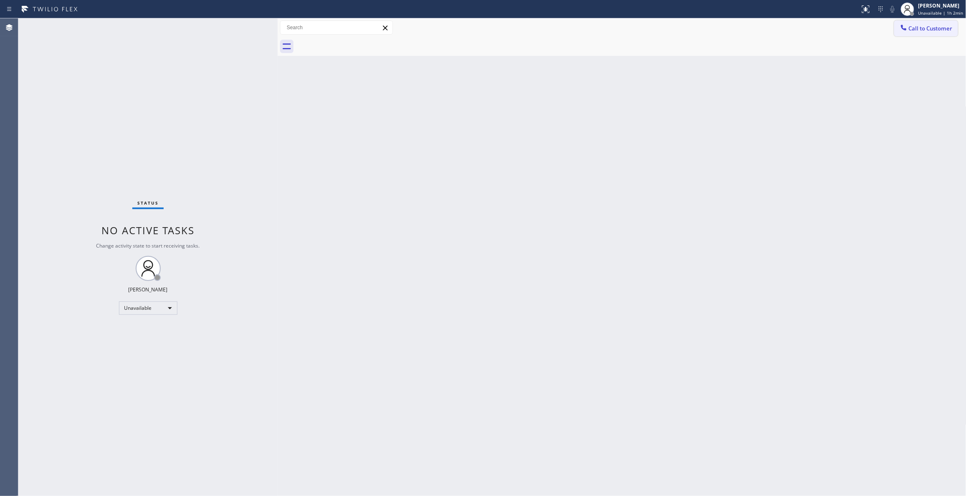
click at [924, 25] on span "Call to Customer" at bounding box center [931, 29] width 44 height 8
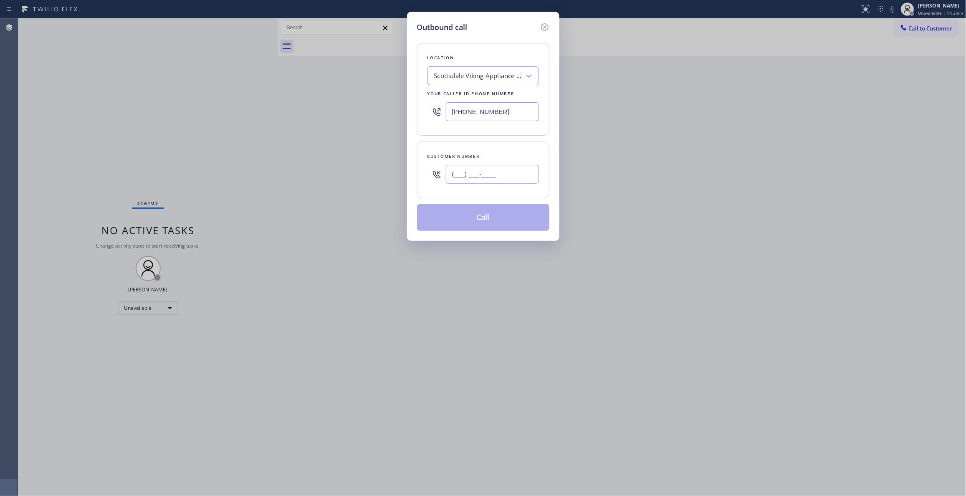
click at [467, 177] on input "(___) ___-____" at bounding box center [492, 174] width 93 height 19
paste input "936) 758-3576"
type input "[PHONE_NUMBER]"
click at [455, 220] on button "Call" at bounding box center [483, 217] width 132 height 27
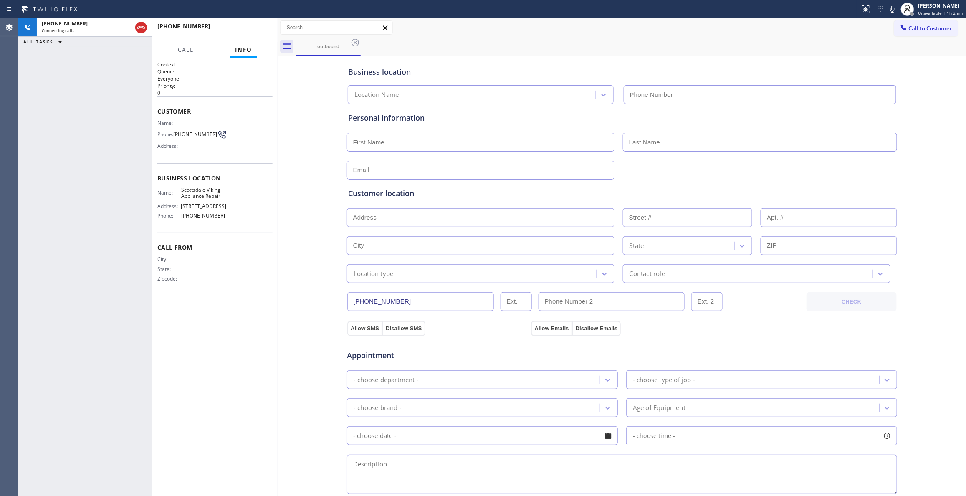
type input "[PHONE_NUMBER]"
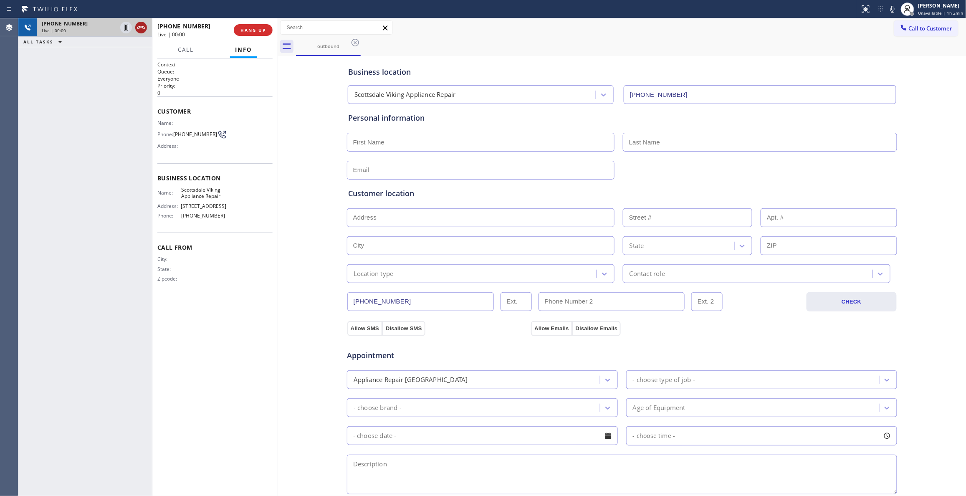
click at [144, 28] on icon at bounding box center [141, 27] width 8 height 3
click at [255, 30] on span "COMPLETE" at bounding box center [251, 30] width 29 height 6
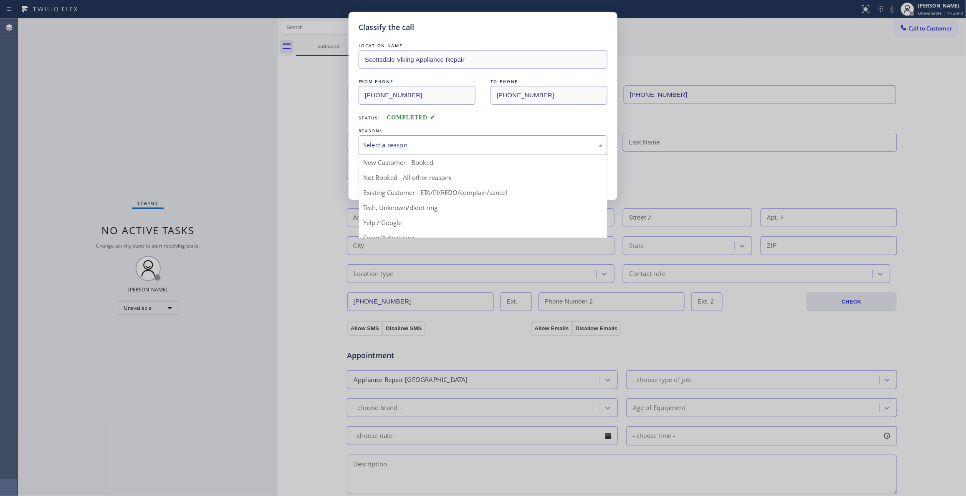
click at [389, 149] on div "Select a reason" at bounding box center [483, 145] width 240 height 10
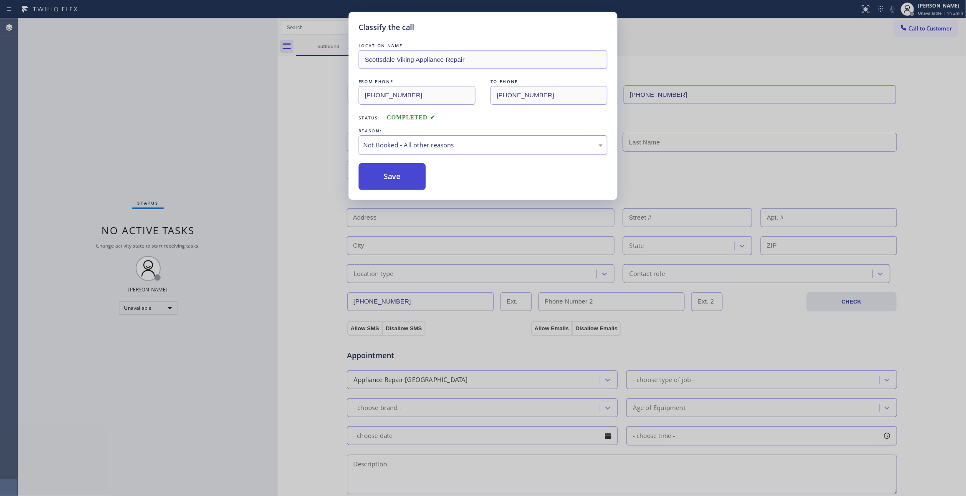
click at [384, 181] on button "Save" at bounding box center [392, 176] width 67 height 27
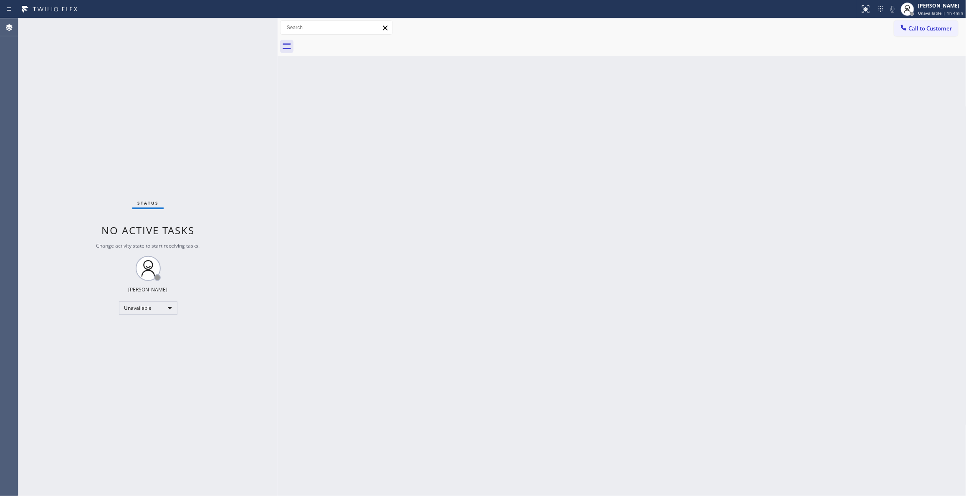
click at [940, 37] on div at bounding box center [631, 46] width 670 height 19
click at [936, 31] on span "Call to Customer" at bounding box center [931, 29] width 44 height 8
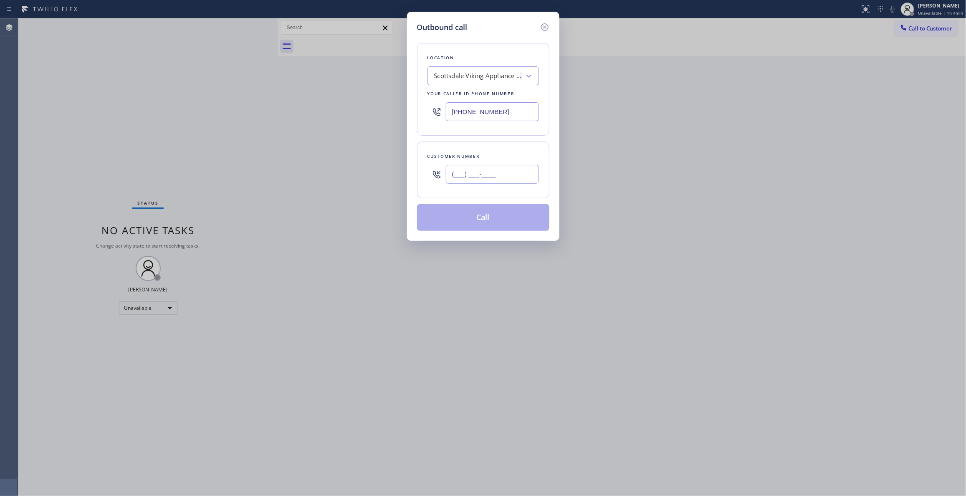
click at [467, 172] on input "(___) ___-____" at bounding box center [492, 174] width 93 height 19
paste input "818) 400-2447"
type input "[PHONE_NUMBER]"
drag, startPoint x: 119, startPoint y: 144, endPoint x: 222, endPoint y: 119, distance: 106.8
click at [119, 142] on div "Outbound call Location [GEOGRAPHIC_DATA] Viking Appliance Repair Your caller id…" at bounding box center [483, 248] width 966 height 496
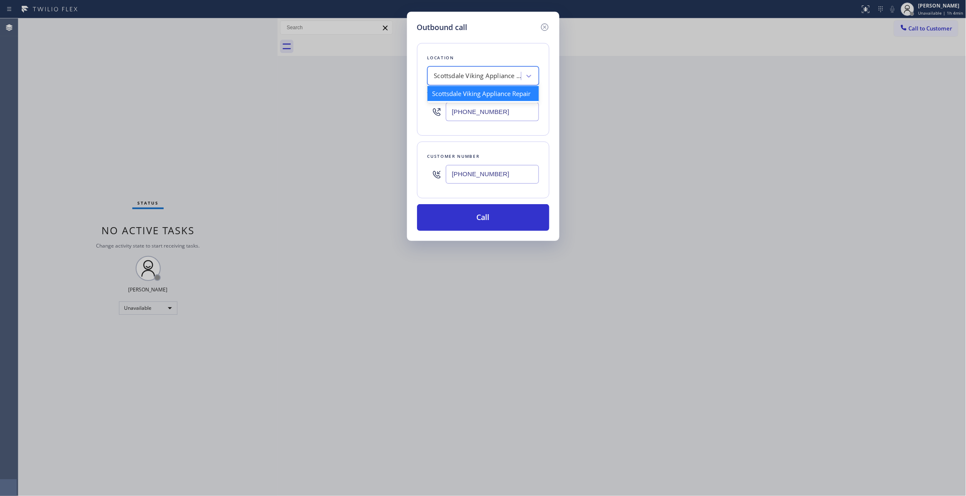
click at [473, 74] on div "Scottsdale Viking Appliance Repair" at bounding box center [478, 76] width 88 height 10
paste input "E Appliance Repair and HVAC"
type input "E Appliance Repair and HVAC"
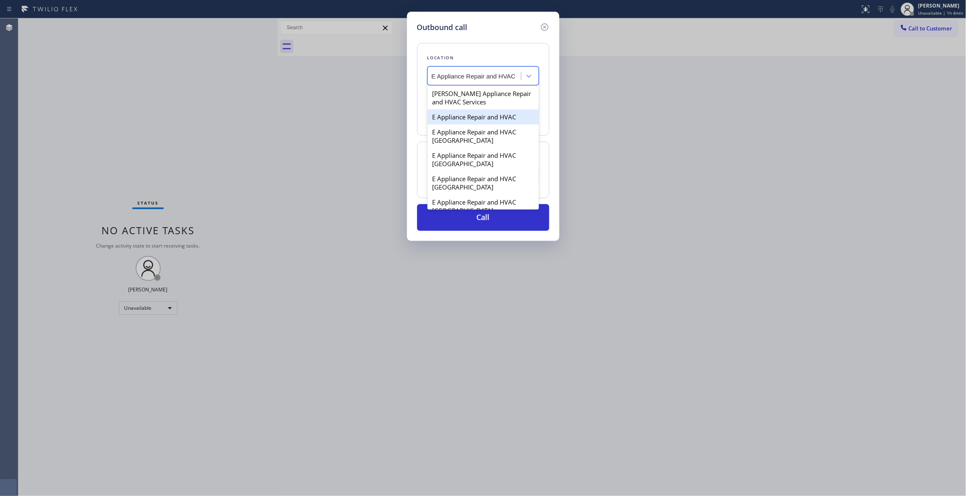
scroll to position [0, 3]
click at [482, 119] on div "E Appliance Repair and HVAC" at bounding box center [482, 116] width 111 height 15
type input "[PHONE_NUMBER]"
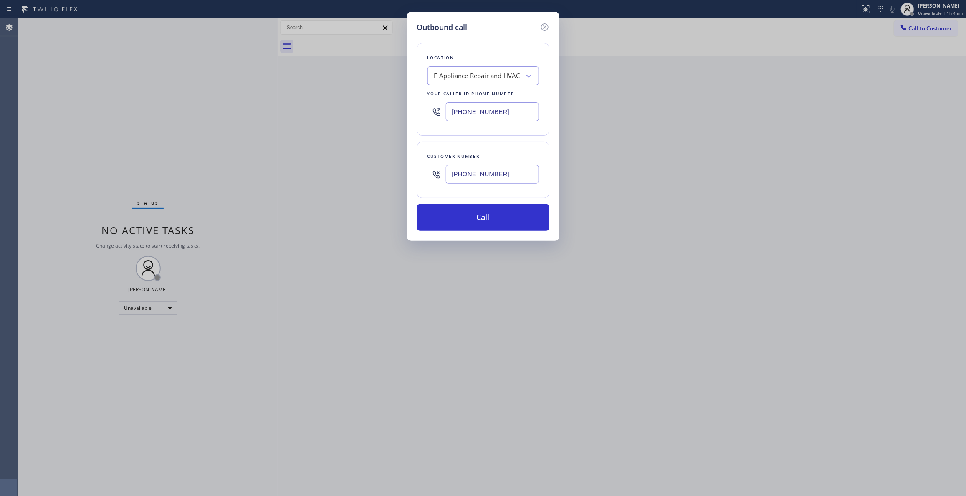
drag, startPoint x: 518, startPoint y: 176, endPoint x: 406, endPoint y: 169, distance: 111.7
click at [406, 169] on div "Outbound call Location E Appliance Repair and HVAC Your caller id phone number …" at bounding box center [483, 248] width 966 height 496
click at [463, 214] on button "Call" at bounding box center [483, 217] width 132 height 27
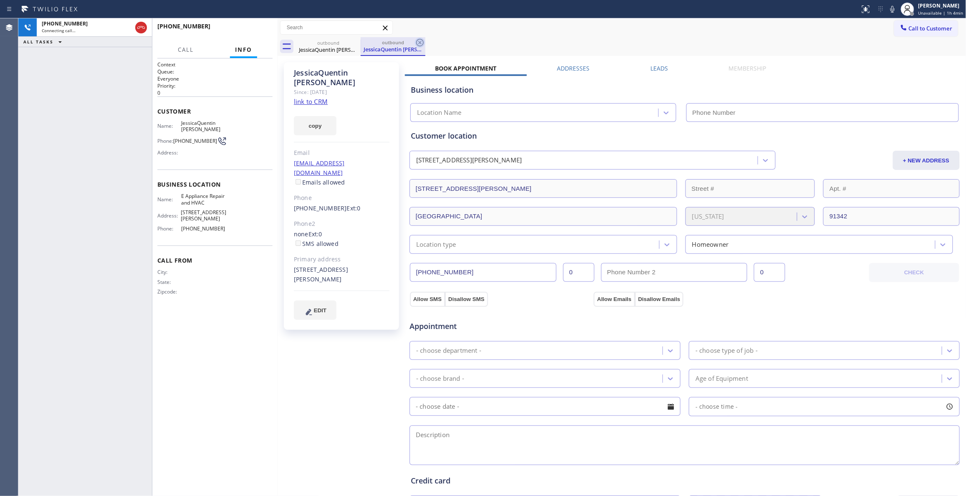
click at [422, 43] on icon at bounding box center [420, 43] width 10 height 10
type input "[PHONE_NUMBER]"
click at [311, 97] on link "link to CRM" at bounding box center [311, 101] width 34 height 8
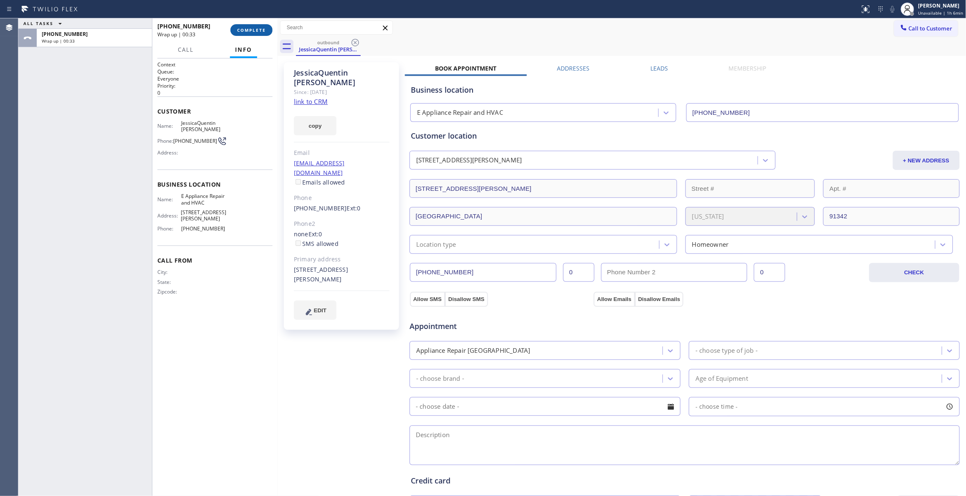
click at [245, 28] on span "COMPLETE" at bounding box center [251, 30] width 29 height 6
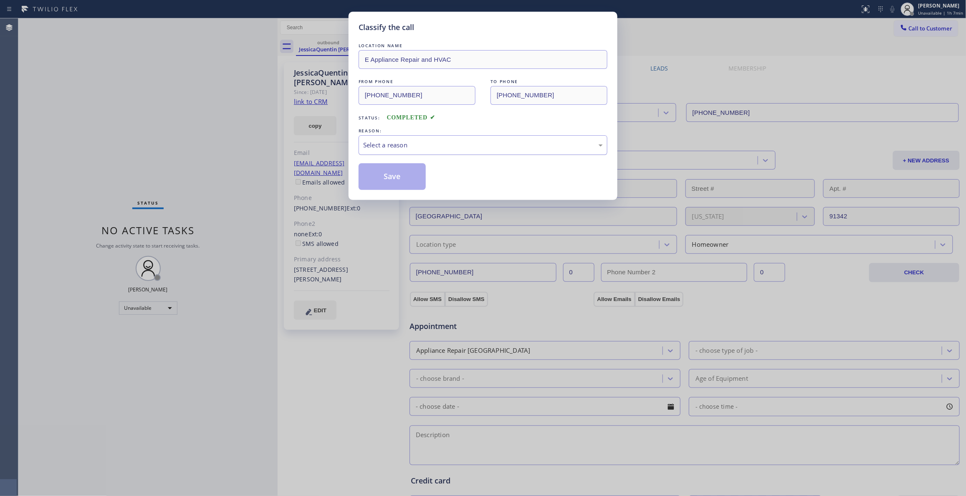
click at [369, 144] on div "Select a reason" at bounding box center [483, 145] width 240 height 10
click at [379, 179] on button "Save" at bounding box center [392, 176] width 67 height 27
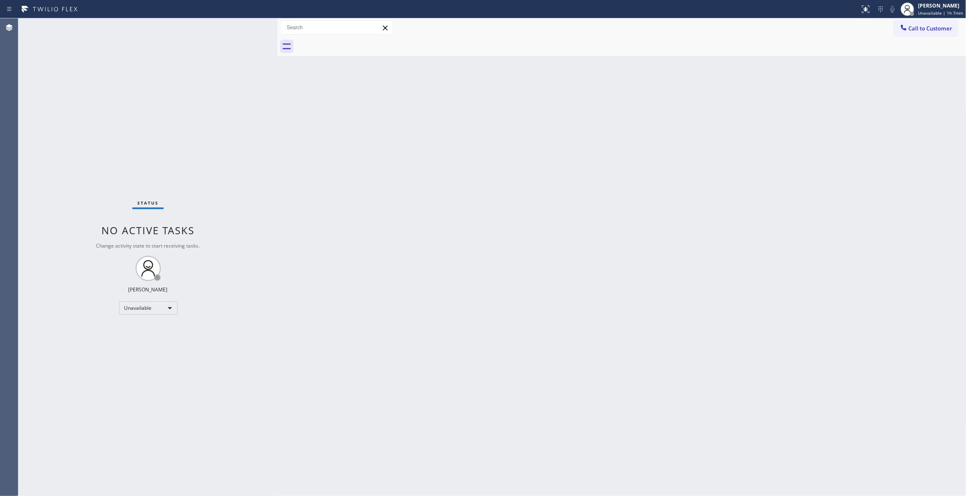
drag, startPoint x: 806, startPoint y: 150, endPoint x: 865, endPoint y: 73, distance: 97.0
click at [809, 144] on div "Back to Dashboard Change Sender ID Customers Technicians Select a contact Outbo…" at bounding box center [622, 257] width 689 height 478
drag, startPoint x: 927, startPoint y: 29, endPoint x: 766, endPoint y: 45, distance: 161.9
click at [926, 30] on span "Call to Customer" at bounding box center [931, 29] width 44 height 8
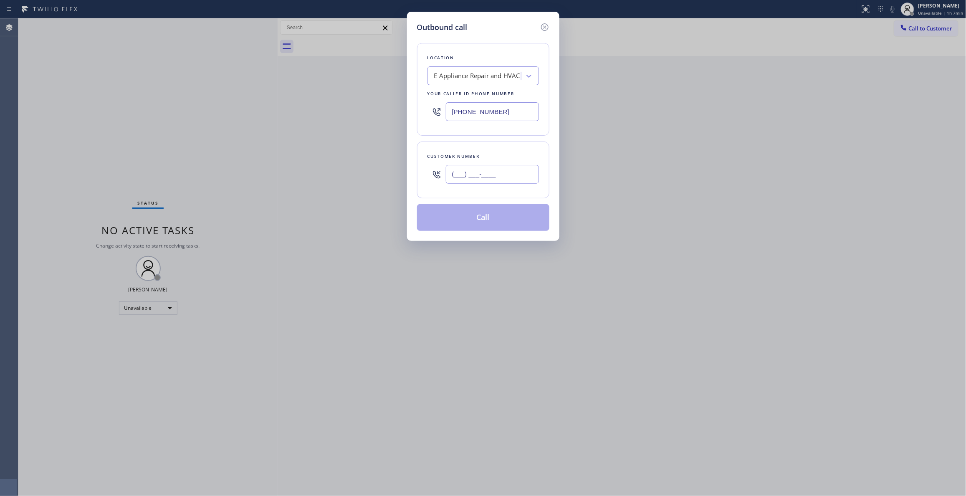
click at [490, 176] on input "(___) ___-____" at bounding box center [492, 174] width 93 height 19
paste input "760) 473-3252"
type input "[PHONE_NUMBER]"
drag, startPoint x: 511, startPoint y: 109, endPoint x: 253, endPoint y: 104, distance: 258.8
click at [261, 104] on div "Outbound call Location E Appliance Repair and HVAC Your caller id phone number …" at bounding box center [483, 248] width 966 height 496
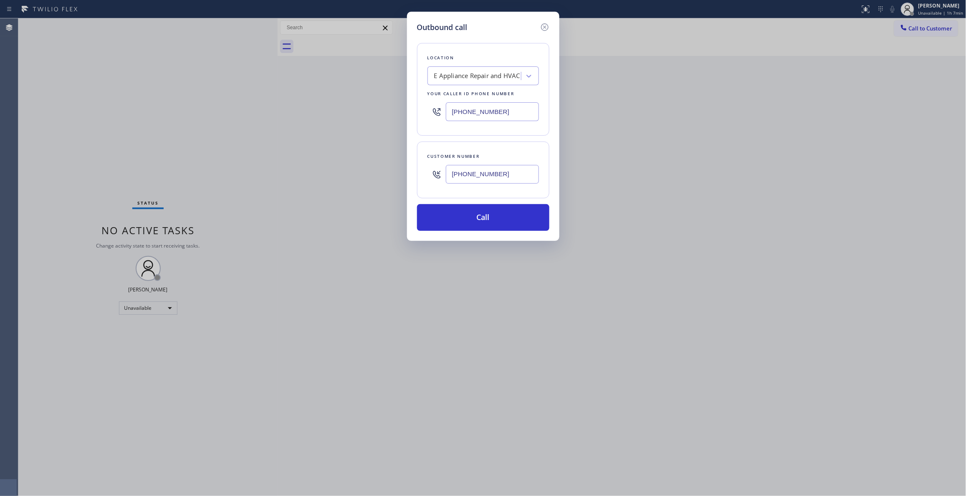
paste input "619) 374-7285"
type input "[PHONE_NUMBER]"
click at [488, 73] on div "4B2.Paid [DOMAIN_NAME] ([GEOGRAPHIC_DATA], Google Ads)" at bounding box center [478, 76] width 88 height 10
type input "Home Alliance"
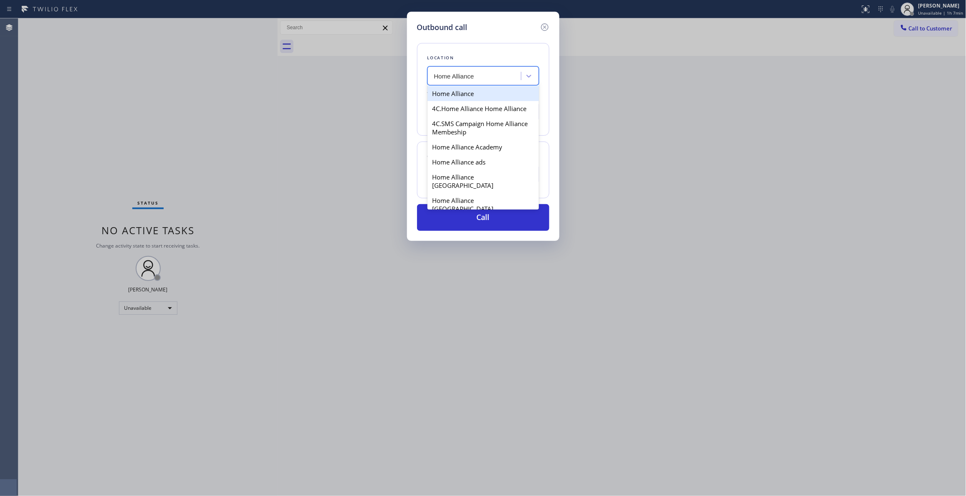
click at [465, 94] on div "Home Alliance" at bounding box center [482, 93] width 111 height 15
type input "[PHONE_NUMBER]"
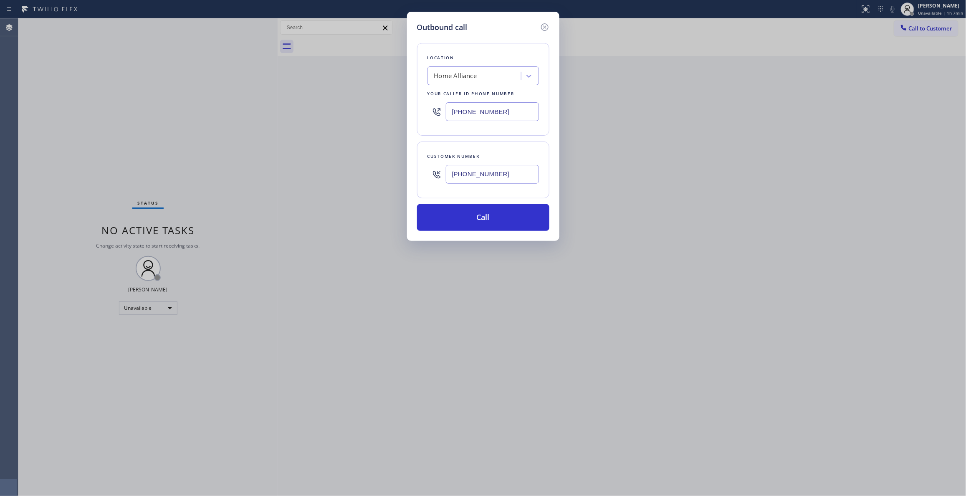
drag, startPoint x: 503, startPoint y: 175, endPoint x: 377, endPoint y: 171, distance: 127.0
click at [377, 171] on div "Outbound call Location Home Alliance Your caller id phone number [PHONE_NUMBER]…" at bounding box center [483, 248] width 966 height 496
click at [430, 212] on button "Call" at bounding box center [483, 217] width 132 height 27
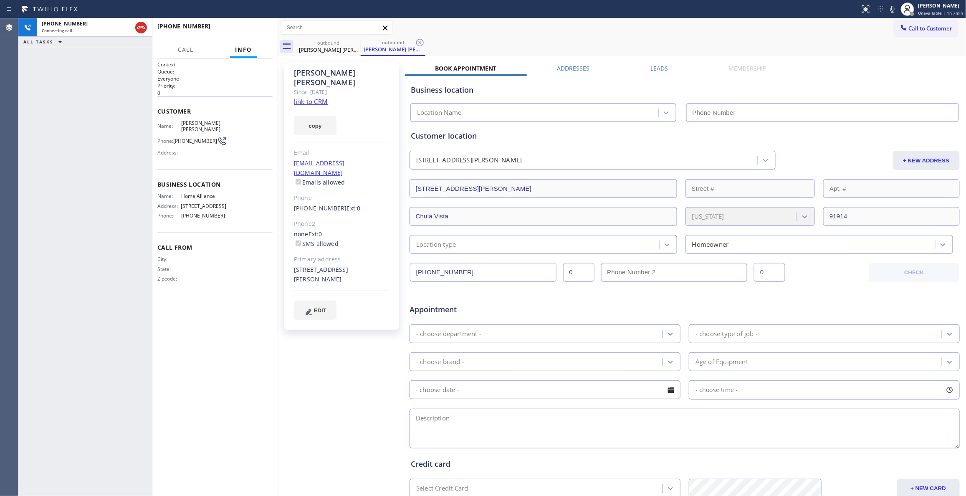
type input "[PHONE_NUMBER]"
click at [418, 44] on icon at bounding box center [420, 43] width 10 height 10
click at [259, 29] on span "HANG UP" at bounding box center [252, 30] width 25 height 6
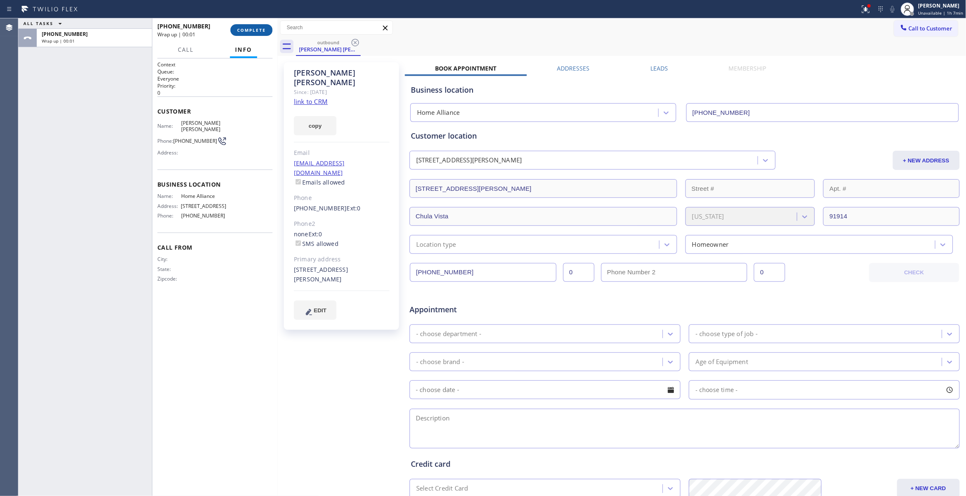
click at [259, 29] on span "COMPLETE" at bounding box center [251, 30] width 29 height 6
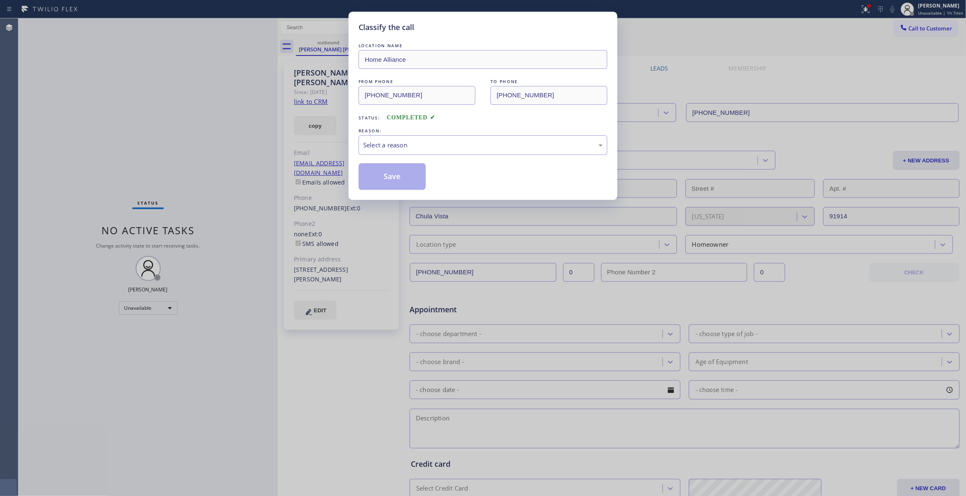
click at [370, 134] on div "REASON:" at bounding box center [483, 130] width 249 height 9
click at [371, 147] on div "Select a reason" at bounding box center [483, 145] width 240 height 10
click at [374, 178] on button "Save" at bounding box center [392, 176] width 67 height 27
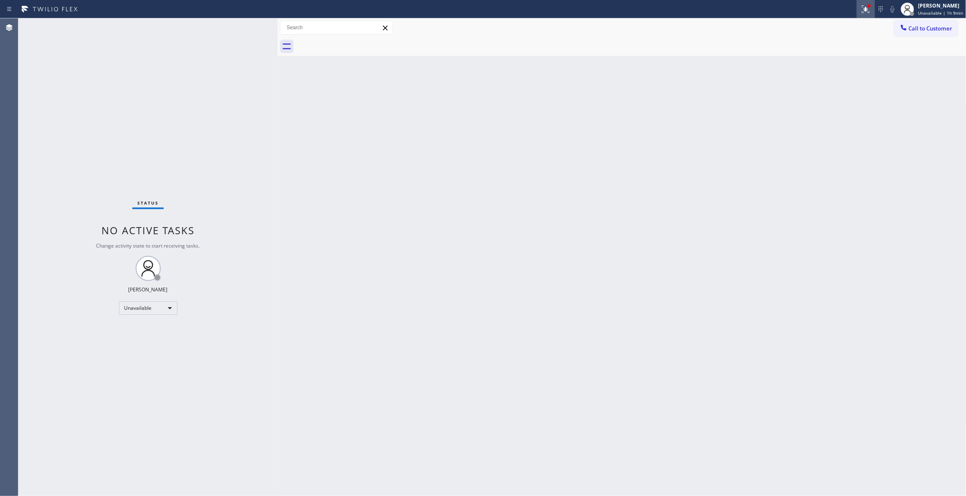
click at [862, 8] on icon at bounding box center [866, 9] width 8 height 8
click at [822, 113] on button "Clear issues" at bounding box center [815, 110] width 98 height 12
click at [918, 30] on span "Call to Customer" at bounding box center [931, 29] width 44 height 8
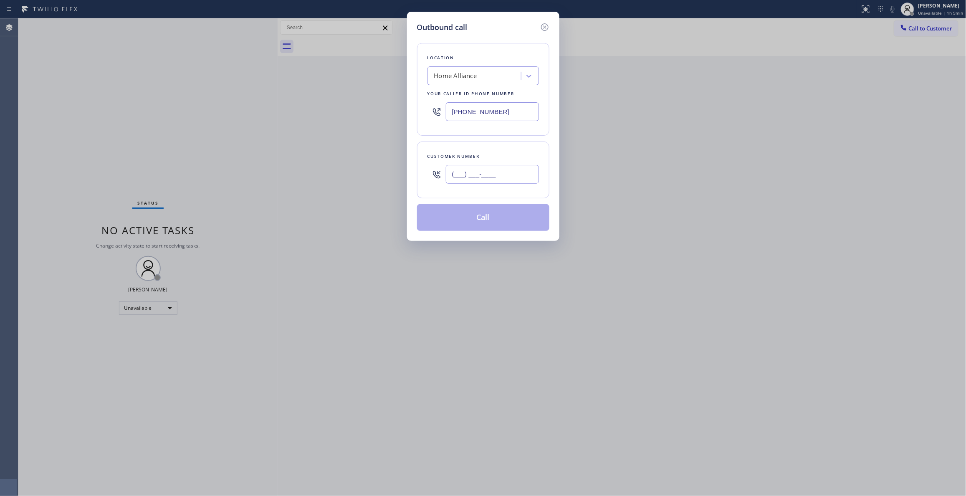
click at [502, 178] on input "(___) ___-____" at bounding box center [492, 174] width 93 height 19
paste input "760) 473-3252"
type input "[PHONE_NUMBER]"
click at [500, 222] on button "Call" at bounding box center [483, 217] width 132 height 27
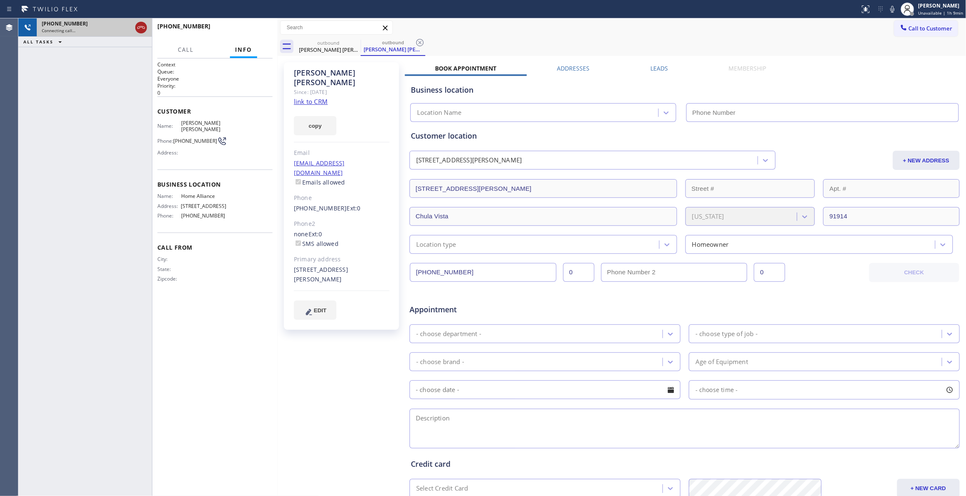
type input "[PHONE_NUMBER]"
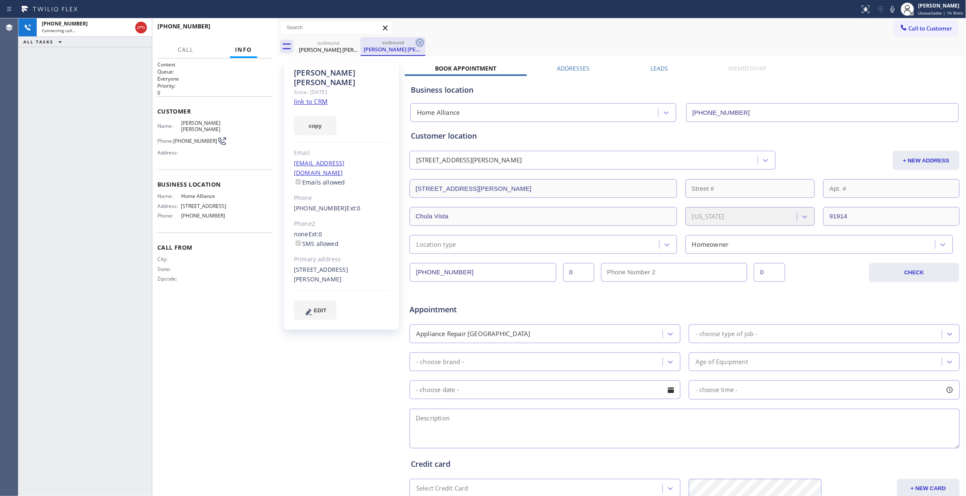
click at [422, 42] on icon at bounding box center [420, 43] width 10 height 10
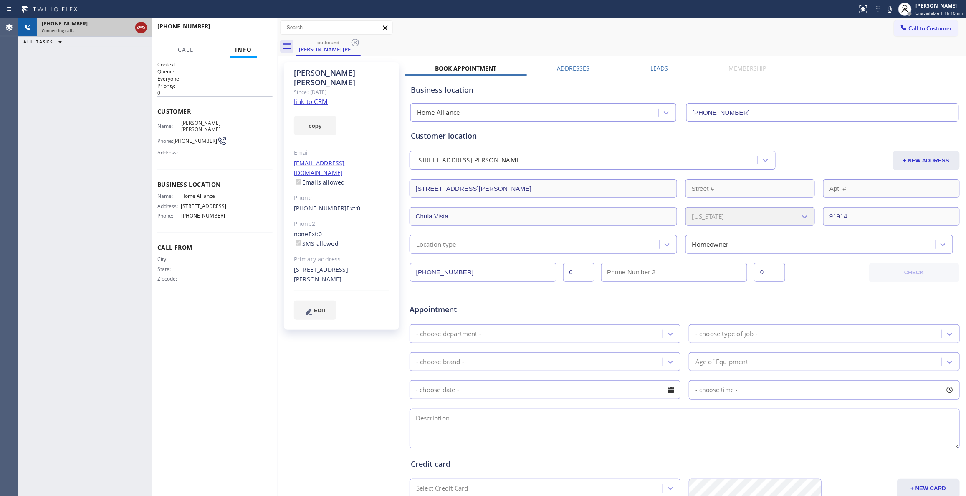
click at [143, 28] on icon at bounding box center [141, 28] width 10 height 10
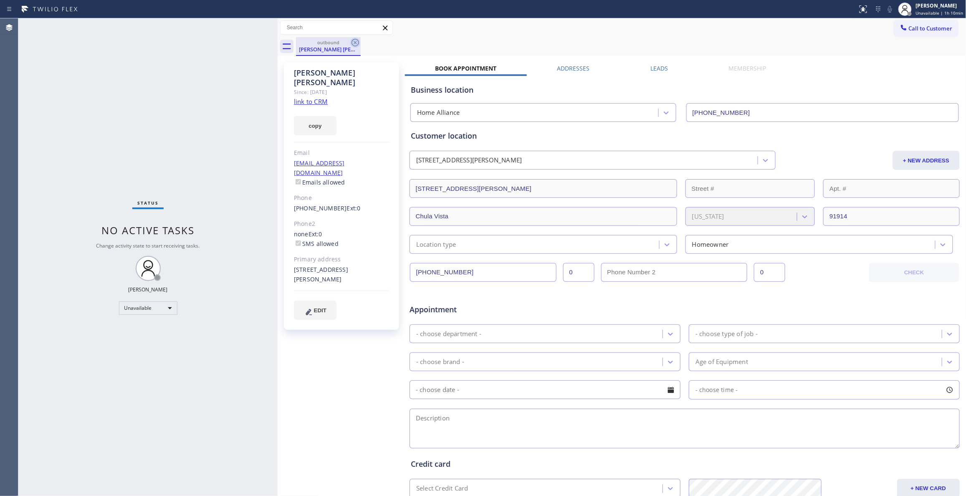
click at [352, 43] on icon at bounding box center [355, 43] width 10 height 10
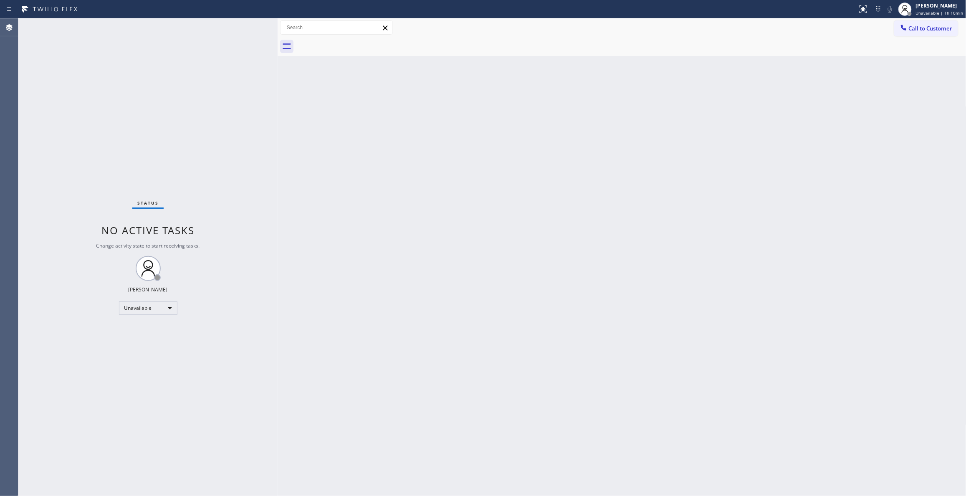
drag, startPoint x: 808, startPoint y: 206, endPoint x: 950, endPoint y: 159, distance: 149.8
click at [811, 199] on div "Back to Dashboard Change Sender ID Customers Technicians Select a contact Outbo…" at bounding box center [622, 257] width 689 height 478
click at [927, 21] on button "Call to Customer" at bounding box center [926, 28] width 64 height 16
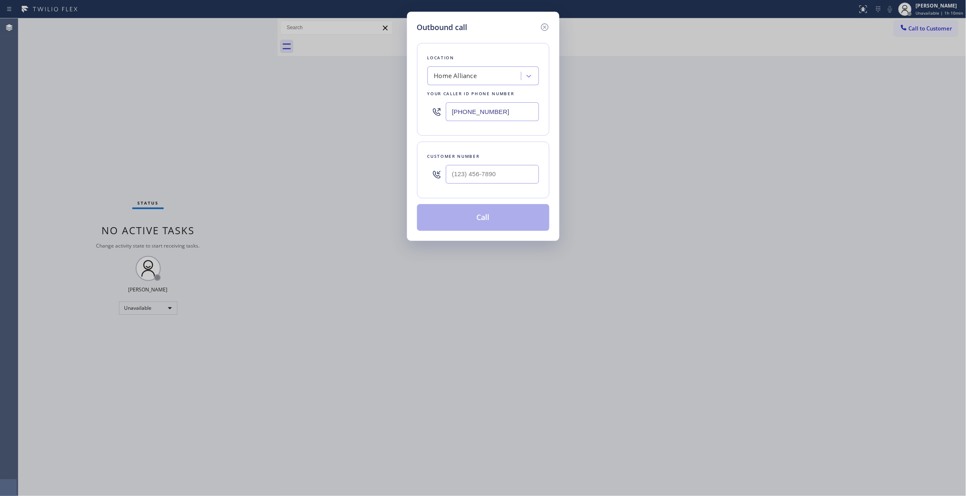
drag, startPoint x: 514, startPoint y: 114, endPoint x: 131, endPoint y: 124, distance: 383.7
click at [104, 99] on div "Outbound call Location Home Alliance Your caller id phone number [PHONE_NUMBER]…" at bounding box center [483, 248] width 966 height 496
paste input "760) 452-3788"
type input "[PHONE_NUMBER]"
click at [476, 174] on input "(___) ___-____" at bounding box center [492, 174] width 93 height 19
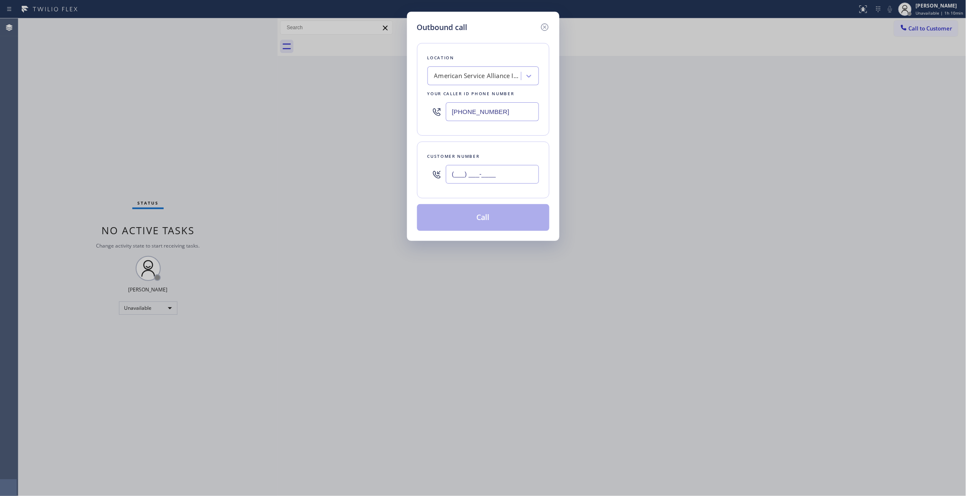
paste input "909) 965-1056"
type input "[PHONE_NUMBER]"
click at [478, 222] on button "Call" at bounding box center [483, 217] width 132 height 27
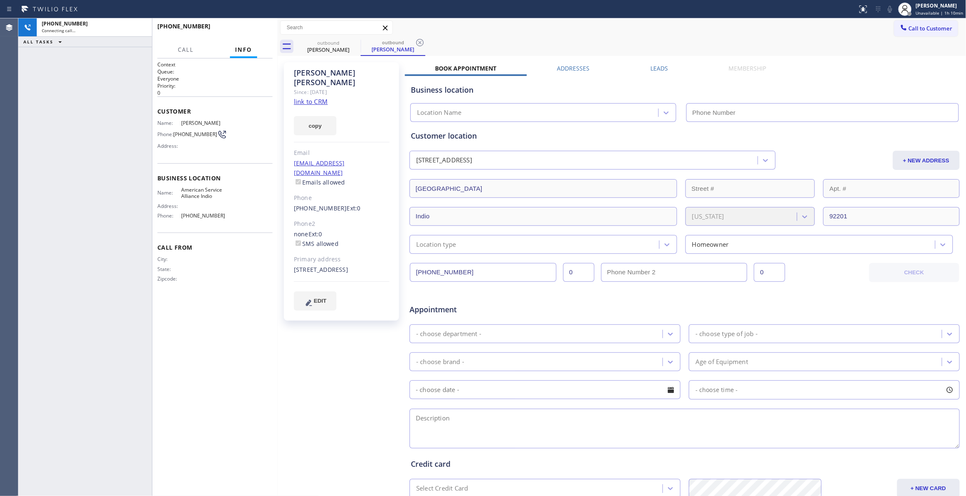
type input "[PHONE_NUMBER]"
drag, startPoint x: 418, startPoint y: 43, endPoint x: 376, endPoint y: 51, distance: 42.8
click at [418, 43] on icon at bounding box center [420, 43] width 10 height 10
click at [314, 97] on link "link to CRM" at bounding box center [311, 101] width 34 height 8
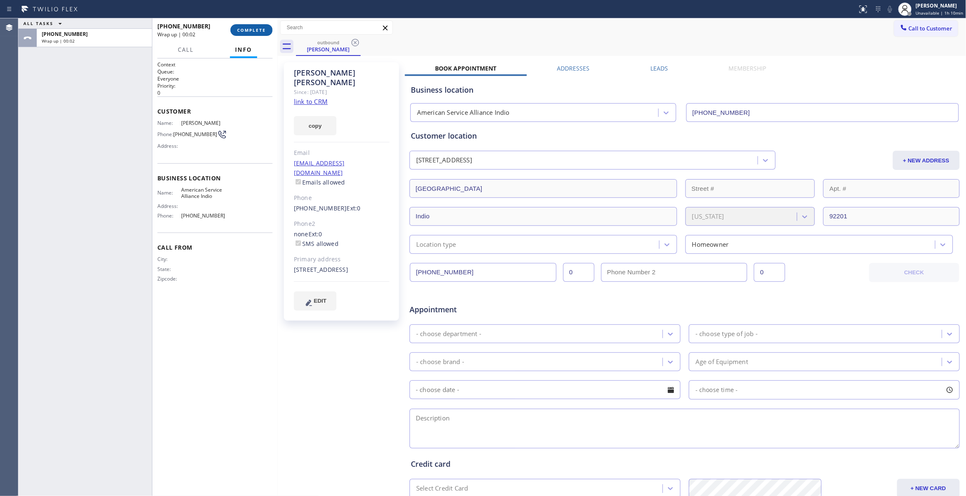
click at [267, 29] on button "COMPLETE" at bounding box center [251, 30] width 42 height 12
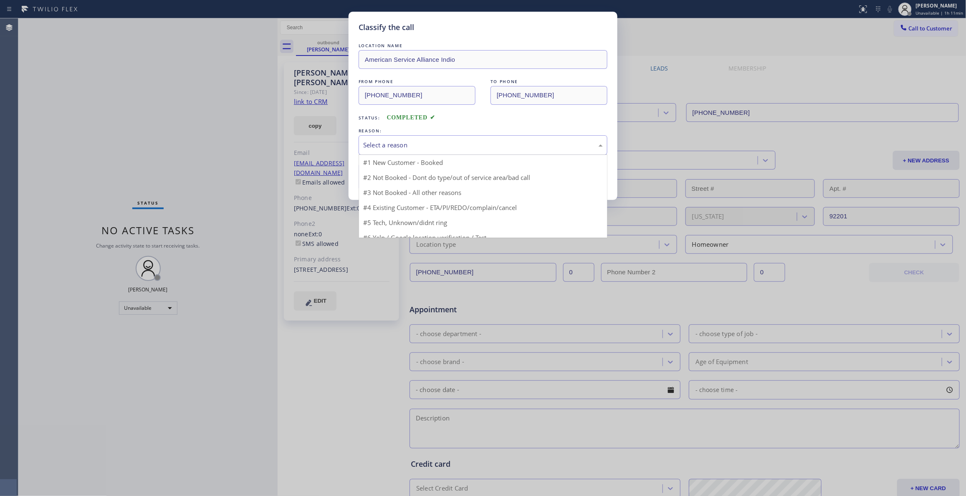
click at [393, 143] on div "Select a reason" at bounding box center [483, 145] width 240 height 10
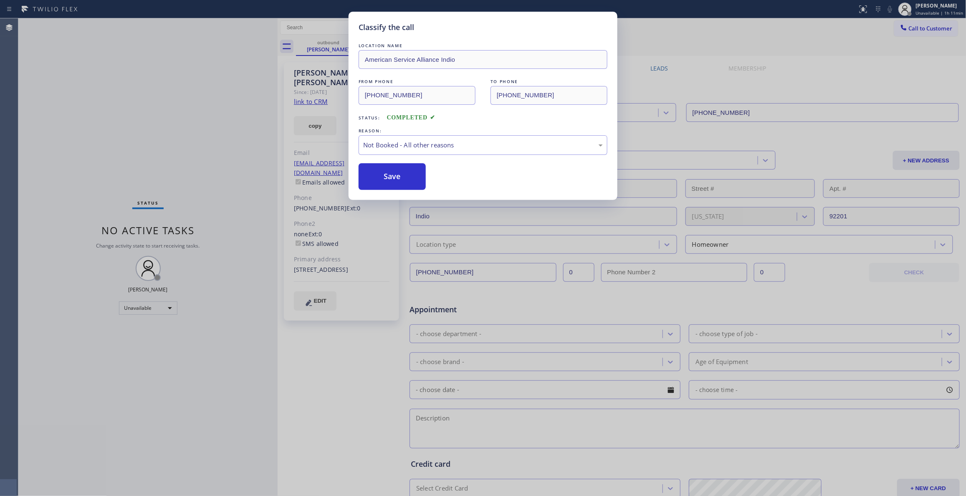
click at [391, 172] on button "Save" at bounding box center [392, 176] width 67 height 27
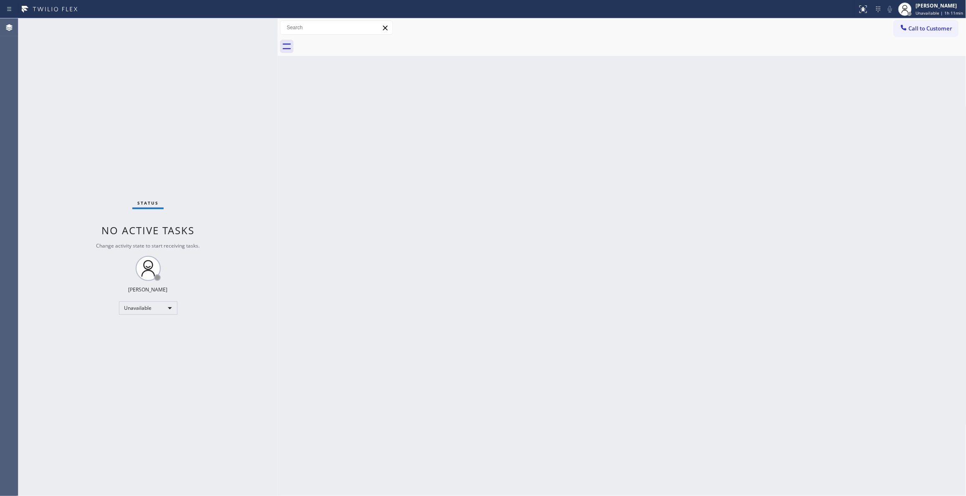
click at [753, 130] on div "Back to Dashboard Change Sender ID Customers Technicians Select a contact Outbo…" at bounding box center [622, 257] width 689 height 478
click at [929, 33] on button "Call to Customer" at bounding box center [926, 28] width 64 height 16
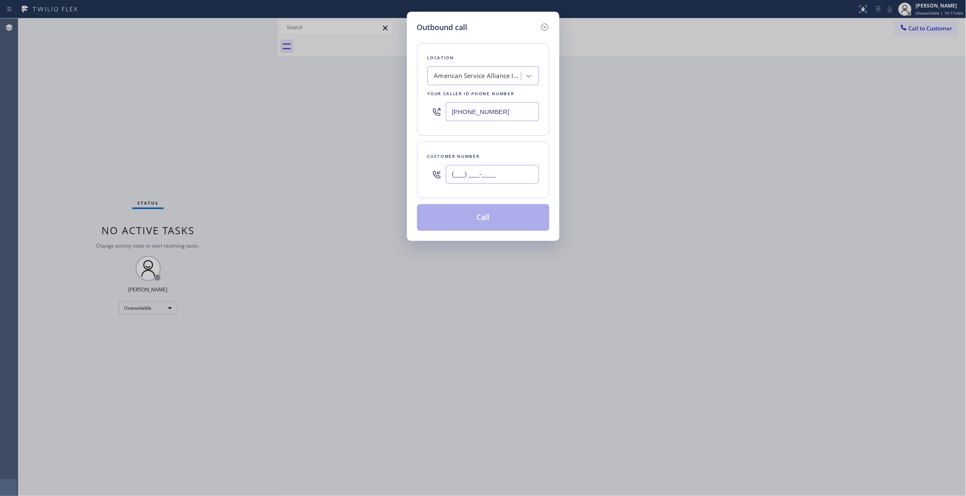
click at [478, 171] on input "(___) ___-____" at bounding box center [492, 174] width 93 height 19
paste input "909) 965-1056"
type input "[PHONE_NUMBER]"
click at [461, 217] on button "Call" at bounding box center [483, 217] width 132 height 27
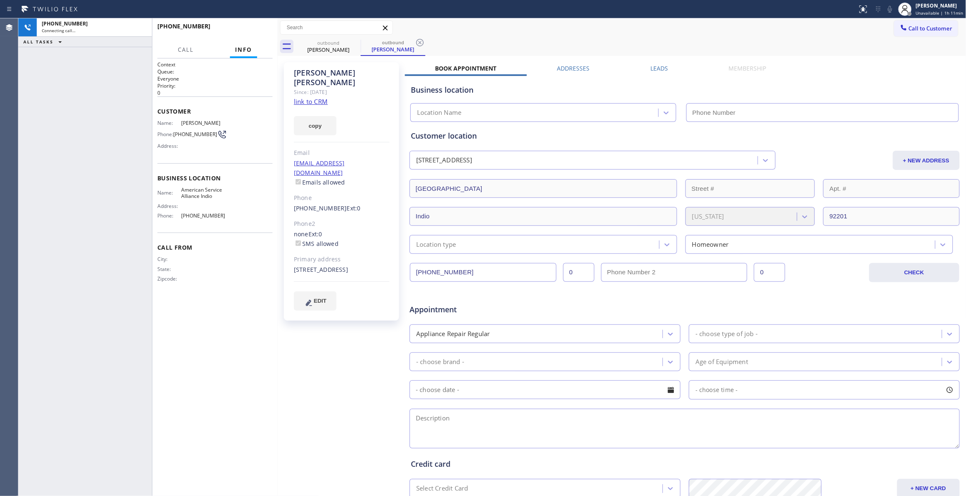
type input "[PHONE_NUMBER]"
click at [421, 39] on icon at bounding box center [420, 43] width 10 height 10
click at [318, 343] on div "[PERSON_NAME] Since: [DATE] link to CRM copy Email [EMAIL_ADDRESS][DOMAIN_NAME]…" at bounding box center [342, 328] width 125 height 541
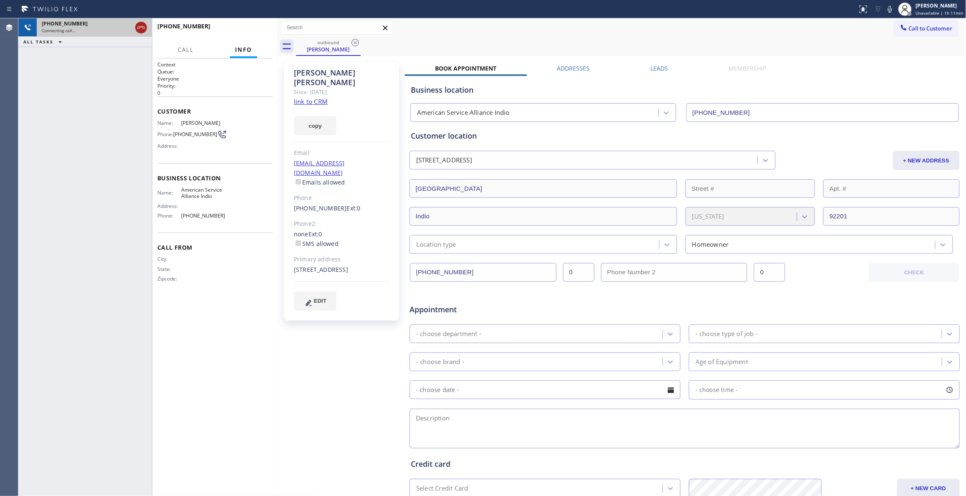
click at [140, 27] on icon at bounding box center [141, 27] width 8 height 3
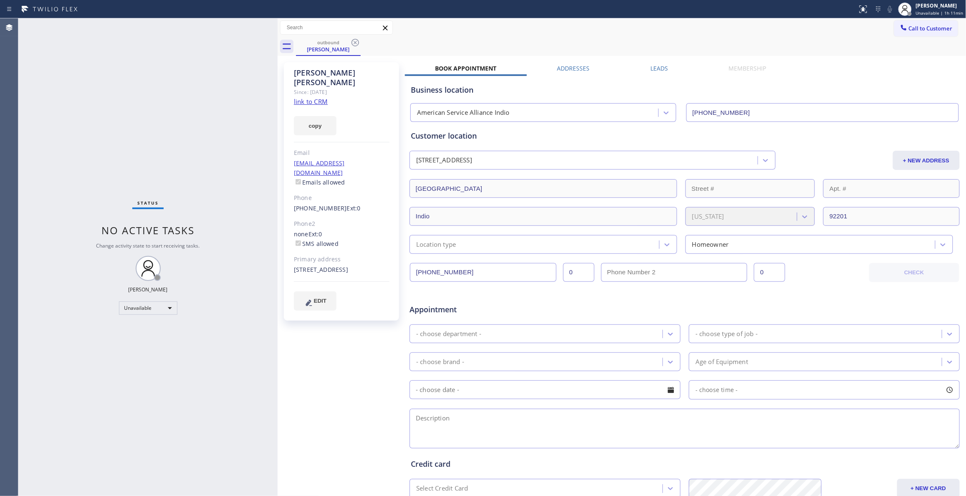
click at [351, 41] on icon at bounding box center [355, 43] width 8 height 8
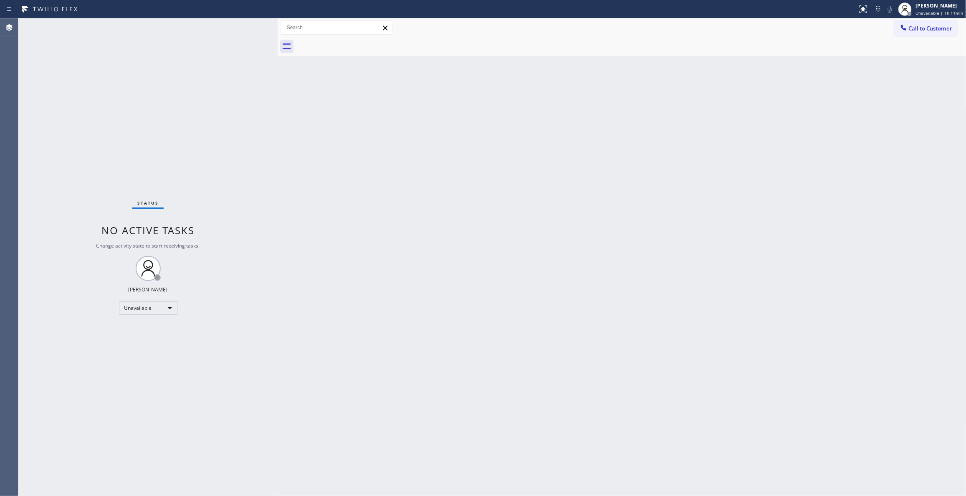
drag, startPoint x: 679, startPoint y: 167, endPoint x: 964, endPoint y: 57, distance: 306.0
click at [686, 162] on div "Back to Dashboard Change Sender ID Customers Technicians Select a contact Outbo…" at bounding box center [622, 257] width 689 height 478
click at [937, 20] on button "Call to Customer" at bounding box center [926, 28] width 64 height 16
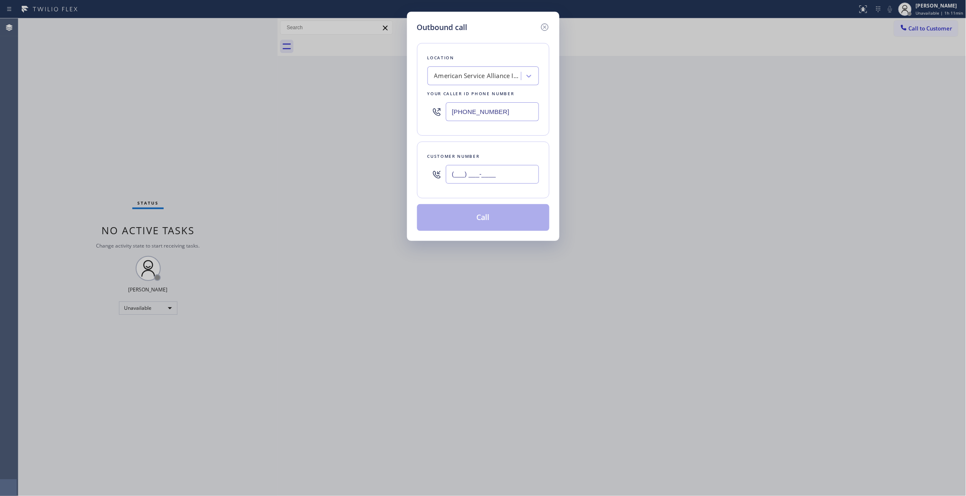
click at [485, 179] on input "(___) ___-____" at bounding box center [492, 174] width 93 height 19
paste input "213) 597-4953"
type input "[PHONE_NUMBER]"
paste input "213) 596-7817"
drag, startPoint x: 518, startPoint y: 117, endPoint x: 271, endPoint y: 108, distance: 247.7
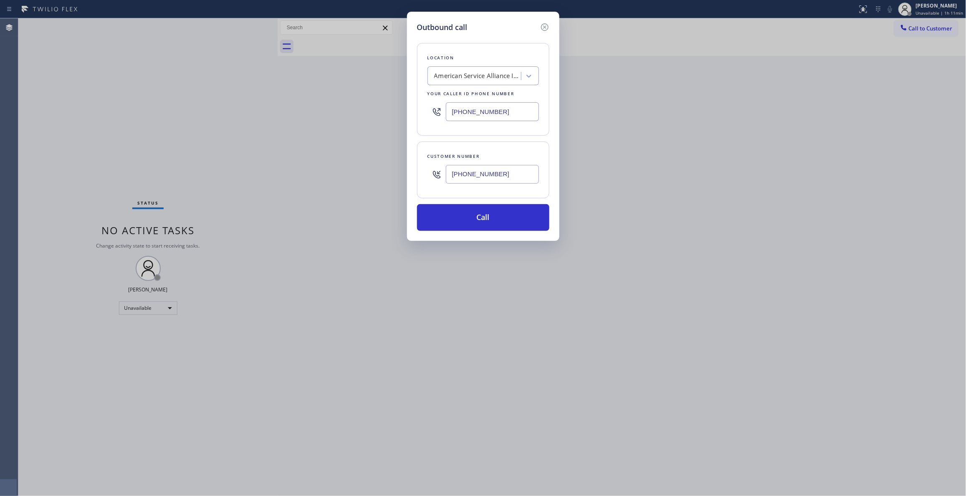
click at [271, 108] on div "Outbound call Location American Service Alliance Indio Your caller id phone num…" at bounding box center [483, 248] width 966 height 496
type input "[PHONE_NUMBER]"
click at [493, 220] on button "Call" at bounding box center [483, 217] width 132 height 27
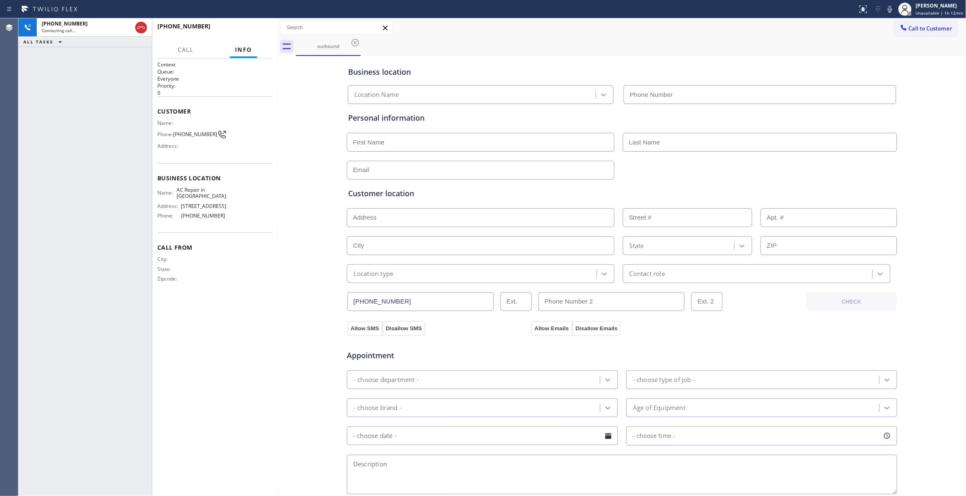
type input "[PHONE_NUMBER]"
click at [250, 32] on span "HANG UP" at bounding box center [252, 30] width 25 height 6
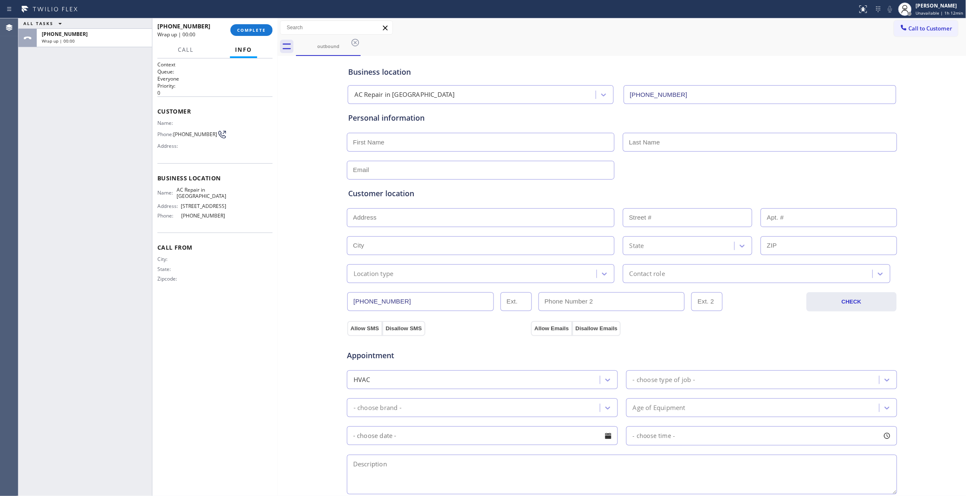
click at [197, 132] on span "[PHONE_NUMBER]" at bounding box center [195, 134] width 44 height 6
click at [197, 134] on span "[PHONE_NUMBER]" at bounding box center [195, 134] width 44 height 6
click at [198, 134] on span "[PHONE_NUMBER]" at bounding box center [195, 134] width 44 height 6
copy span "597-"
click at [192, 136] on span "[PHONE_NUMBER]" at bounding box center [195, 134] width 44 height 6
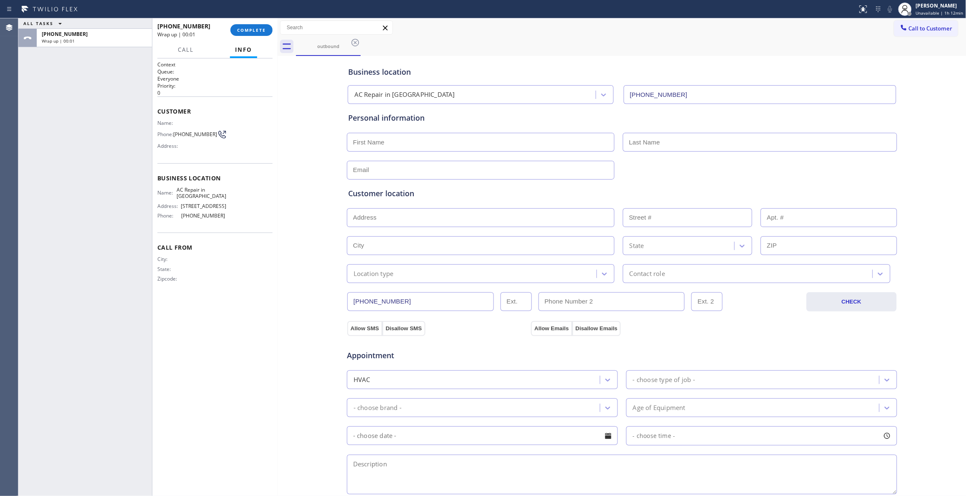
click at [192, 136] on span "[PHONE_NUMBER]" at bounding box center [195, 134] width 44 height 6
click at [199, 134] on span "[PHONE_NUMBER]" at bounding box center [195, 134] width 44 height 6
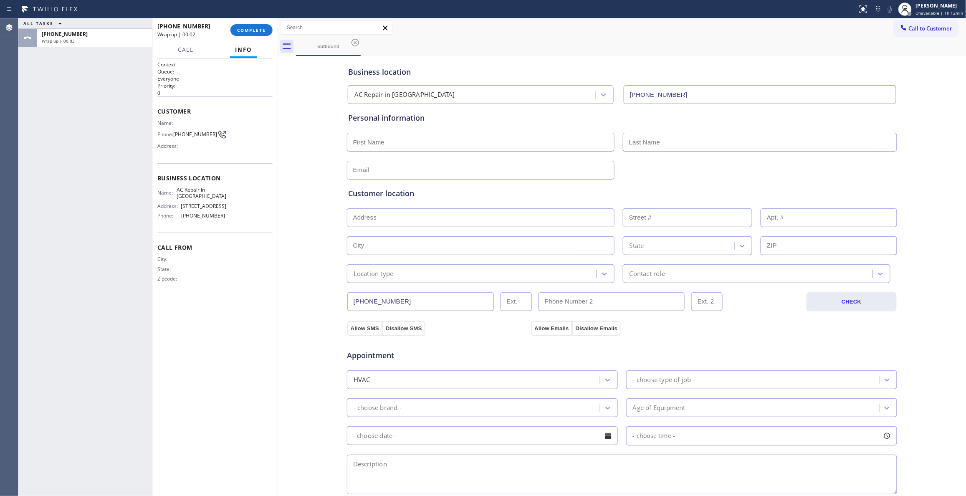
click at [200, 134] on span "[PHONE_NUMBER]" at bounding box center [195, 134] width 44 height 6
click at [254, 31] on span "COMPLETE" at bounding box center [251, 30] width 29 height 6
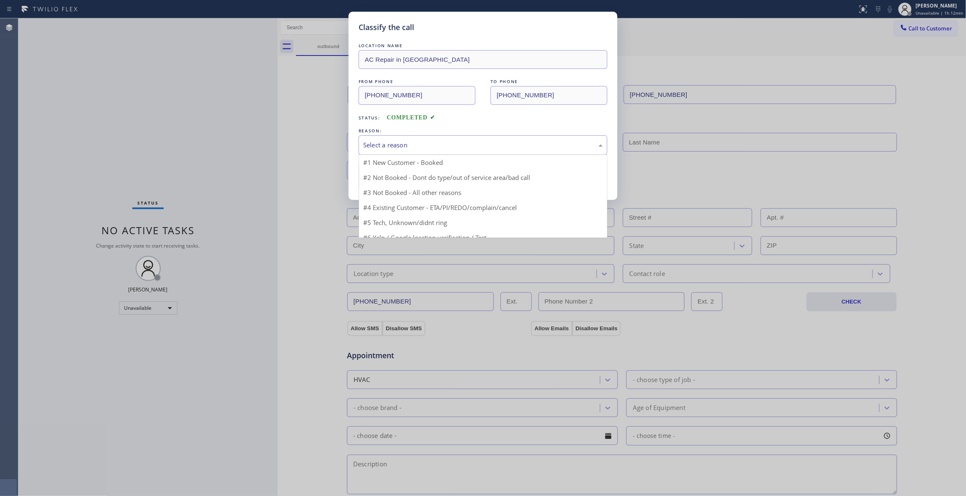
click at [410, 146] on div "Select a reason" at bounding box center [483, 145] width 240 height 10
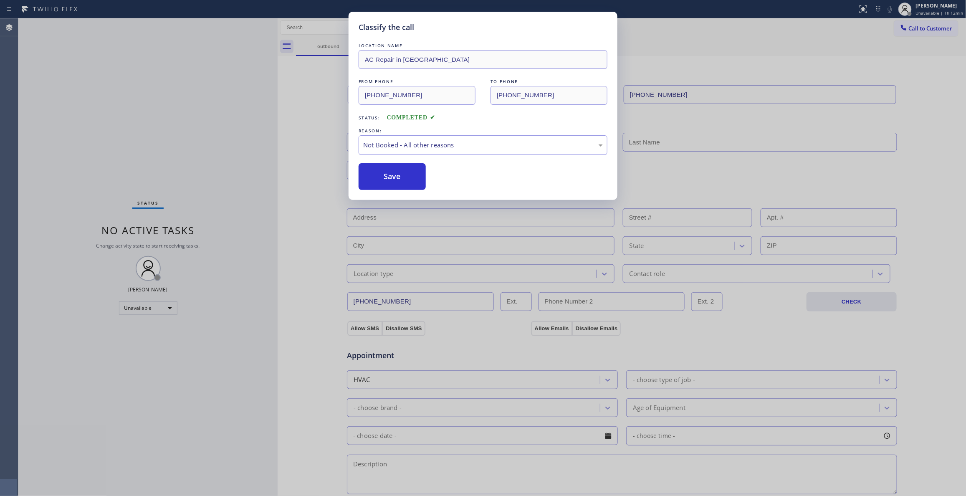
click at [395, 179] on button "Save" at bounding box center [392, 176] width 67 height 27
drag, startPoint x: 395, startPoint y: 179, endPoint x: 964, endPoint y: 88, distance: 576.7
click at [394, 179] on button "Save" at bounding box center [392, 176] width 67 height 27
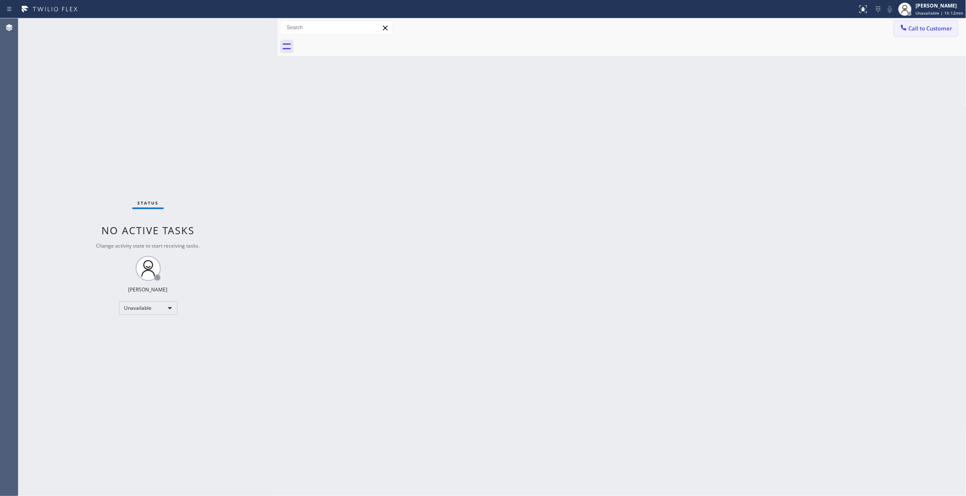
click at [943, 31] on span "Call to Customer" at bounding box center [931, 29] width 44 height 8
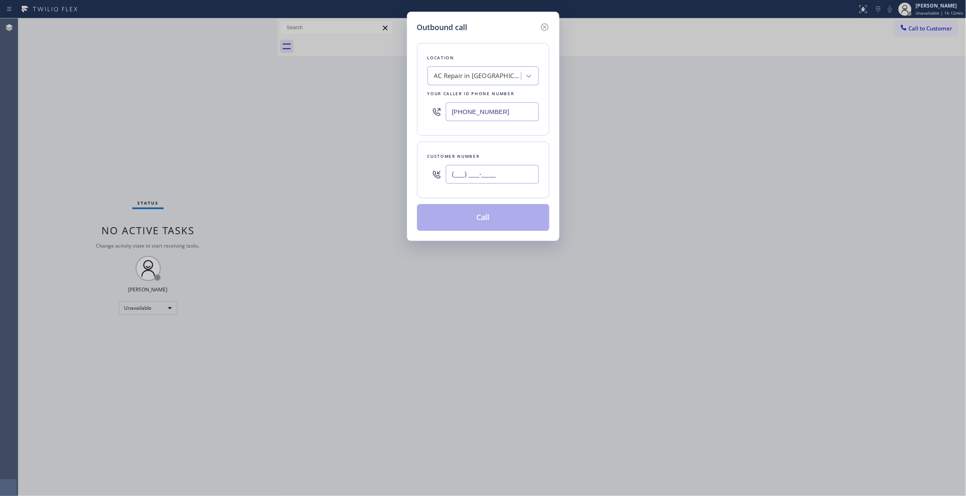
click at [503, 180] on input "(___) ___-____" at bounding box center [492, 174] width 93 height 19
paste input "213) 597-4953"
type input "[PHONE_NUMBER]"
click at [481, 217] on button "Call" at bounding box center [483, 217] width 132 height 27
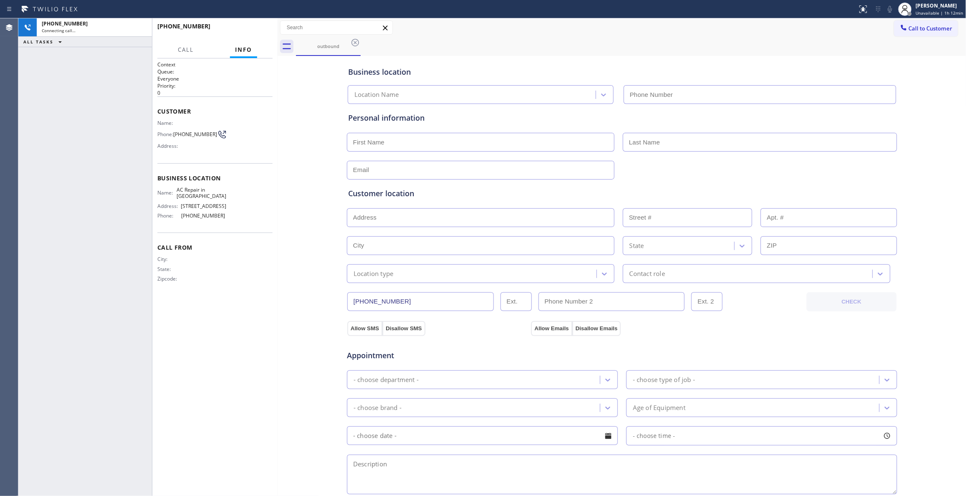
type input "[PHONE_NUMBER]"
click at [113, 72] on div "[PHONE_NUMBER] Live | 00:00 ALL TASKS ALL TASKS ACTIVE TASKS TASKS IN WRAP UP" at bounding box center [85, 257] width 134 height 478
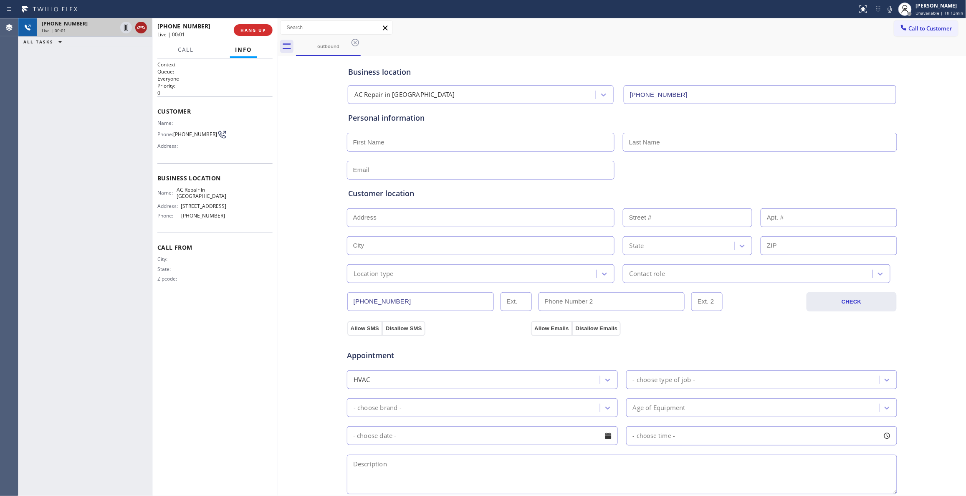
click at [140, 23] on icon at bounding box center [141, 28] width 10 height 10
click at [260, 29] on span "HANG UP" at bounding box center [252, 30] width 25 height 6
click at [253, 26] on button "COMPLETE" at bounding box center [251, 30] width 42 height 12
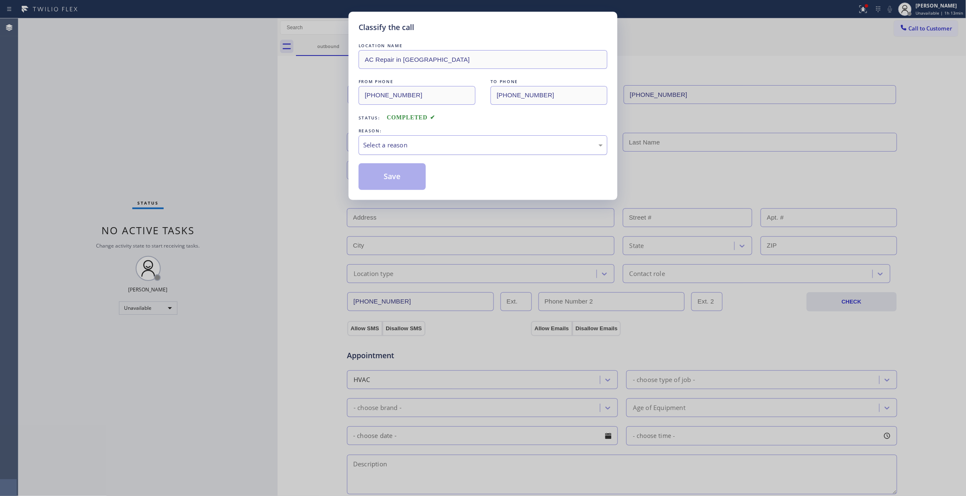
click at [379, 143] on div "Select a reason" at bounding box center [483, 145] width 240 height 10
click at [387, 179] on button "Save" at bounding box center [392, 176] width 67 height 27
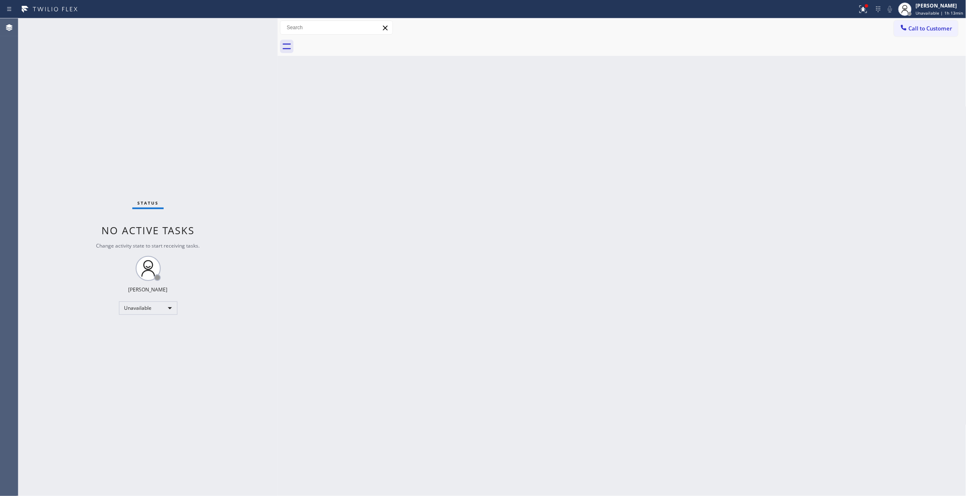
click at [733, 132] on div "Back to Dashboard Change Sender ID Customers Technicians Select a contact Outbo…" at bounding box center [622, 257] width 689 height 478
click at [922, 29] on span "Call to Customer" at bounding box center [931, 29] width 44 height 8
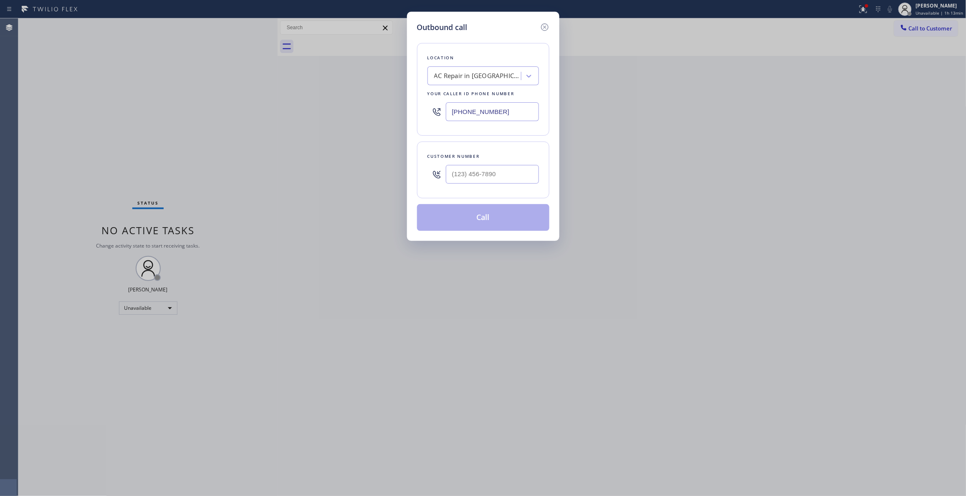
drag, startPoint x: 445, startPoint y: 182, endPoint x: 458, endPoint y: 176, distance: 14.8
click at [445, 181] on div at bounding box center [436, 174] width 18 height 27
click at [458, 176] on input "(___) ___-____" at bounding box center [492, 174] width 93 height 19
paste input "407) 758-8355"
type input "[PHONE_NUMBER]"
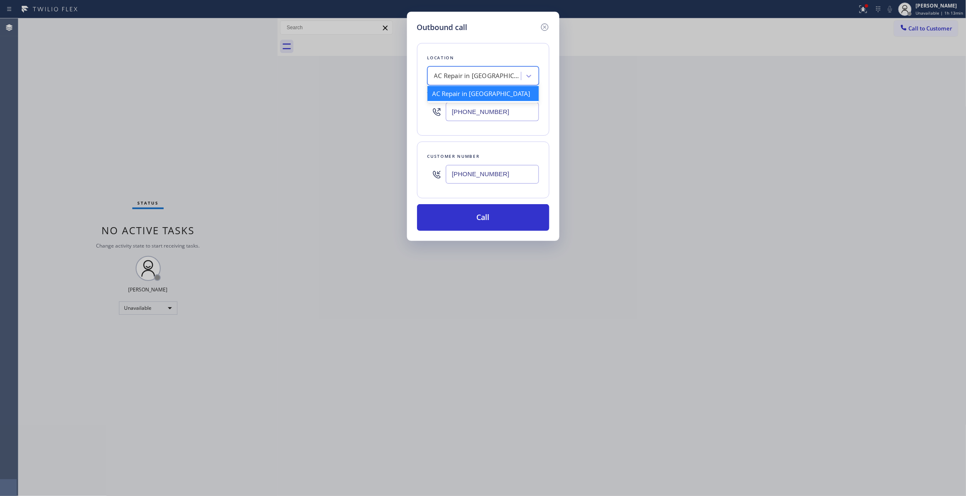
click at [447, 79] on div "AC Repair in [GEOGRAPHIC_DATA]" at bounding box center [478, 76] width 88 height 10
type input "Home Alliance"
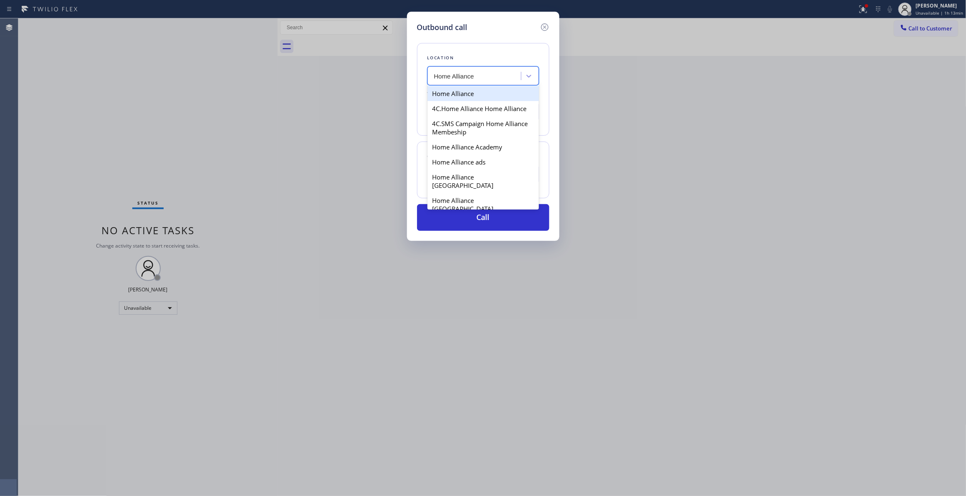
click at [460, 95] on div "Home Alliance" at bounding box center [482, 93] width 111 height 15
type input "[PHONE_NUMBER]"
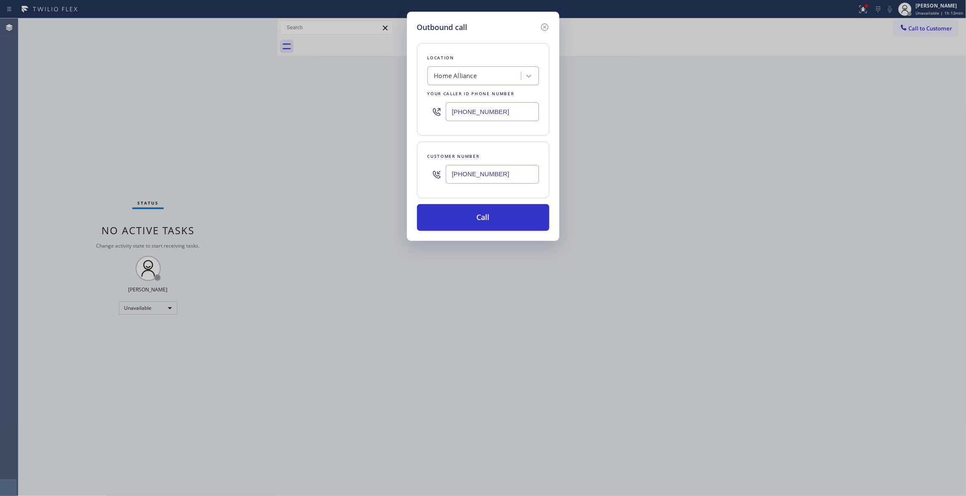
drag, startPoint x: 520, startPoint y: 174, endPoint x: 423, endPoint y: 166, distance: 96.8
click at [423, 166] on div "Customer number [PHONE_NUMBER]" at bounding box center [483, 170] width 132 height 57
click at [450, 217] on button "Call" at bounding box center [483, 217] width 132 height 27
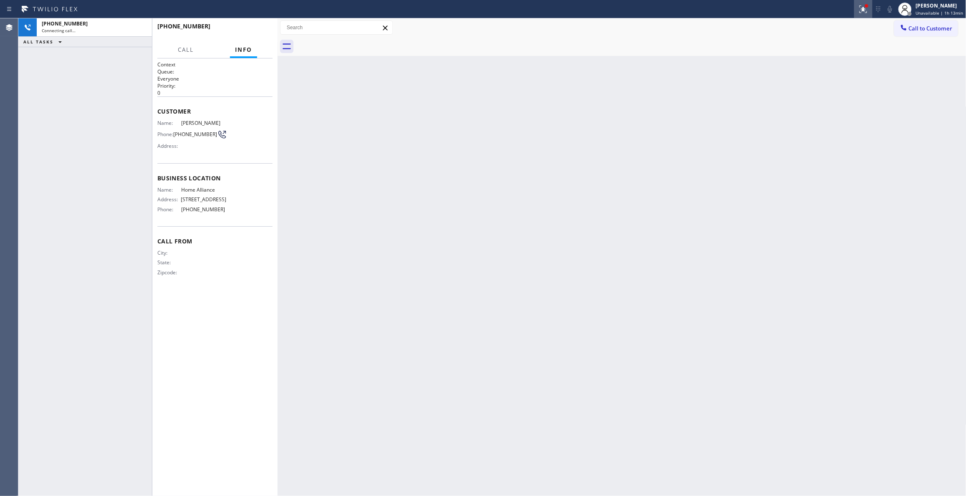
click at [862, 12] on icon at bounding box center [863, 9] width 10 height 10
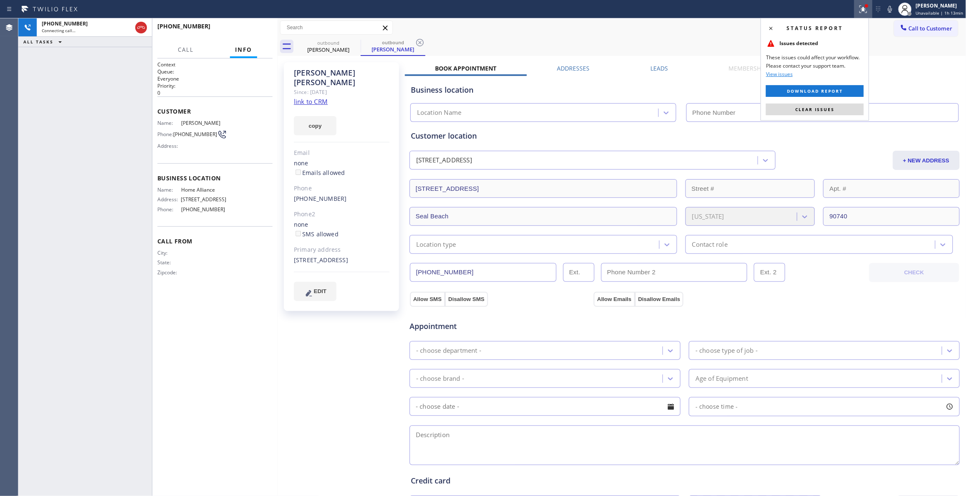
drag, startPoint x: 837, startPoint y: 111, endPoint x: 342, endPoint y: 35, distance: 500.8
click at [837, 111] on button "Clear issues" at bounding box center [815, 110] width 98 height 12
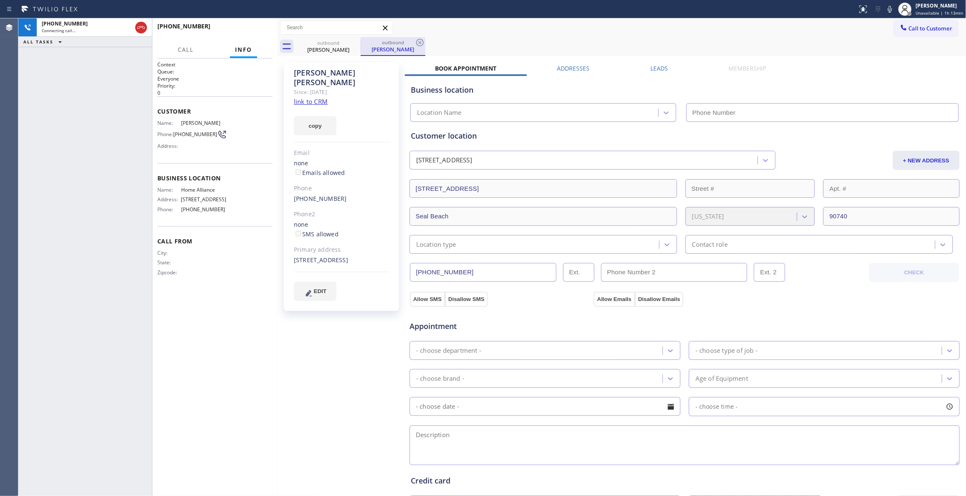
type input "[PHONE_NUMBER]"
click at [417, 44] on icon at bounding box center [420, 43] width 10 height 10
click at [316, 97] on link "link to CRM" at bounding box center [311, 101] width 34 height 8
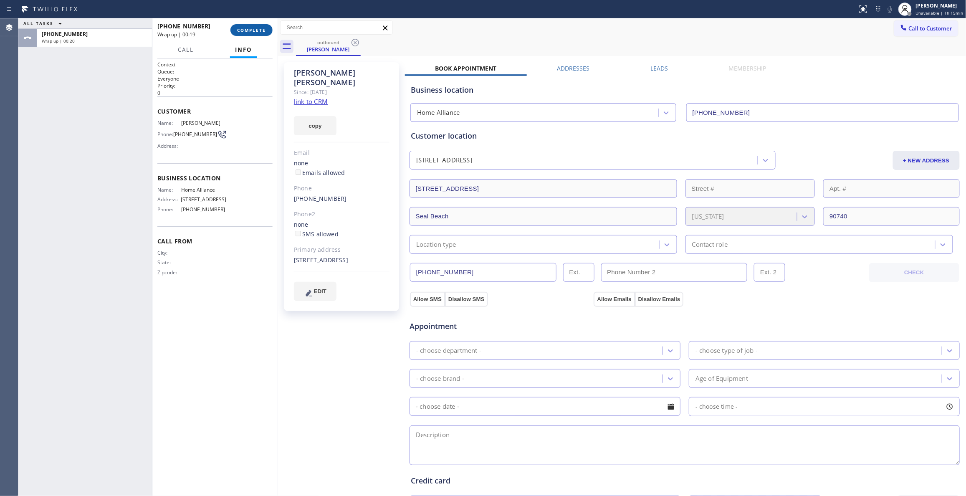
click at [261, 31] on span "COMPLETE" at bounding box center [251, 30] width 29 height 6
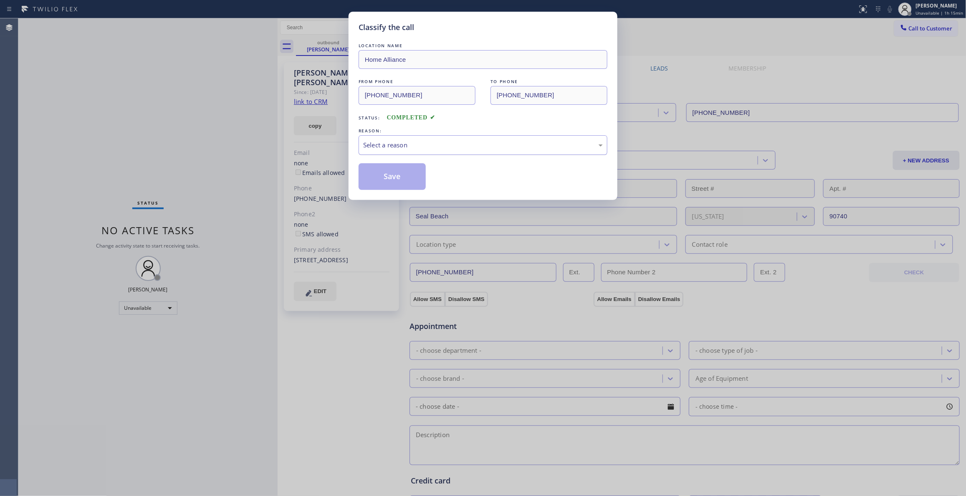
click at [417, 141] on div "Select a reason" at bounding box center [483, 145] width 240 height 10
click at [388, 180] on button "Save" at bounding box center [392, 176] width 67 height 27
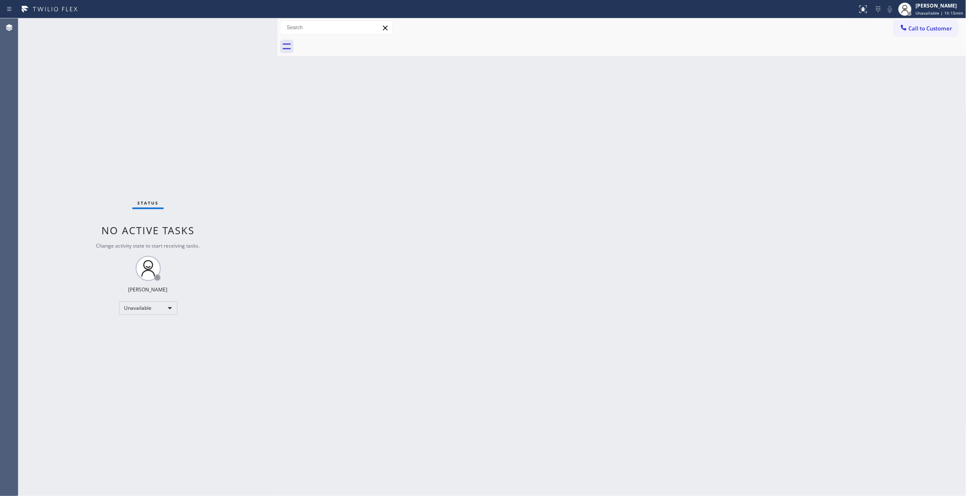
click at [655, 159] on div "Back to Dashboard Change Sender ID Customers Technicians Select a contact Outbo…" at bounding box center [622, 257] width 689 height 478
drag, startPoint x: 927, startPoint y: 26, endPoint x: 786, endPoint y: 48, distance: 143.6
click at [927, 26] on span "Call to Customer" at bounding box center [931, 29] width 44 height 8
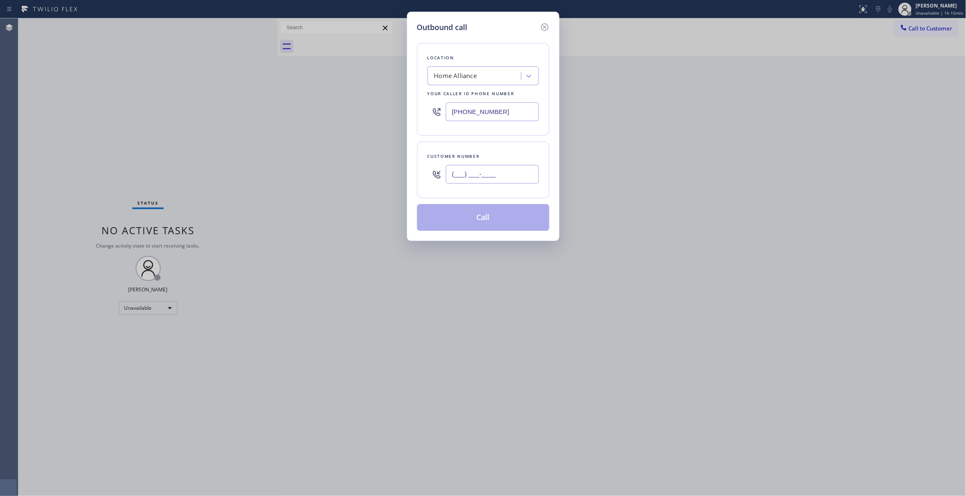
click at [520, 171] on input "(___) ___-____" at bounding box center [492, 174] width 93 height 19
paste input "305) 499-0920"
type input "[PHONE_NUMBER]"
click at [485, 217] on button "Call" at bounding box center [483, 217] width 132 height 27
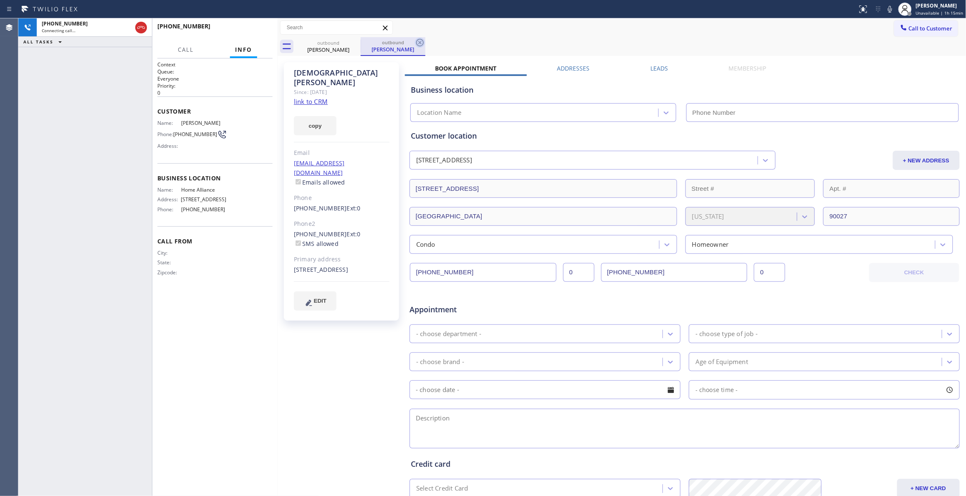
click at [421, 42] on icon at bounding box center [420, 43] width 10 height 10
click at [311, 97] on link "link to CRM" at bounding box center [311, 101] width 34 height 8
type input "[PHONE_NUMBER]"
click at [255, 31] on span "HANG UP" at bounding box center [252, 30] width 25 height 6
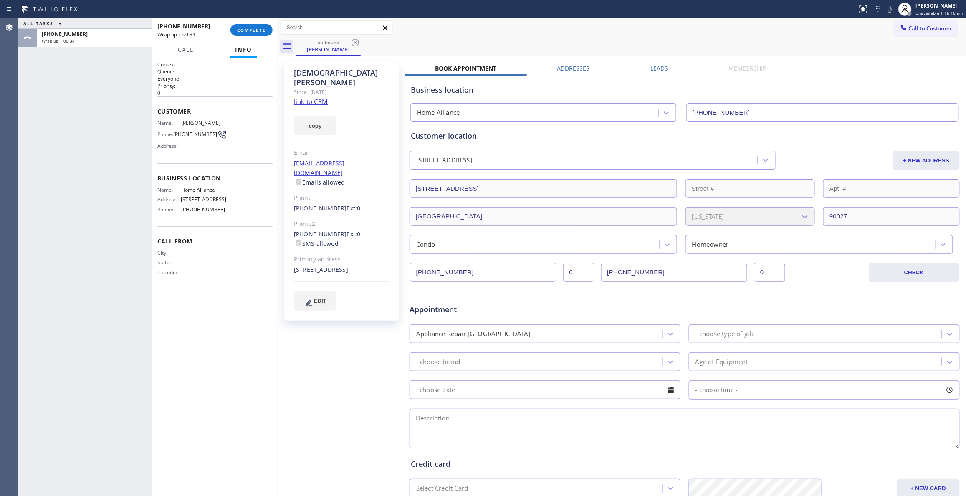
click at [69, 149] on div "ALL TASKS ALL TASKS ACTIVE TASKS TASKS IN WRAP UP [PHONE_NUMBER] Wrap up | 00:34" at bounding box center [85, 257] width 134 height 478
click at [264, 31] on span "COMPLETE" at bounding box center [251, 30] width 29 height 6
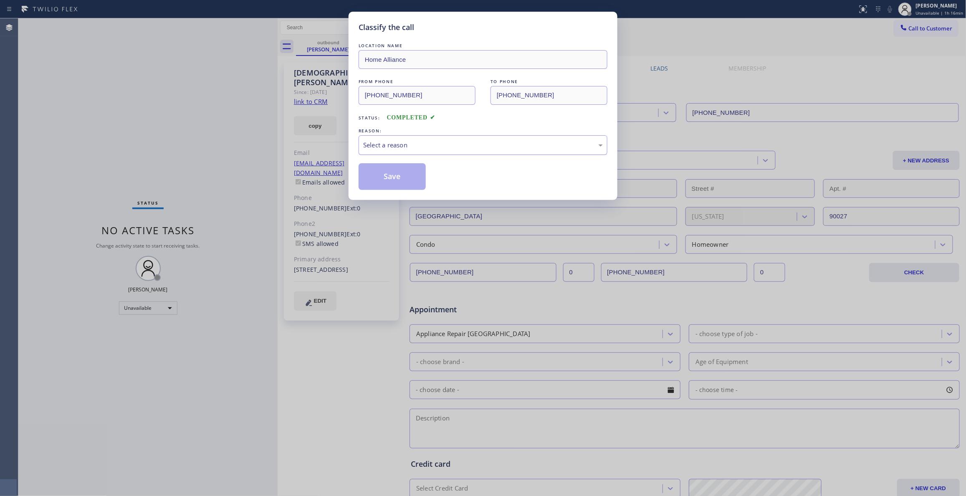
click at [388, 149] on div "Select a reason" at bounding box center [483, 145] width 240 height 10
click at [388, 178] on button "Save" at bounding box center [392, 176] width 67 height 27
click at [388, 177] on button "Save" at bounding box center [392, 176] width 67 height 27
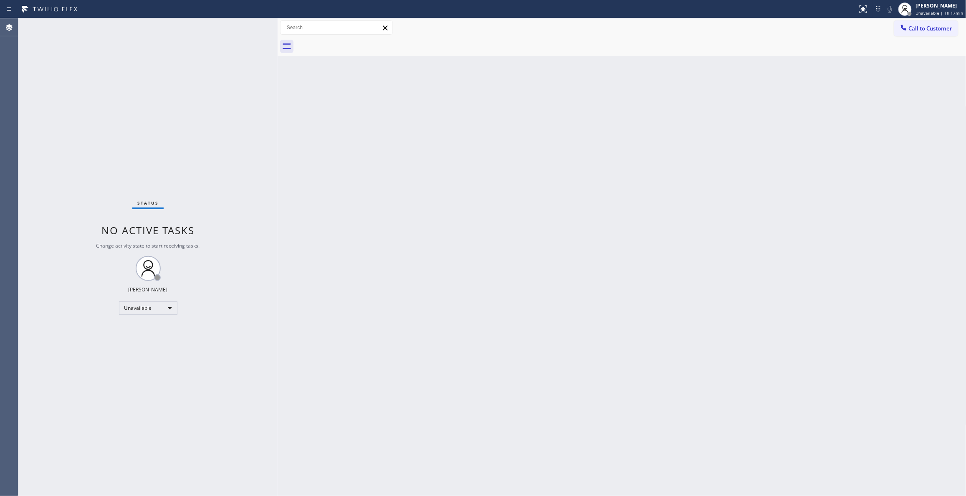
drag, startPoint x: 698, startPoint y: 151, endPoint x: 703, endPoint y: 147, distance: 6.2
click at [700, 149] on div "Back to Dashboard Change Sender ID Customers Technicians Select a contact Outbo…" at bounding box center [622, 257] width 689 height 478
drag, startPoint x: 927, startPoint y: 28, endPoint x: 520, endPoint y: 144, distance: 423.8
click at [925, 28] on span "Call to Customer" at bounding box center [931, 29] width 44 height 8
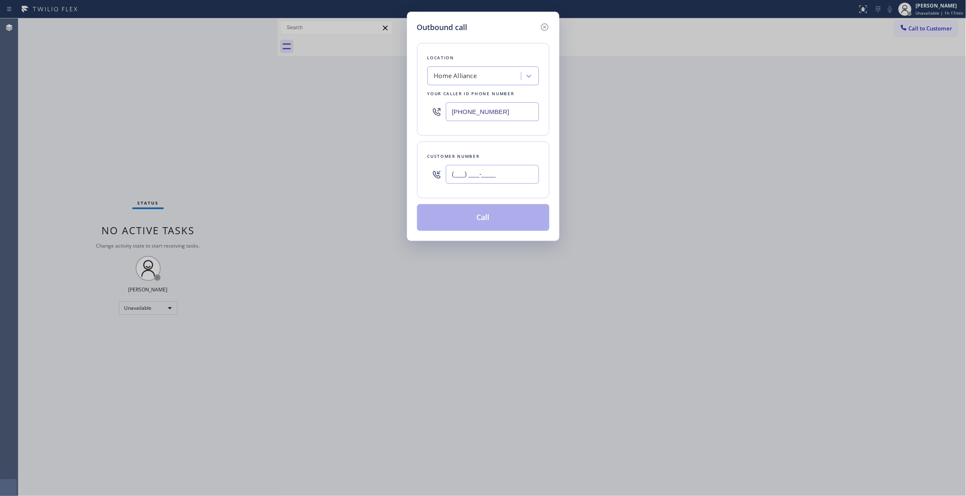
click at [493, 170] on input "(___) ___-____" at bounding box center [492, 174] width 93 height 19
paste input "760) 471-7970"
type input "[PHONE_NUMBER]"
drag, startPoint x: 519, startPoint y: 111, endPoint x: 308, endPoint y: 106, distance: 211.3
click at [308, 106] on div "Outbound call Location Home Alliance Your caller id phone number [PHONE_NUMBER]…" at bounding box center [483, 248] width 966 height 496
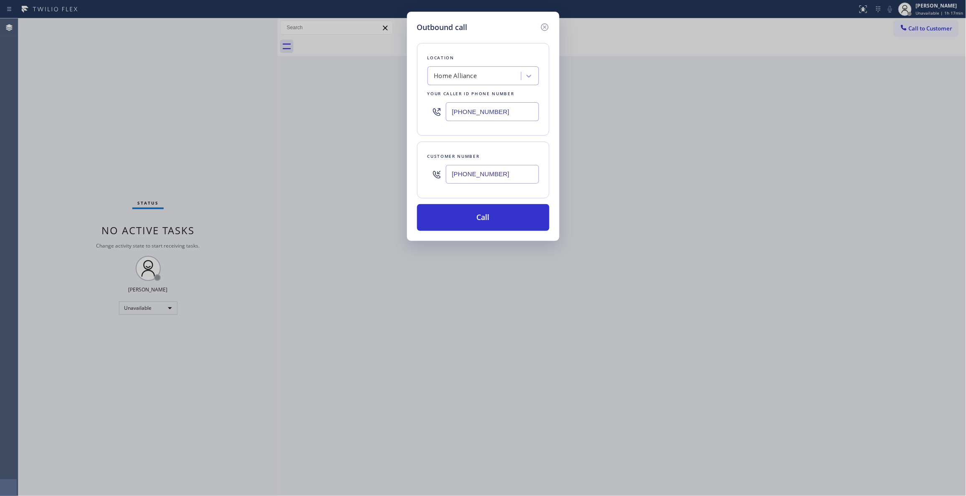
paste input "44) 988-0068"
type input "[PHONE_NUMBER]"
click at [466, 217] on button "Call" at bounding box center [483, 217] width 132 height 27
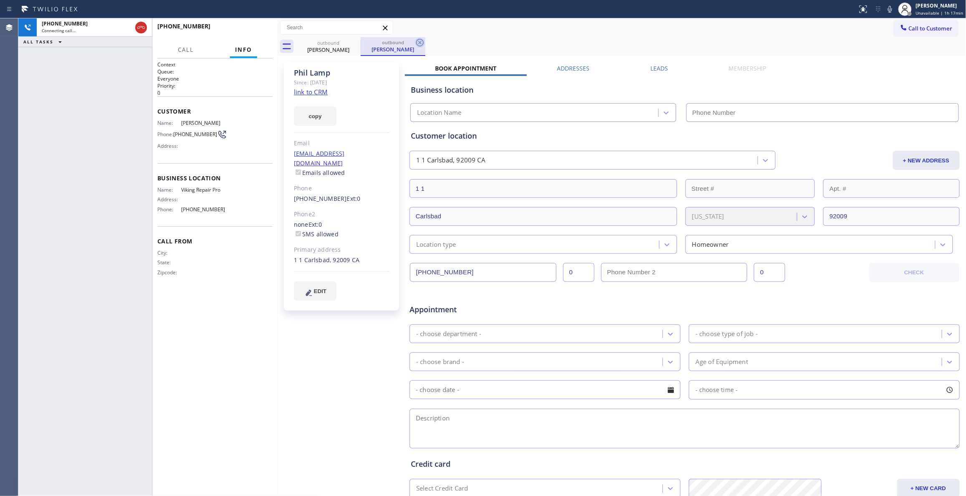
click at [419, 43] on icon at bounding box center [420, 43] width 10 height 10
type input "[PHONE_NUMBER]"
click at [317, 91] on link "link to CRM" at bounding box center [311, 92] width 34 height 8
click at [251, 30] on span "HANG UP" at bounding box center [252, 30] width 25 height 6
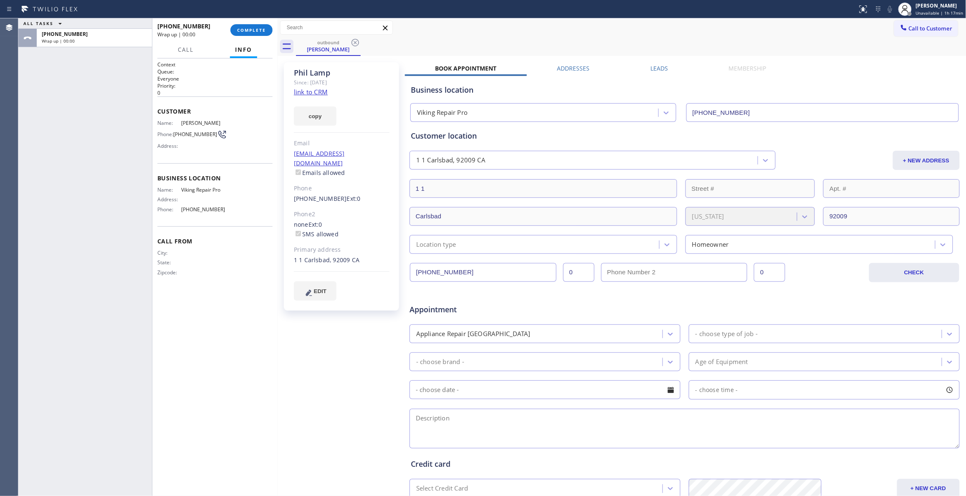
drag, startPoint x: 251, startPoint y: 30, endPoint x: 235, endPoint y: 124, distance: 95.0
click at [251, 35] on button "COMPLETE" at bounding box center [251, 30] width 42 height 12
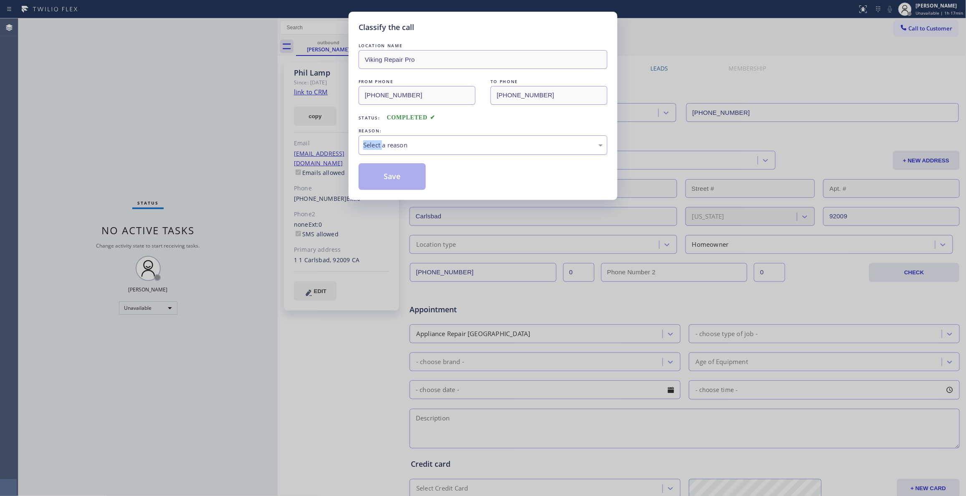
click at [194, 136] on div "Classify the call LOCATION NAME Viking Repair Pro FROM PHONE [PHONE_NUMBER] TO …" at bounding box center [483, 248] width 966 height 496
click at [408, 147] on div "Select a reason" at bounding box center [483, 145] width 240 height 10
click at [385, 177] on button "Save" at bounding box center [392, 176] width 67 height 27
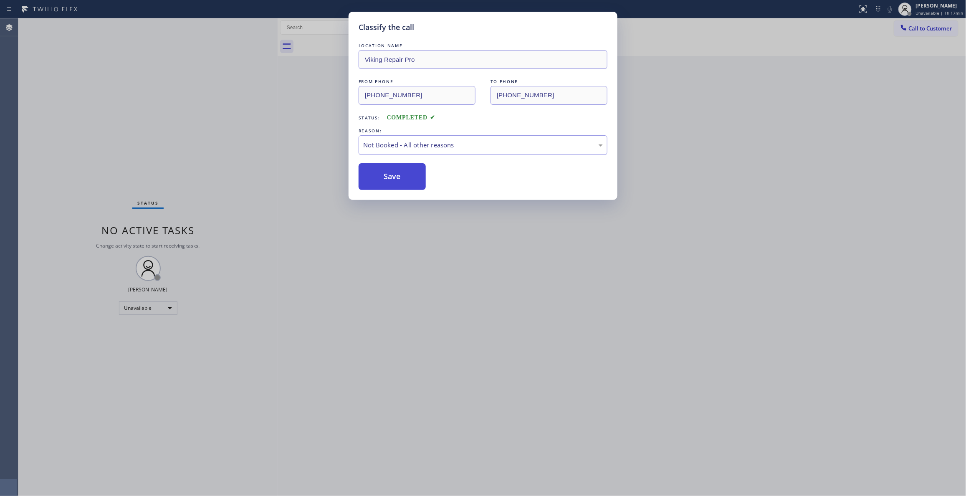
click at [385, 177] on button "Save" at bounding box center [392, 176] width 67 height 27
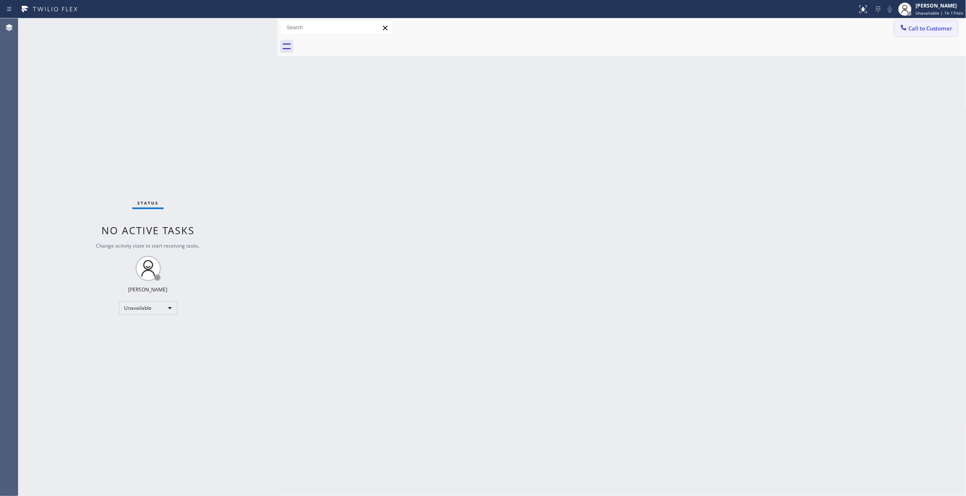
click at [934, 33] on button "Call to Customer" at bounding box center [926, 28] width 64 height 16
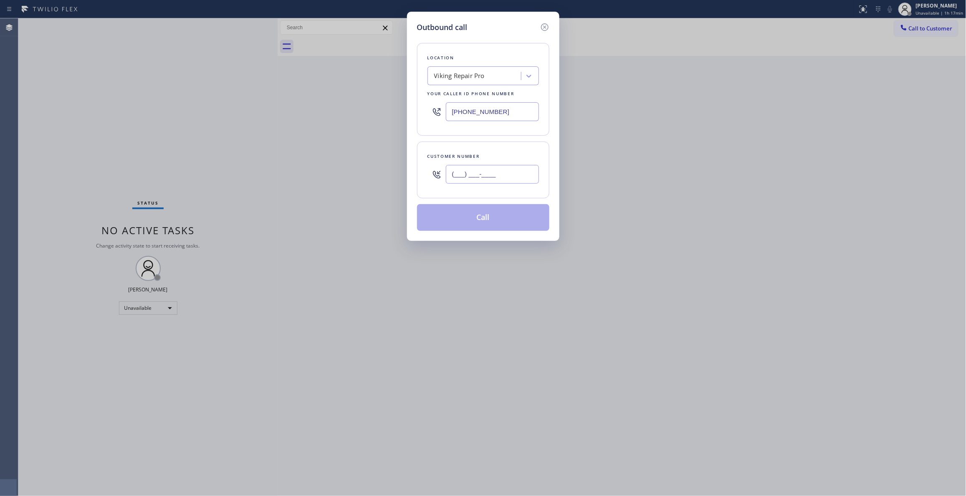
click at [466, 180] on input "(___) ___-____" at bounding box center [492, 174] width 93 height 19
paste input "text"
type input "(___) ___-____"
click at [486, 173] on input "(___) ___-____" at bounding box center [492, 174] width 93 height 19
paste input "760) 471-7970"
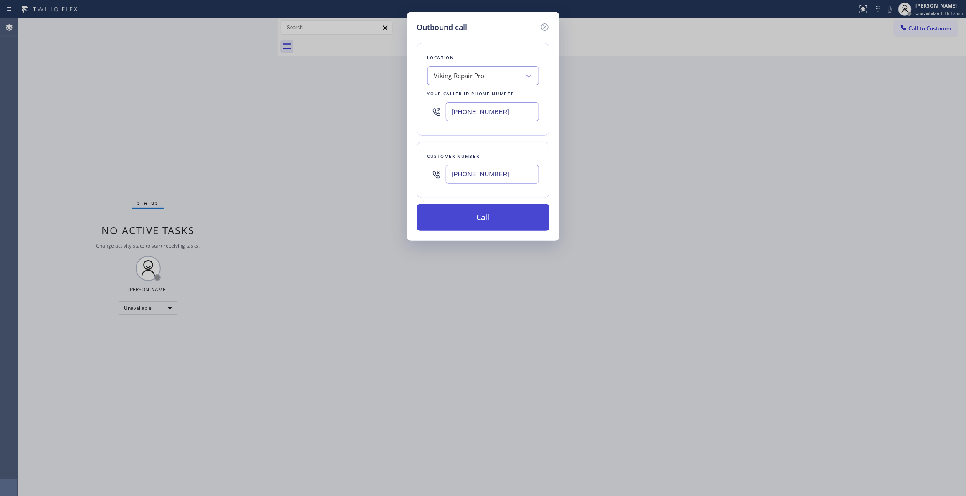
type input "[PHONE_NUMBER]"
click at [462, 220] on button "Call" at bounding box center [483, 217] width 132 height 27
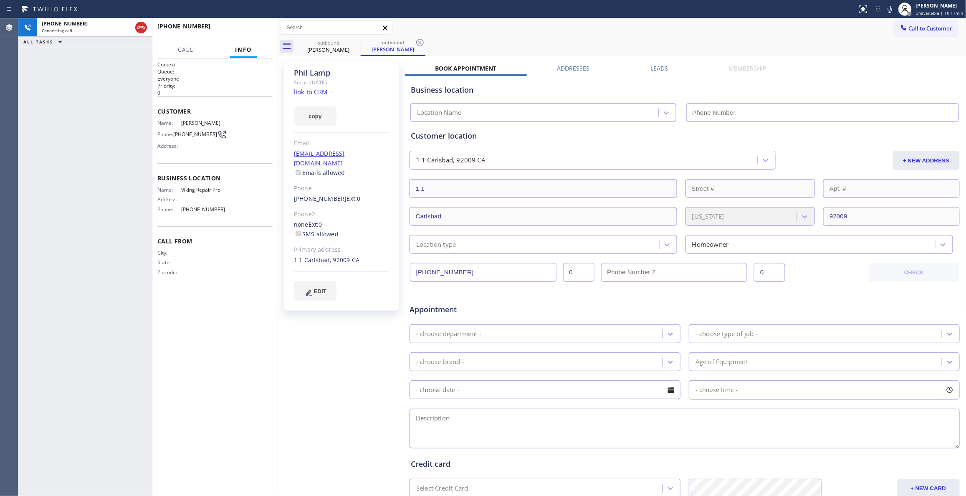
click at [422, 40] on icon at bounding box center [420, 43] width 10 height 10
type input "[PHONE_NUMBER]"
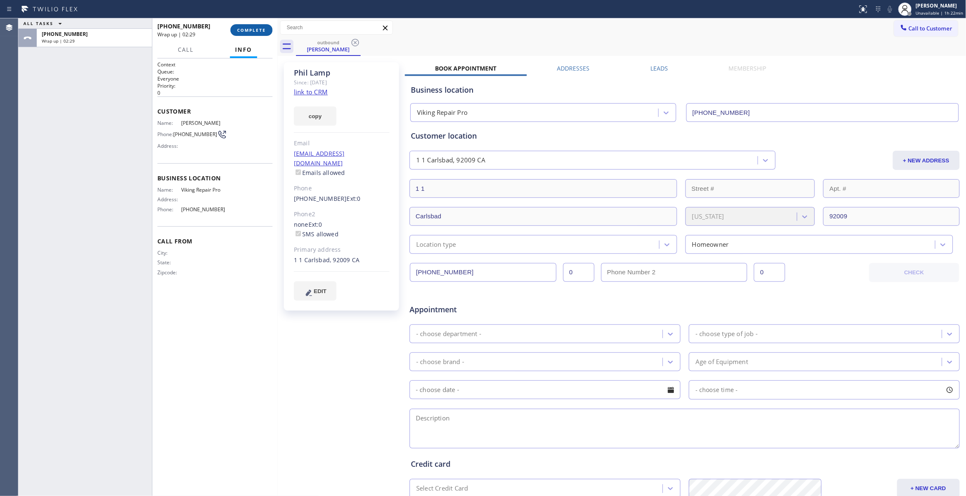
click at [266, 35] on button "COMPLETE" at bounding box center [251, 30] width 42 height 12
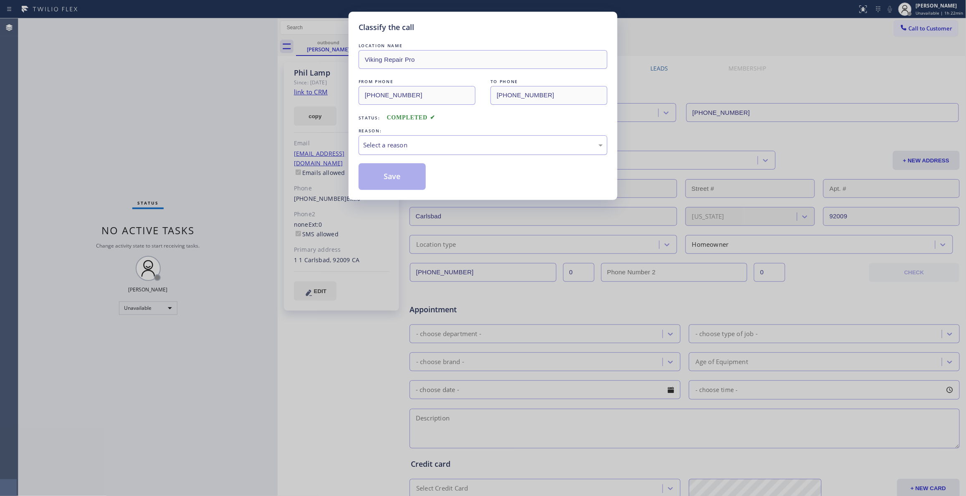
click at [393, 151] on div "Select a reason" at bounding box center [483, 145] width 249 height 20
click at [394, 180] on button "Save" at bounding box center [392, 176] width 67 height 27
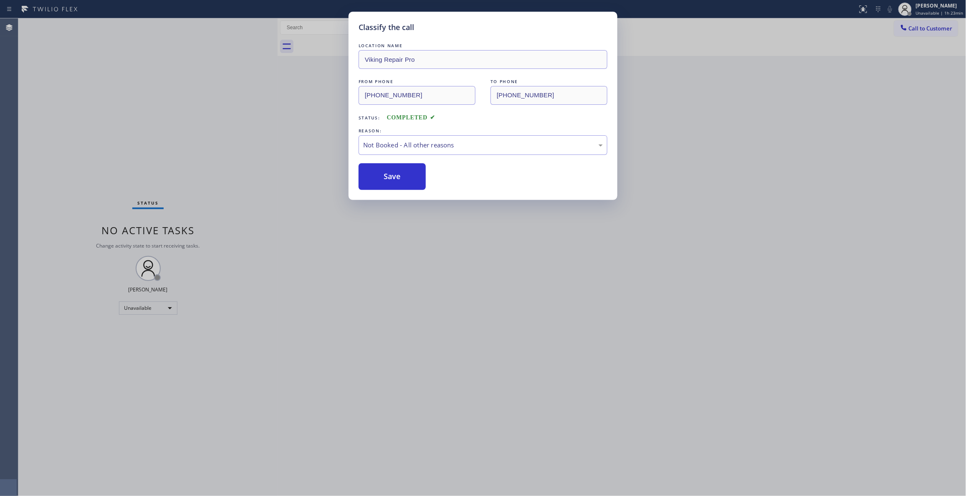
click at [929, 31] on div "Classify the call LOCATION NAME Viking Repair Pro FROM PHONE [PHONE_NUMBER] TO …" at bounding box center [483, 248] width 966 height 496
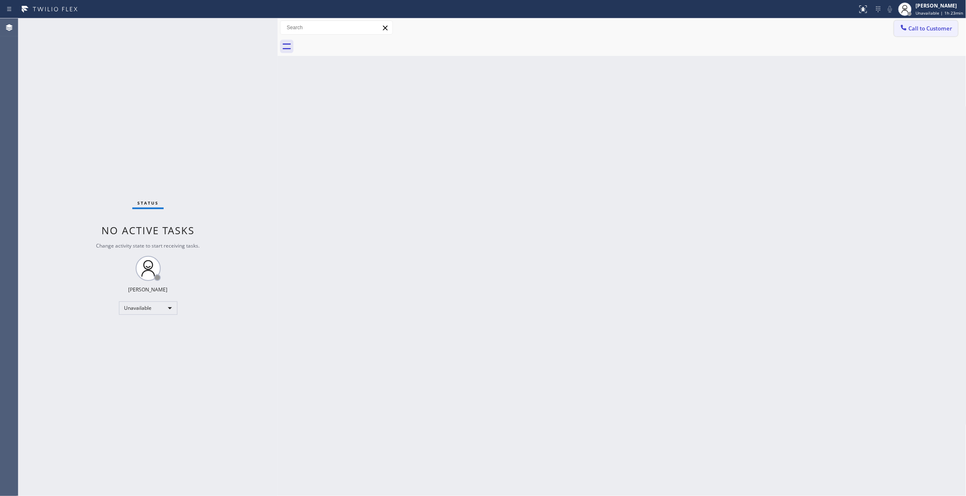
click at [937, 28] on span "Call to Customer" at bounding box center [931, 29] width 44 height 8
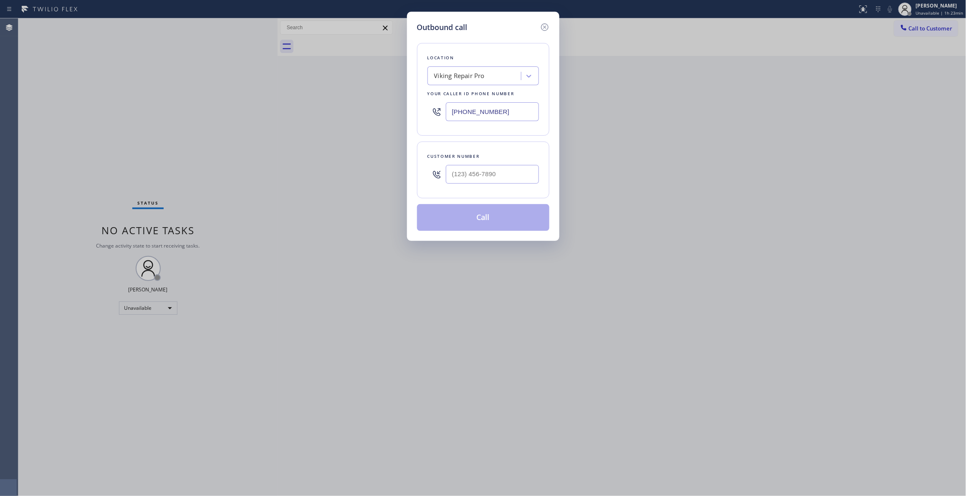
drag, startPoint x: 516, startPoint y: 113, endPoint x: 285, endPoint y: 77, distance: 234.0
click at [280, 106] on div "Outbound call Location Viking Repair Pro Your caller id phone number [PHONE_NUM…" at bounding box center [483, 248] width 966 height 496
paste input "310) 388-387"
type input "[PHONE_NUMBER]"
click at [489, 184] on input "(___) ___-____" at bounding box center [492, 174] width 93 height 19
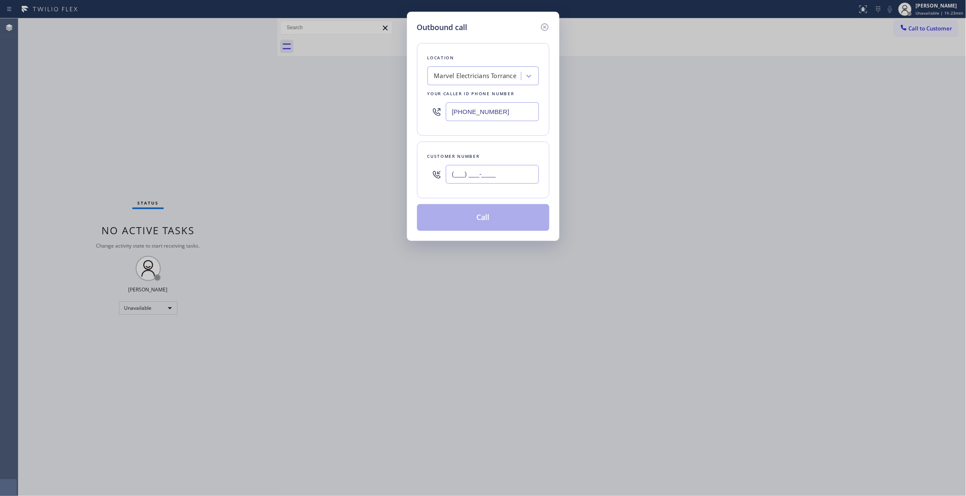
paste input "818) 516-7453"
type input "[PHONE_NUMBER]"
click at [488, 218] on button "Call" at bounding box center [483, 217] width 132 height 27
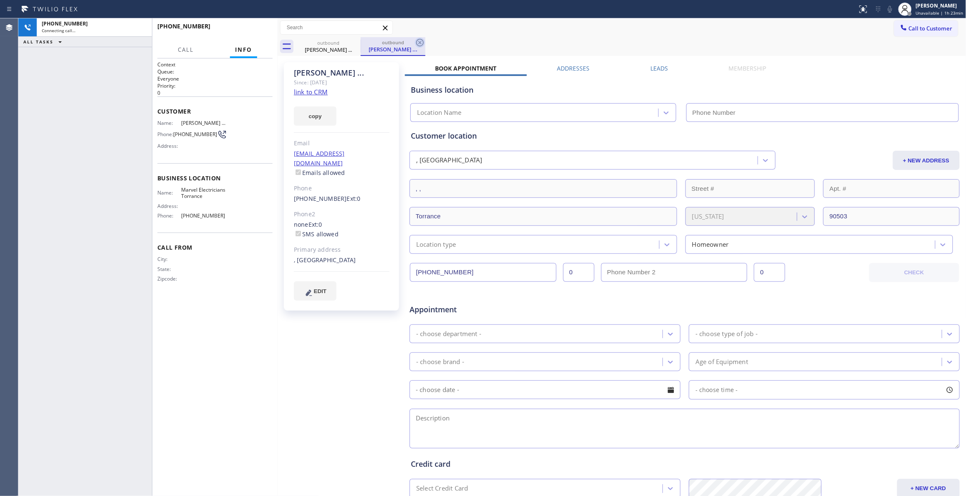
click at [418, 43] on icon at bounding box center [420, 43] width 10 height 10
type input "[PHONE_NUMBER]"
drag, startPoint x: 319, startPoint y: 364, endPoint x: 222, endPoint y: 245, distance: 153.1
click at [319, 361] on div "[PERSON_NAME] ... Since: [DATE] link to CRM copy Email [EMAIL_ADDRESS][DOMAIN_N…" at bounding box center [342, 328] width 125 height 541
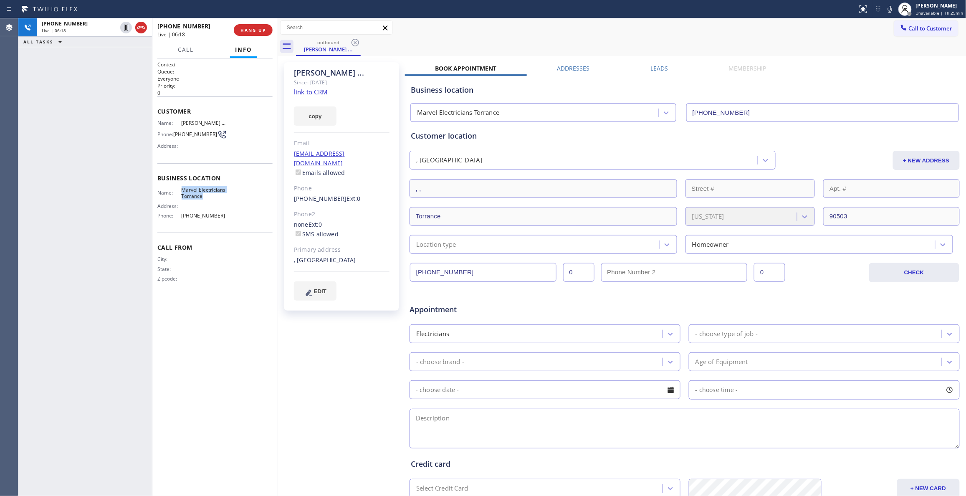
drag, startPoint x: 207, startPoint y: 197, endPoint x: 181, endPoint y: 188, distance: 27.9
click at [182, 188] on span "Marvel Electricians Torrance" at bounding box center [204, 193] width 45 height 13
copy span "Marvel Electricians Torrance"
